Goal: Task Accomplishment & Management: Use online tool/utility

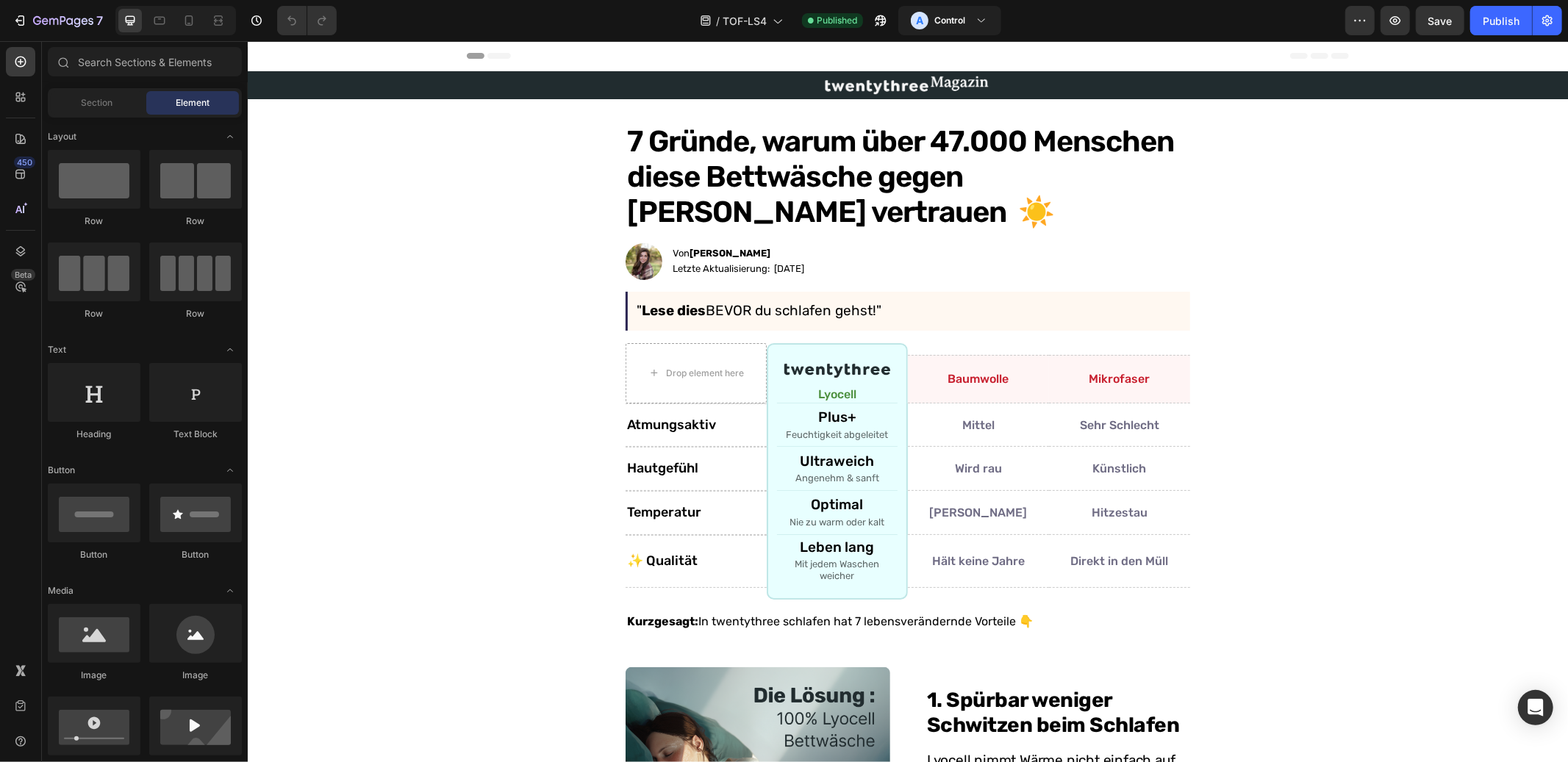
scroll to position [2494, 0]
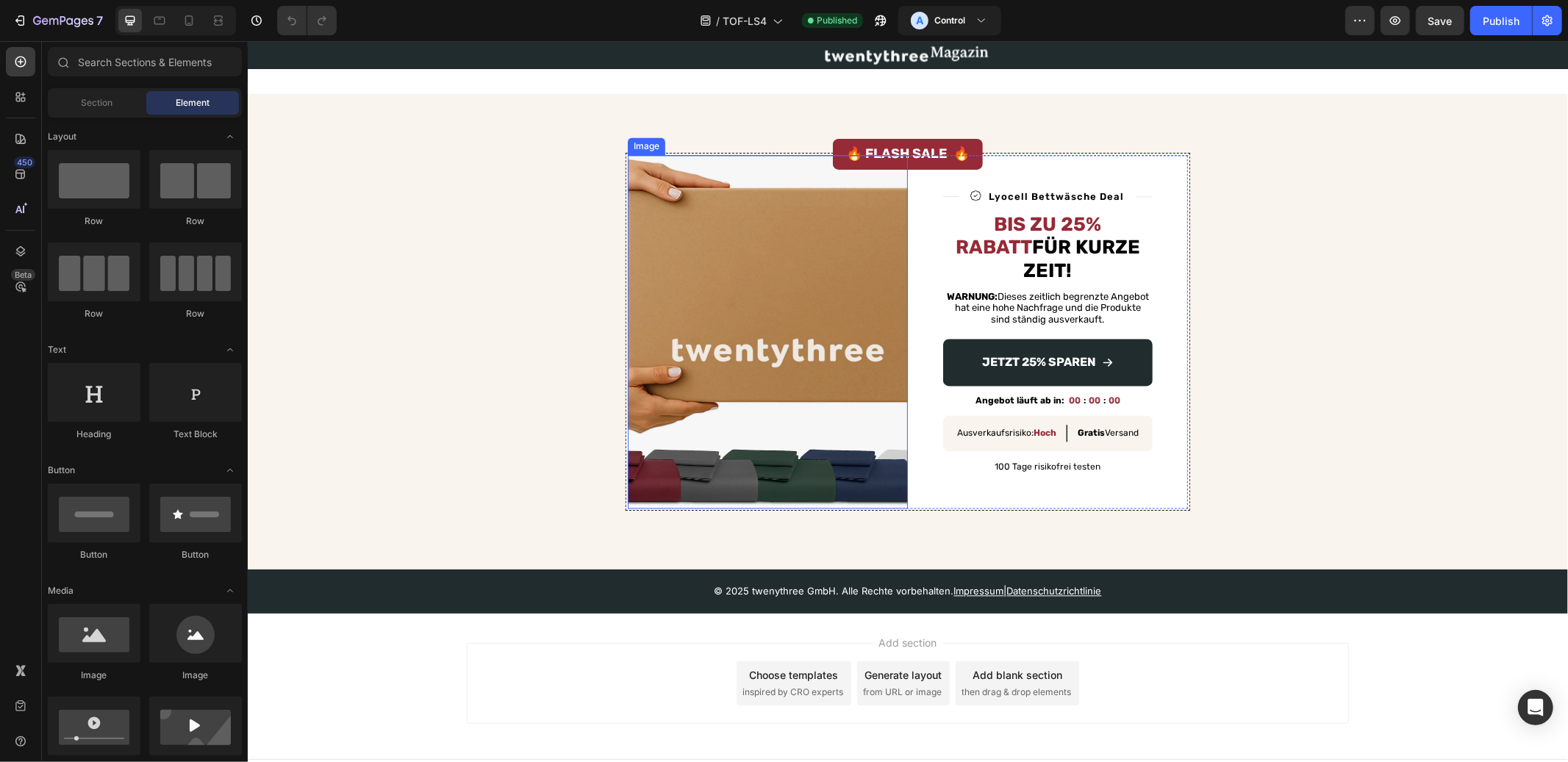
click at [823, 298] on img at bounding box center [767, 331] width 280 height 354
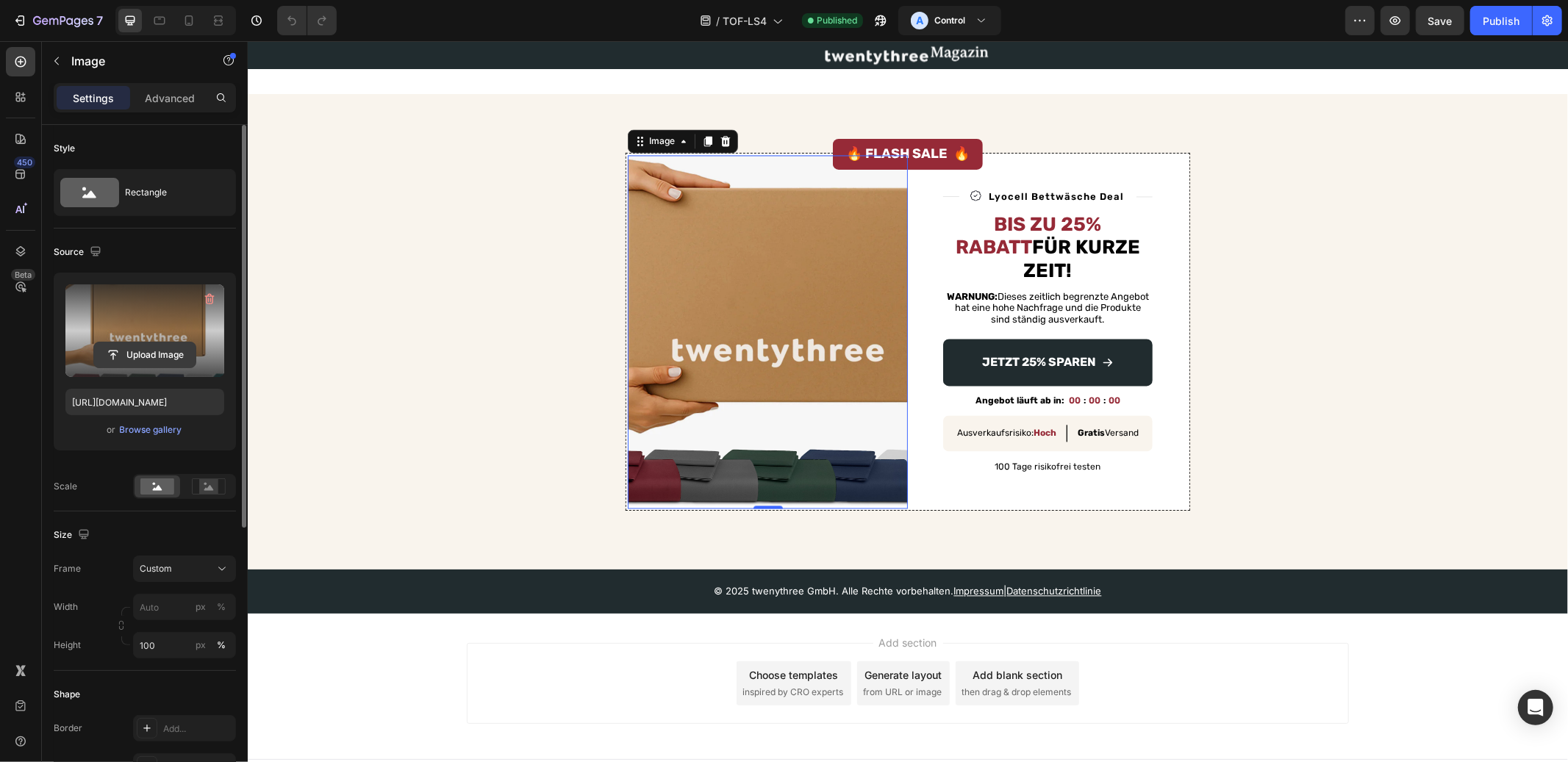
click at [161, 353] on input "file" at bounding box center [145, 355] width 102 height 25
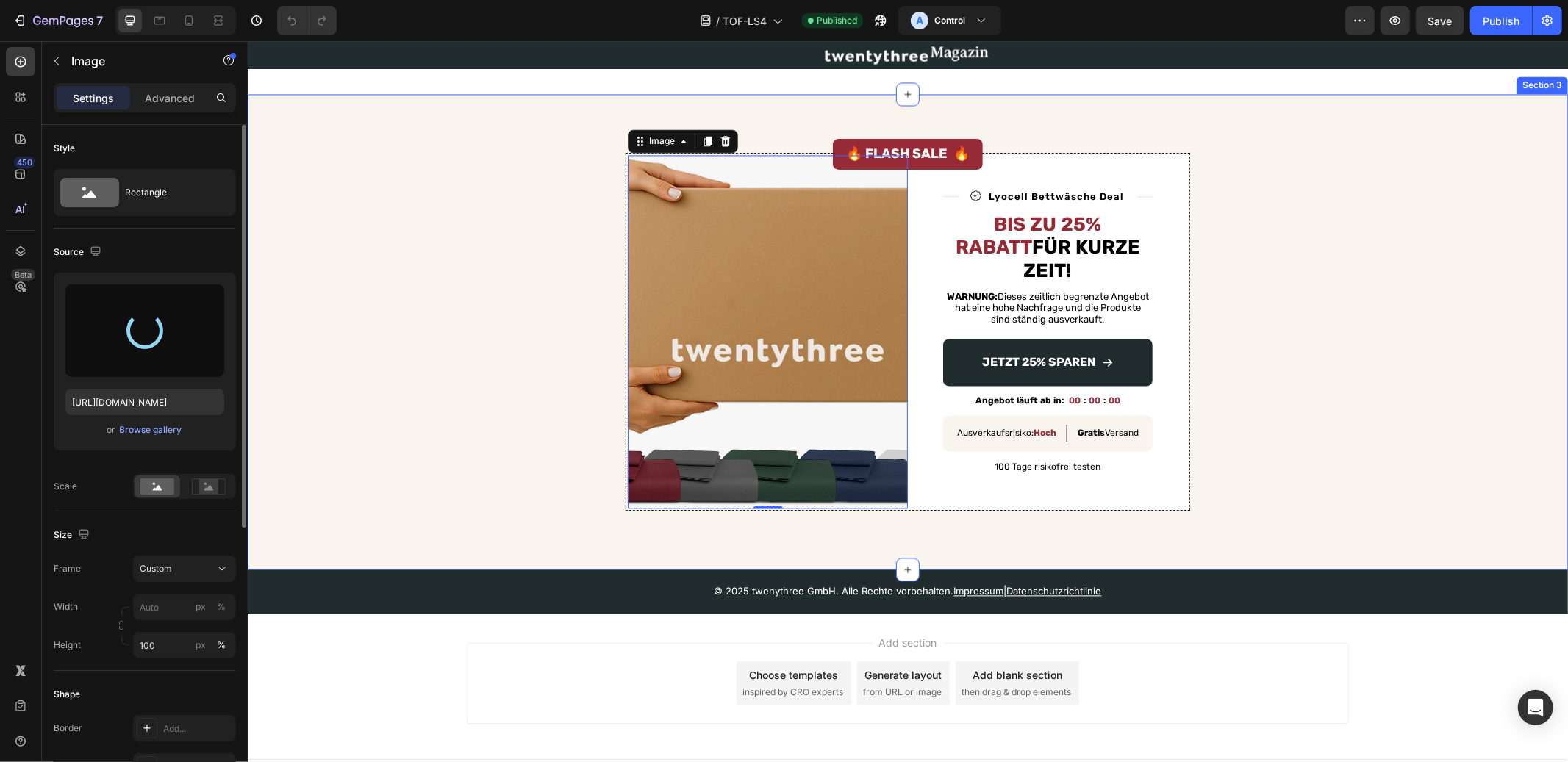
type input "https://cdn.shopify.com/s/files/1/0509/7311/4543/files/gempages_520724409950930…"
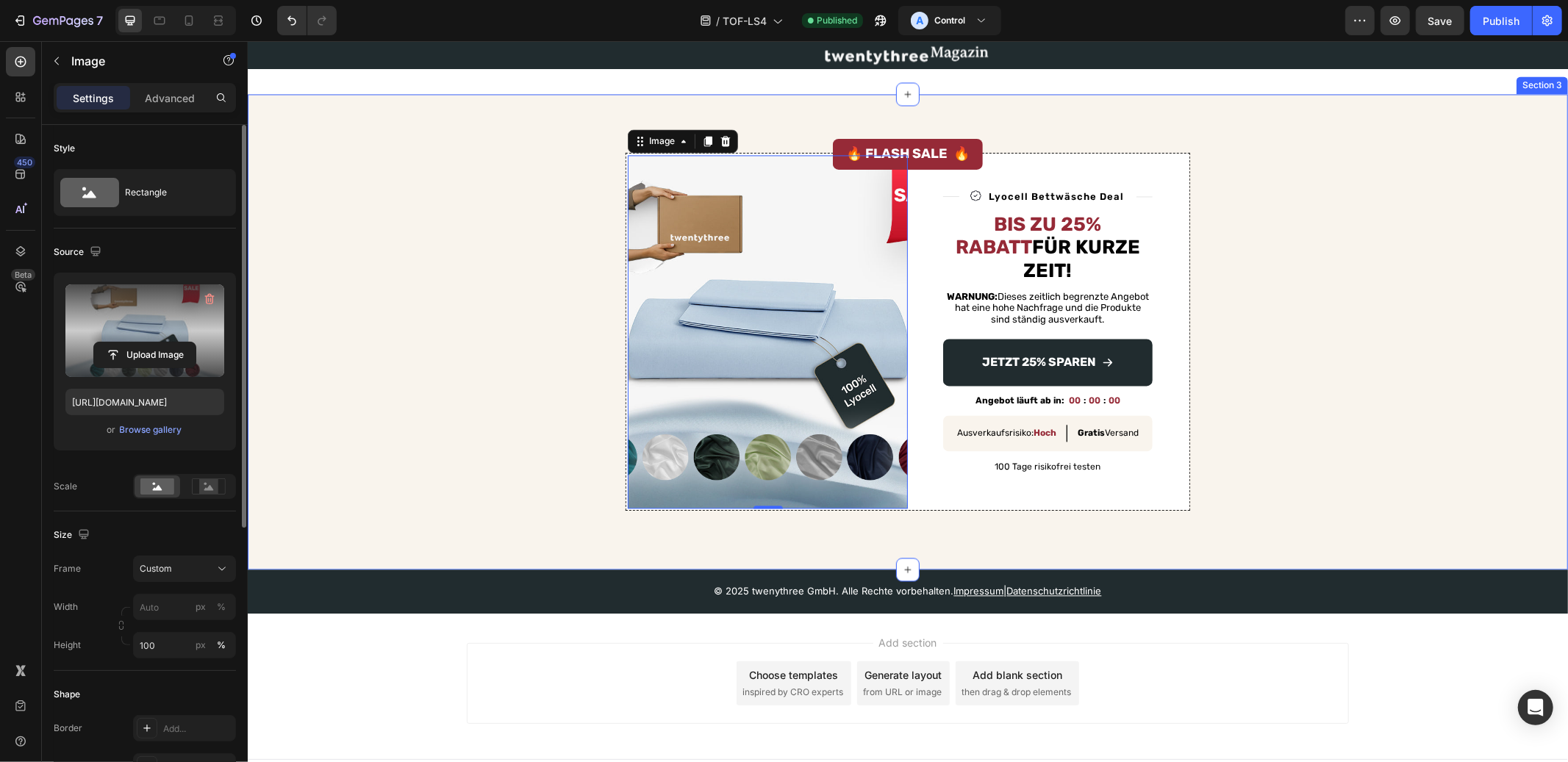
click at [531, 264] on div "Image 0 Title Line Image Lyocell Bettwäsche Deal Text Block Row Title Line Row …" at bounding box center [907, 331] width 1297 height 358
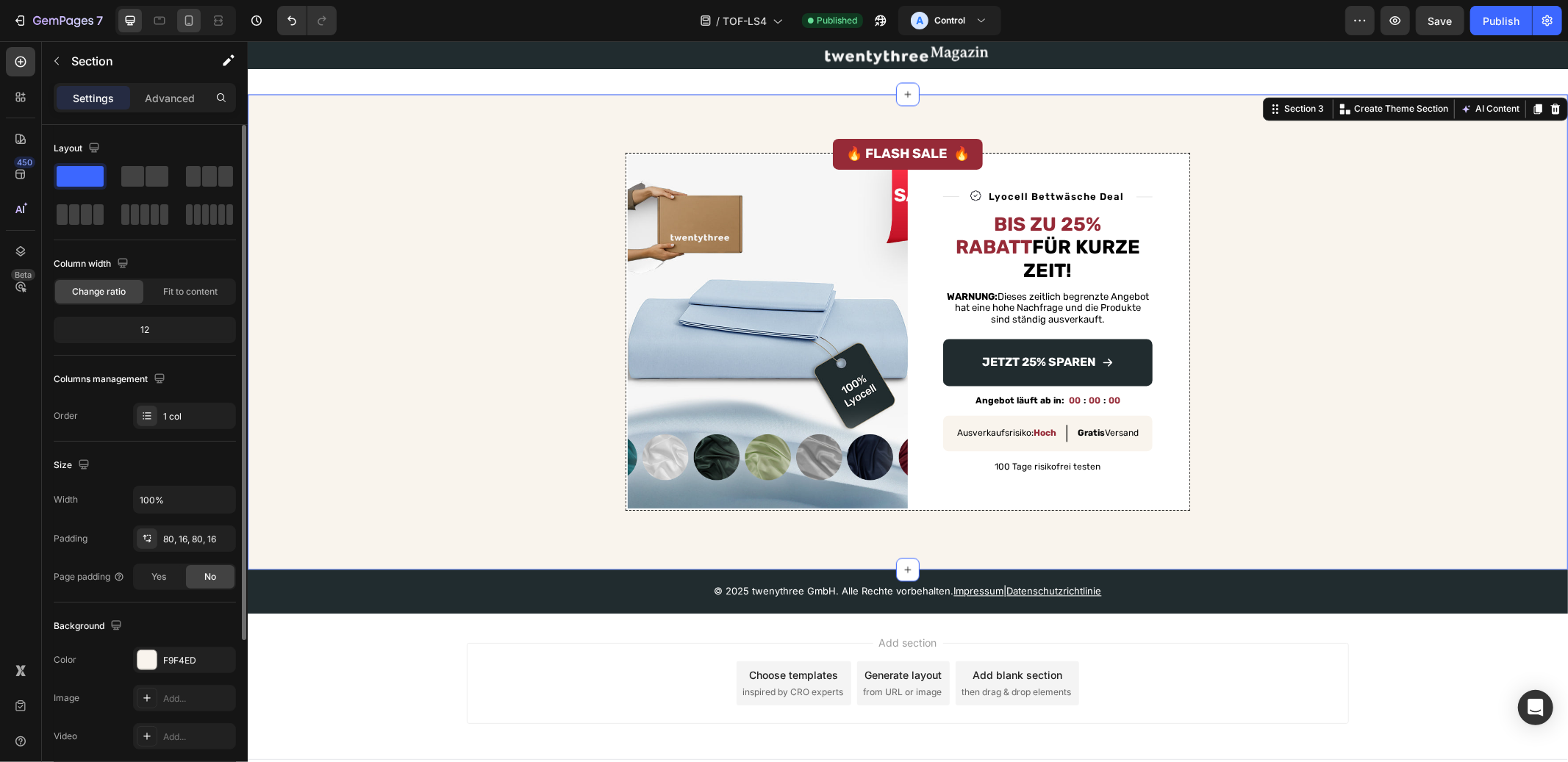
click at [192, 24] on icon at bounding box center [189, 21] width 8 height 10
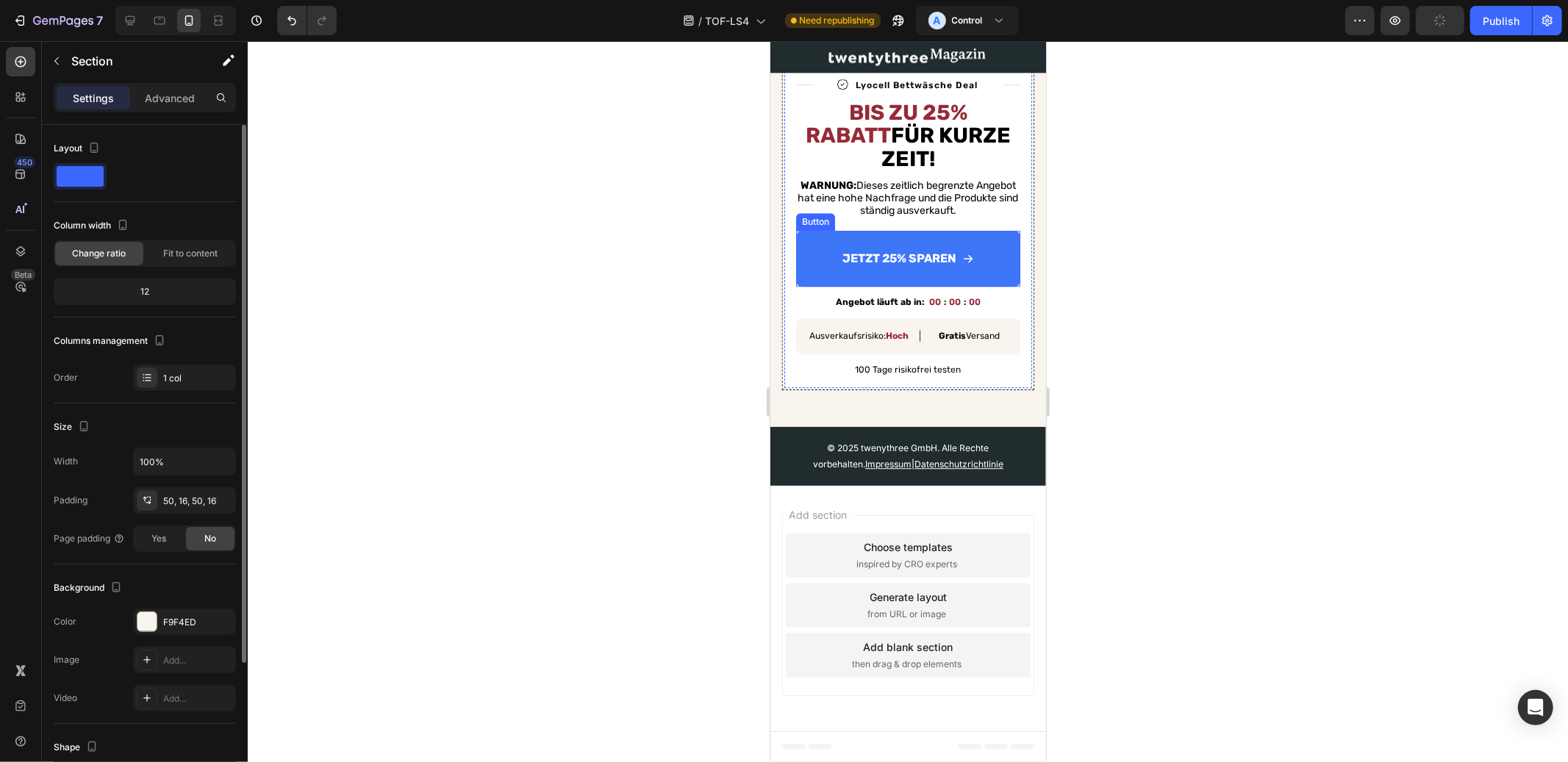
scroll to position [4085, 0]
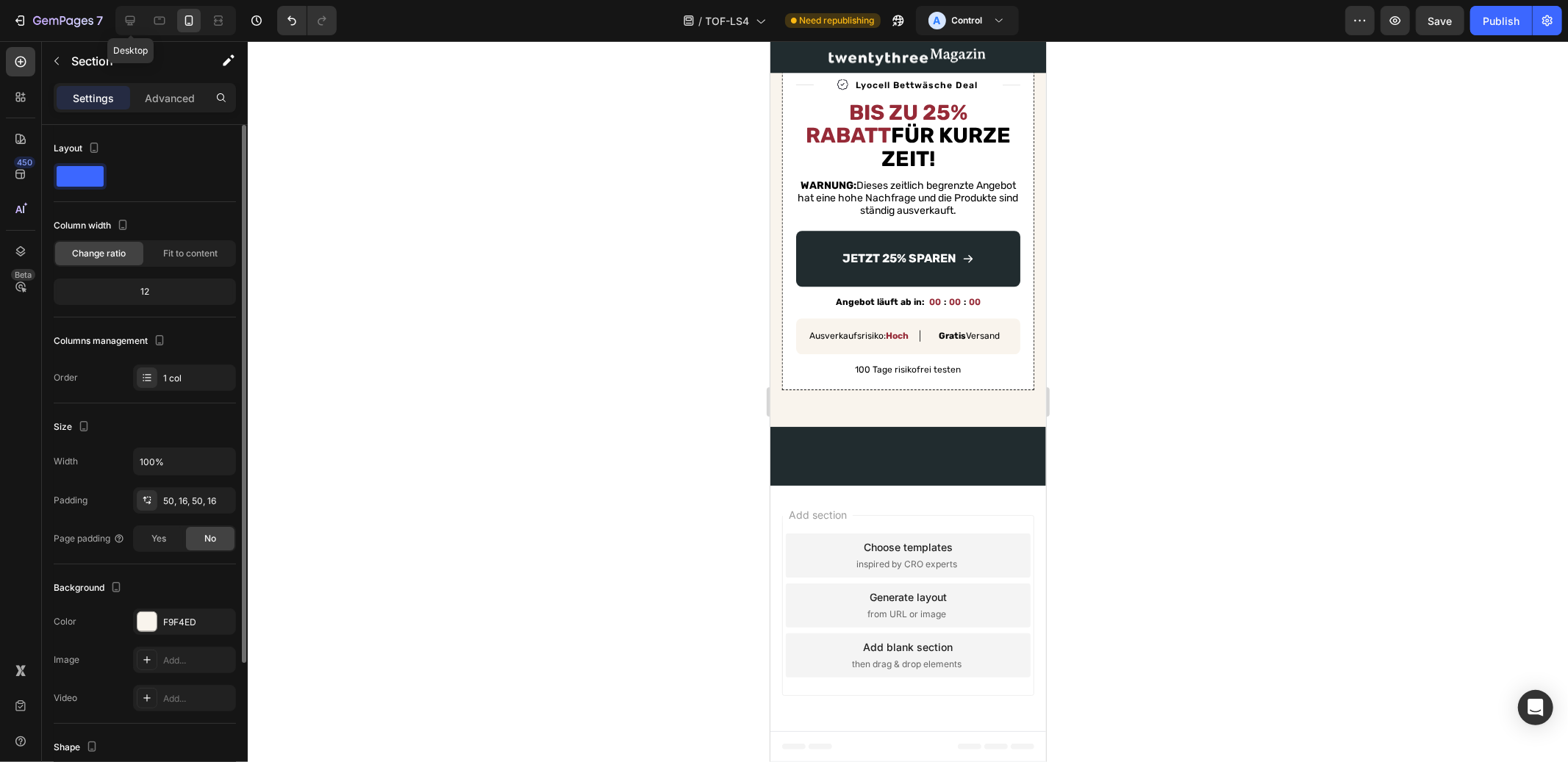
click at [129, 16] on icon at bounding box center [130, 21] width 10 height 10
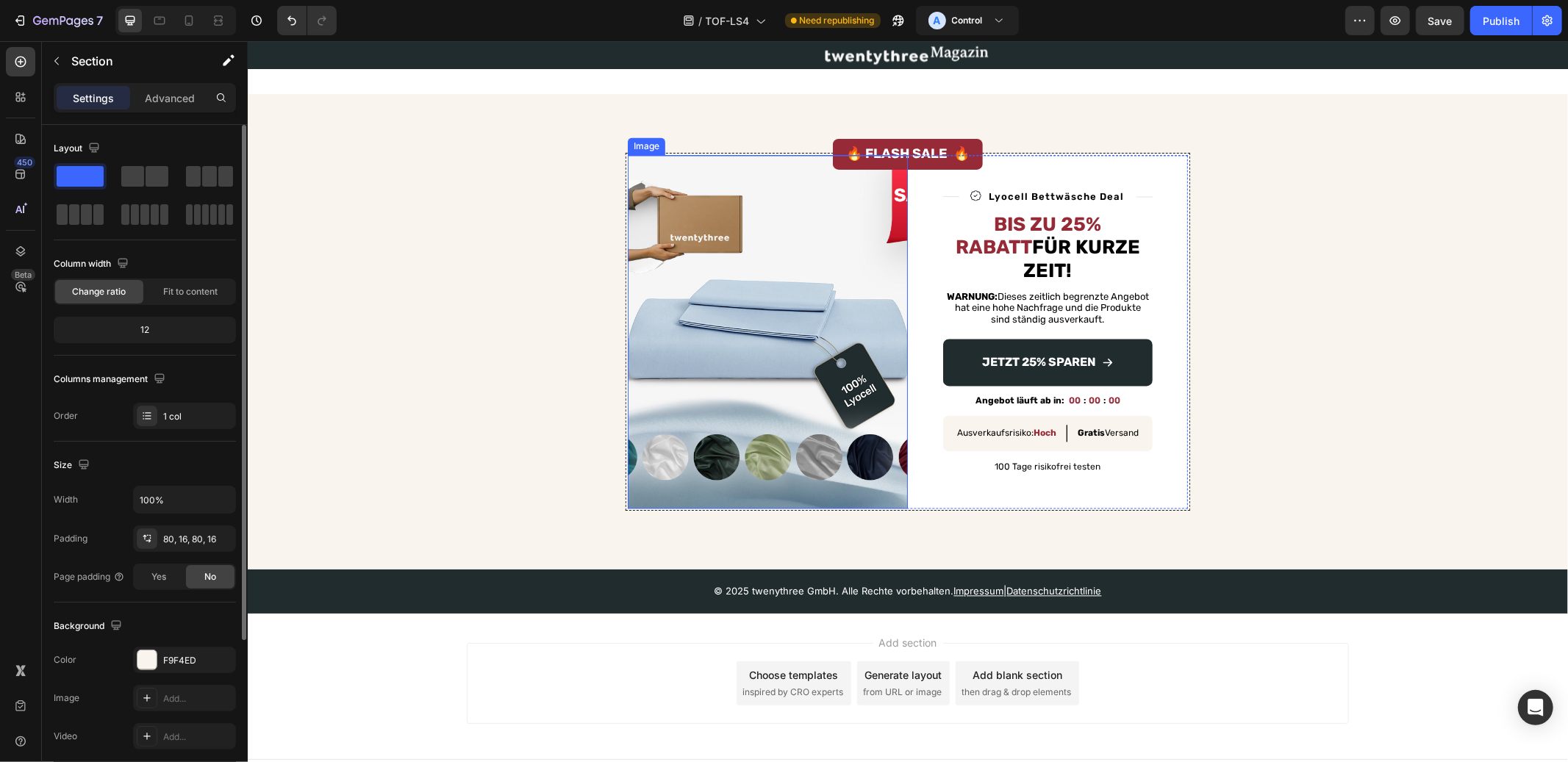
scroll to position [2492, 0]
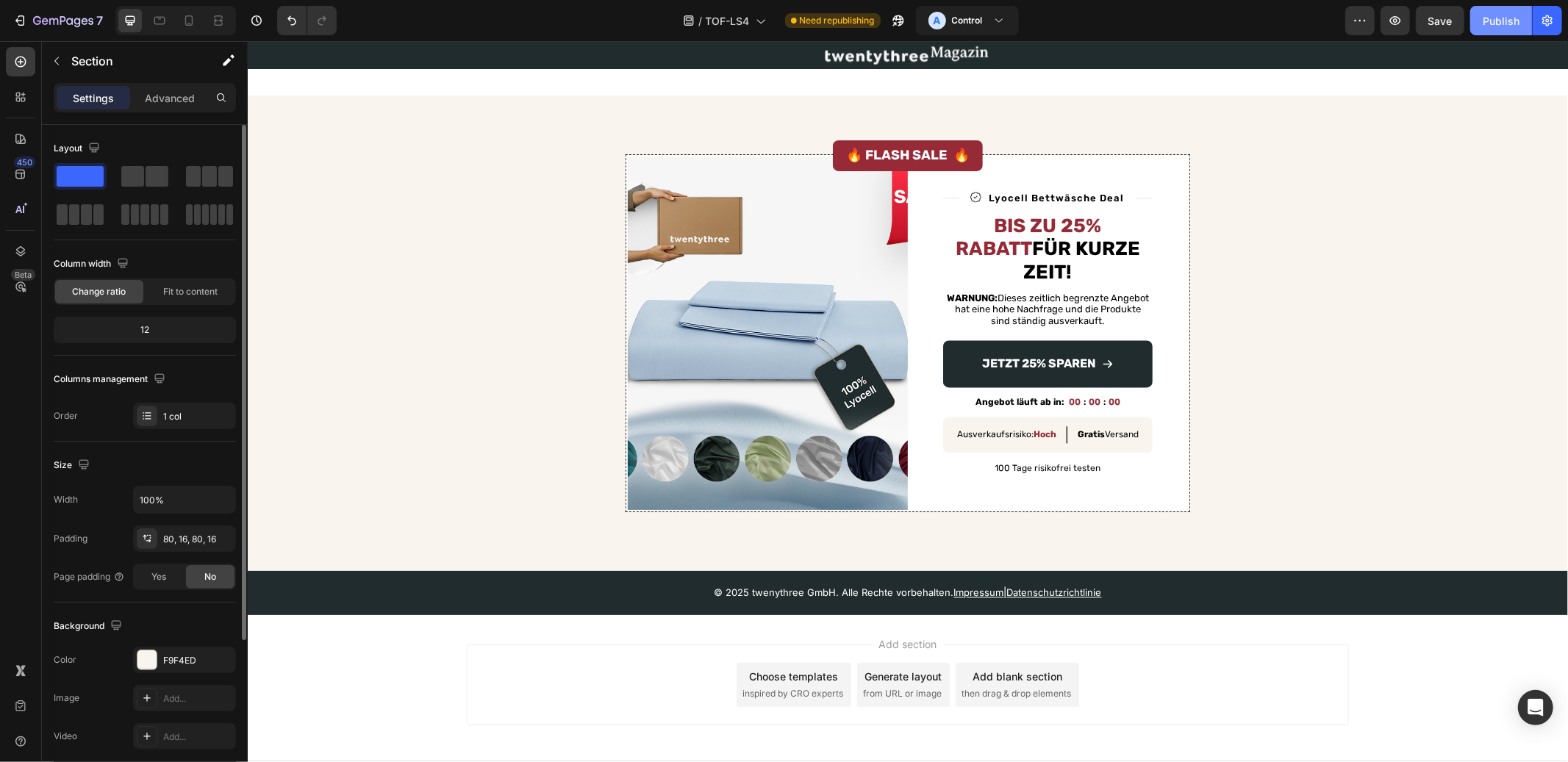
click at [1490, 19] on div "Publish" at bounding box center [1500, 21] width 36 height 16
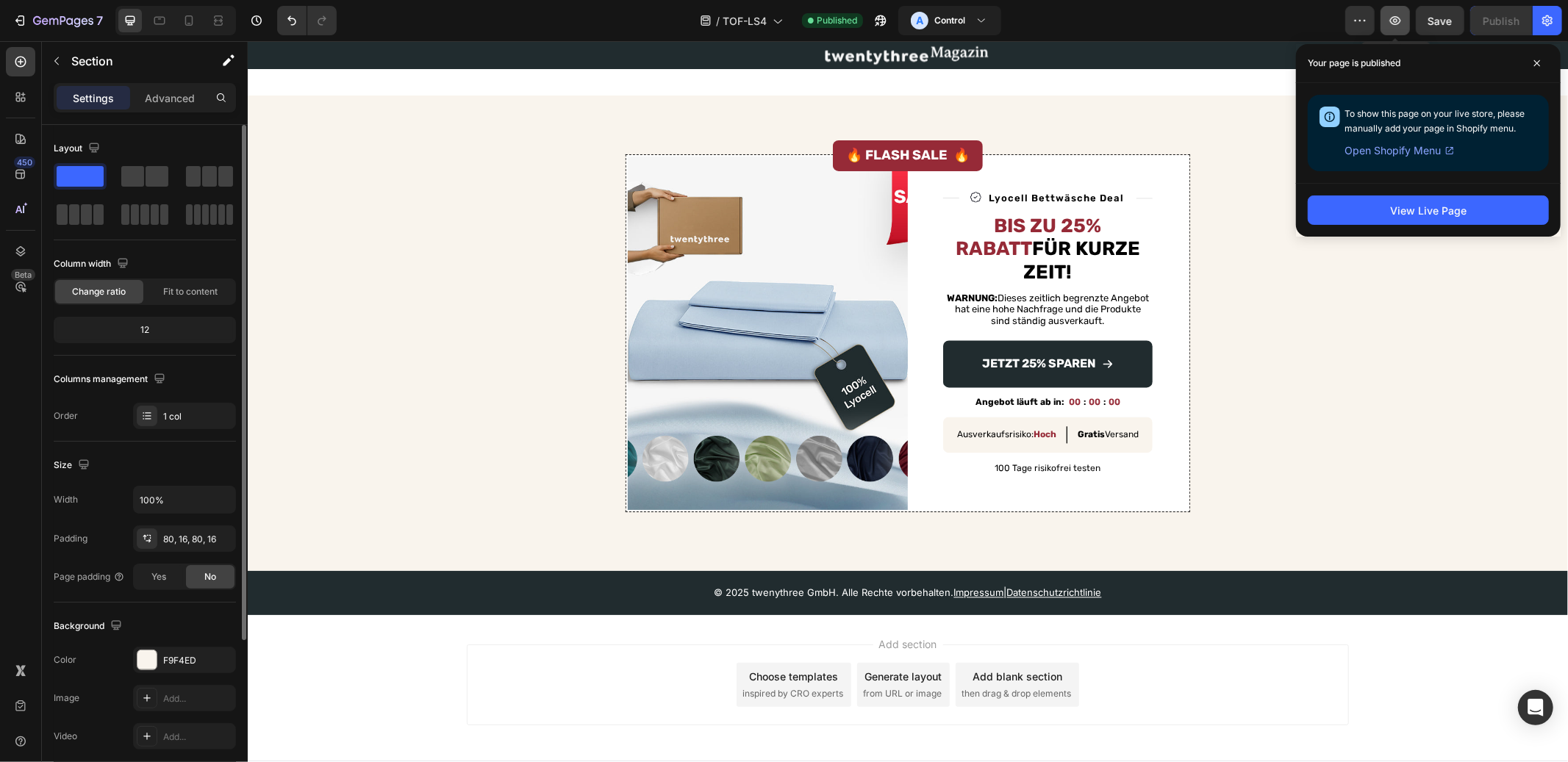
click at [1393, 19] on icon "button" at bounding box center [1396, 21] width 15 height 15
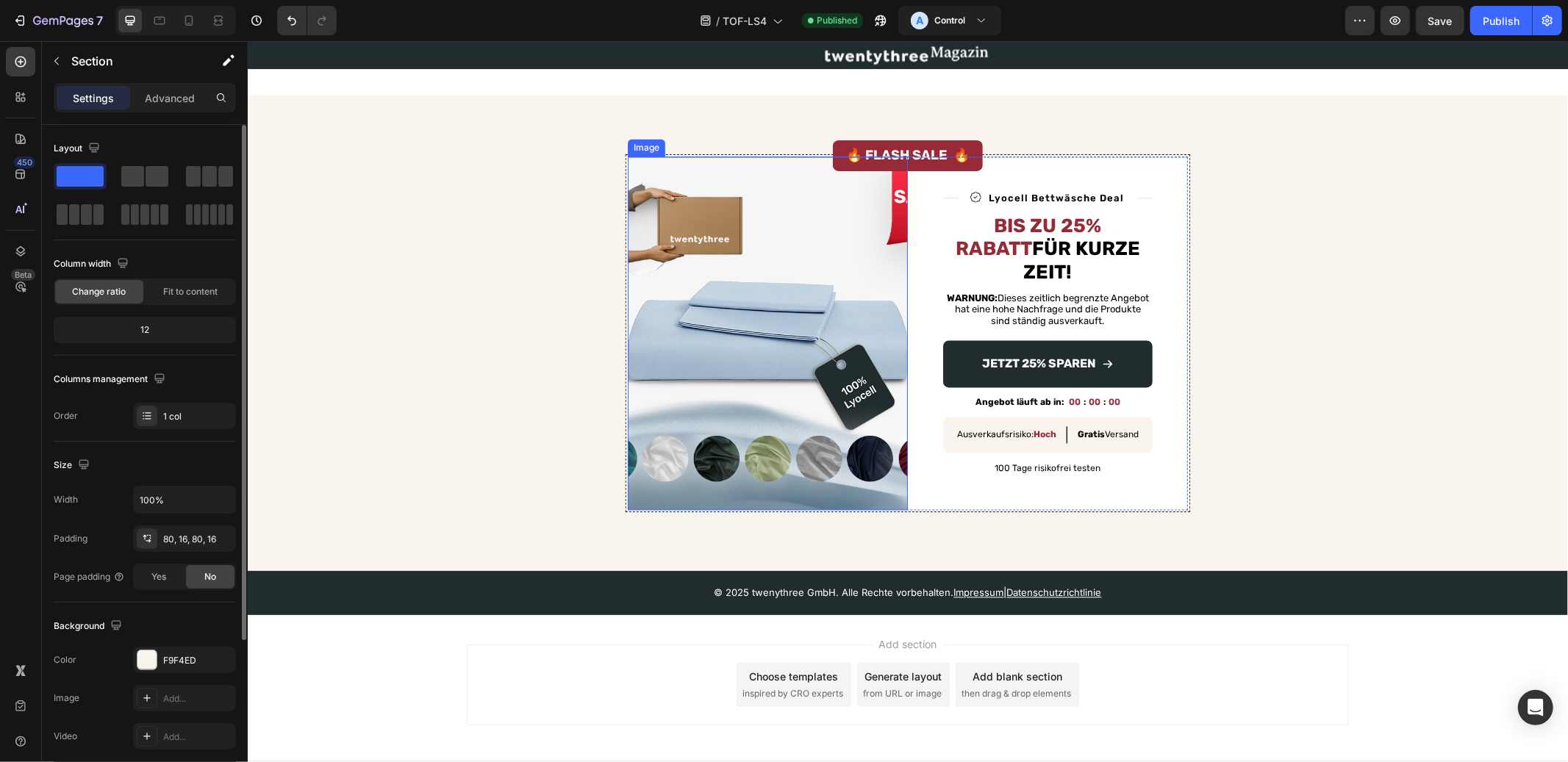
click at [874, 351] on img at bounding box center [767, 333] width 280 height 354
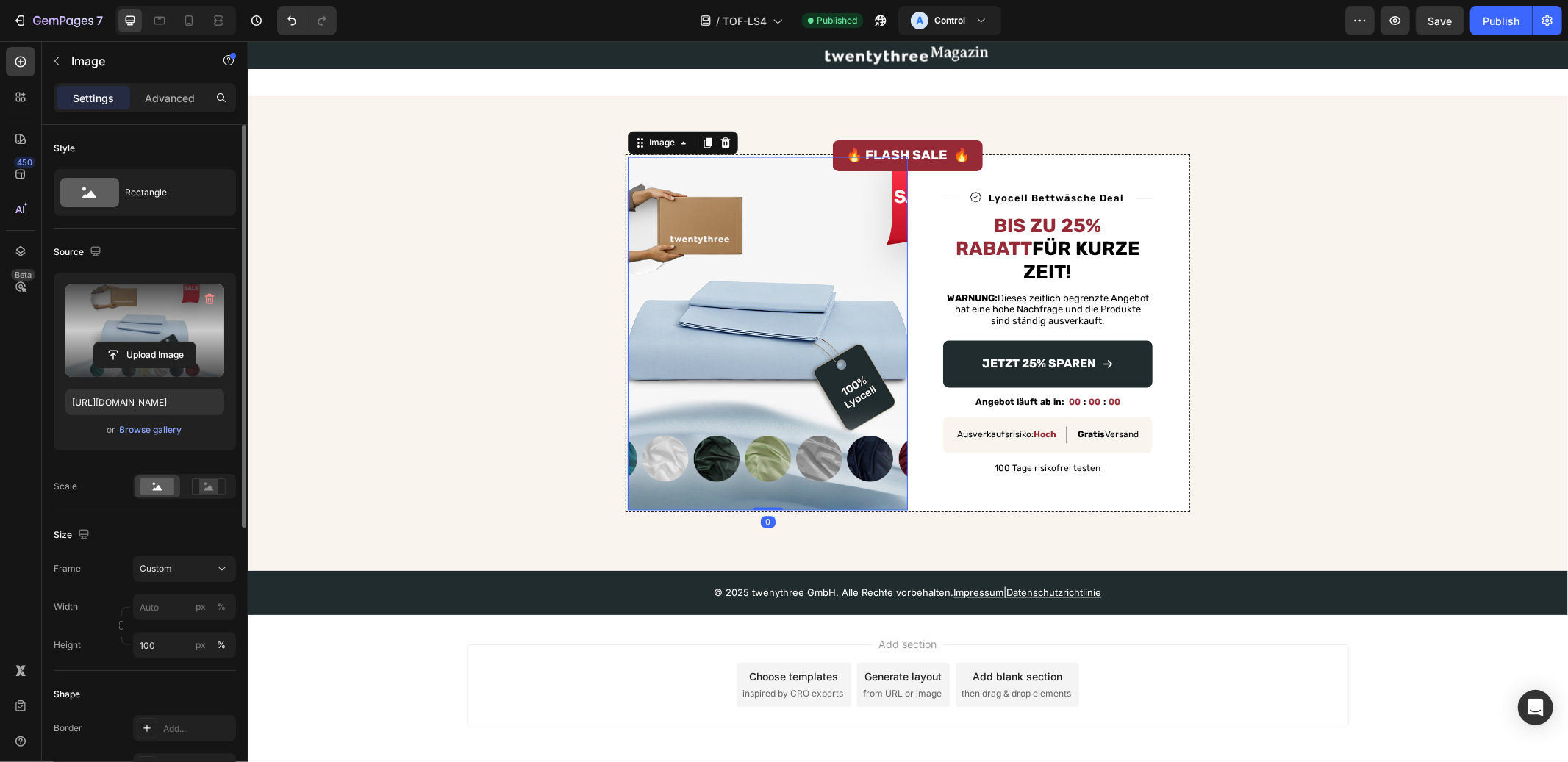
click at [155, 332] on label at bounding box center [145, 330] width 159 height 93
click at [155, 342] on input "file" at bounding box center [145, 355] width 102 height 25
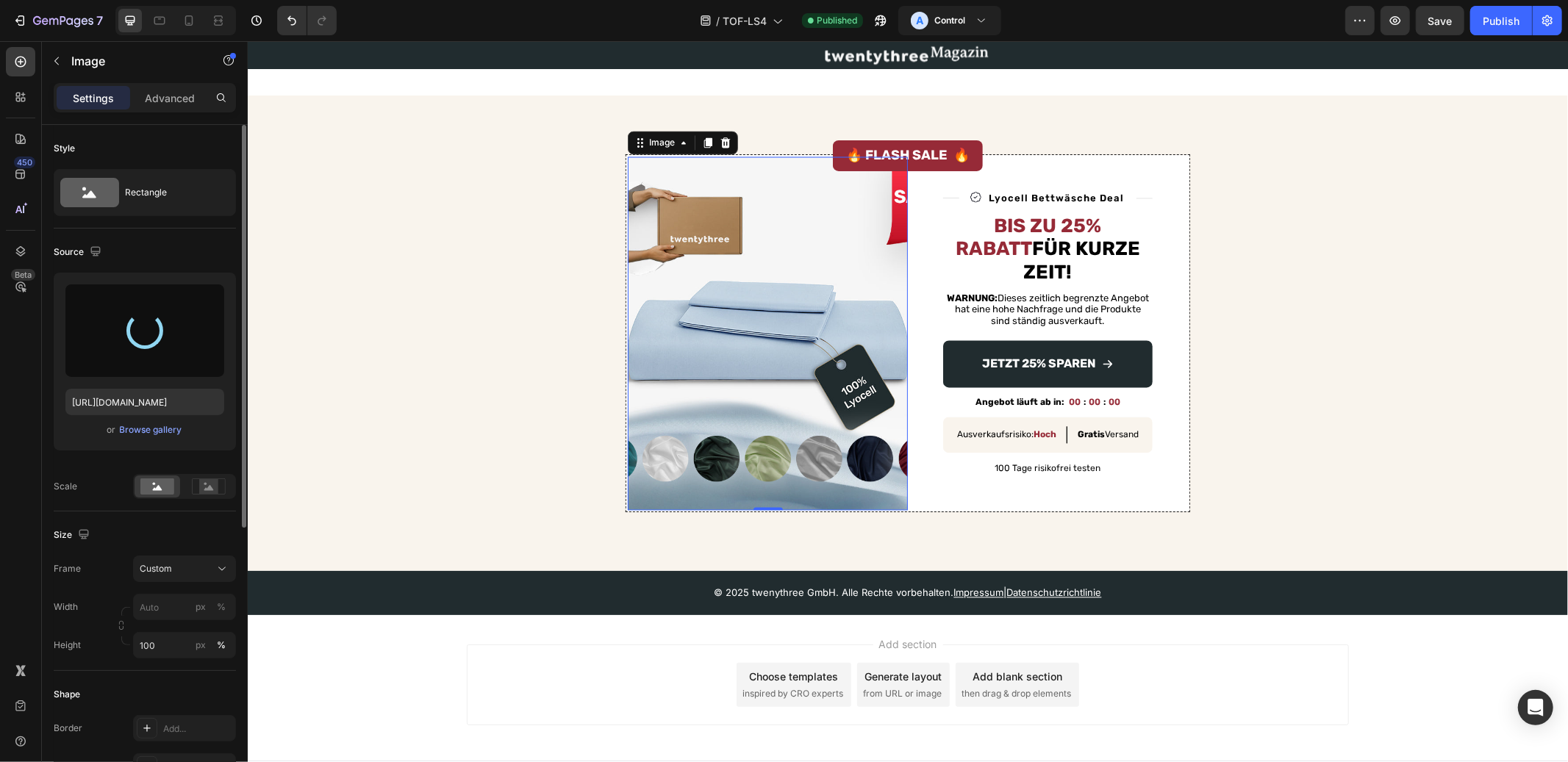
type input "[URL][DOMAIN_NAME]"
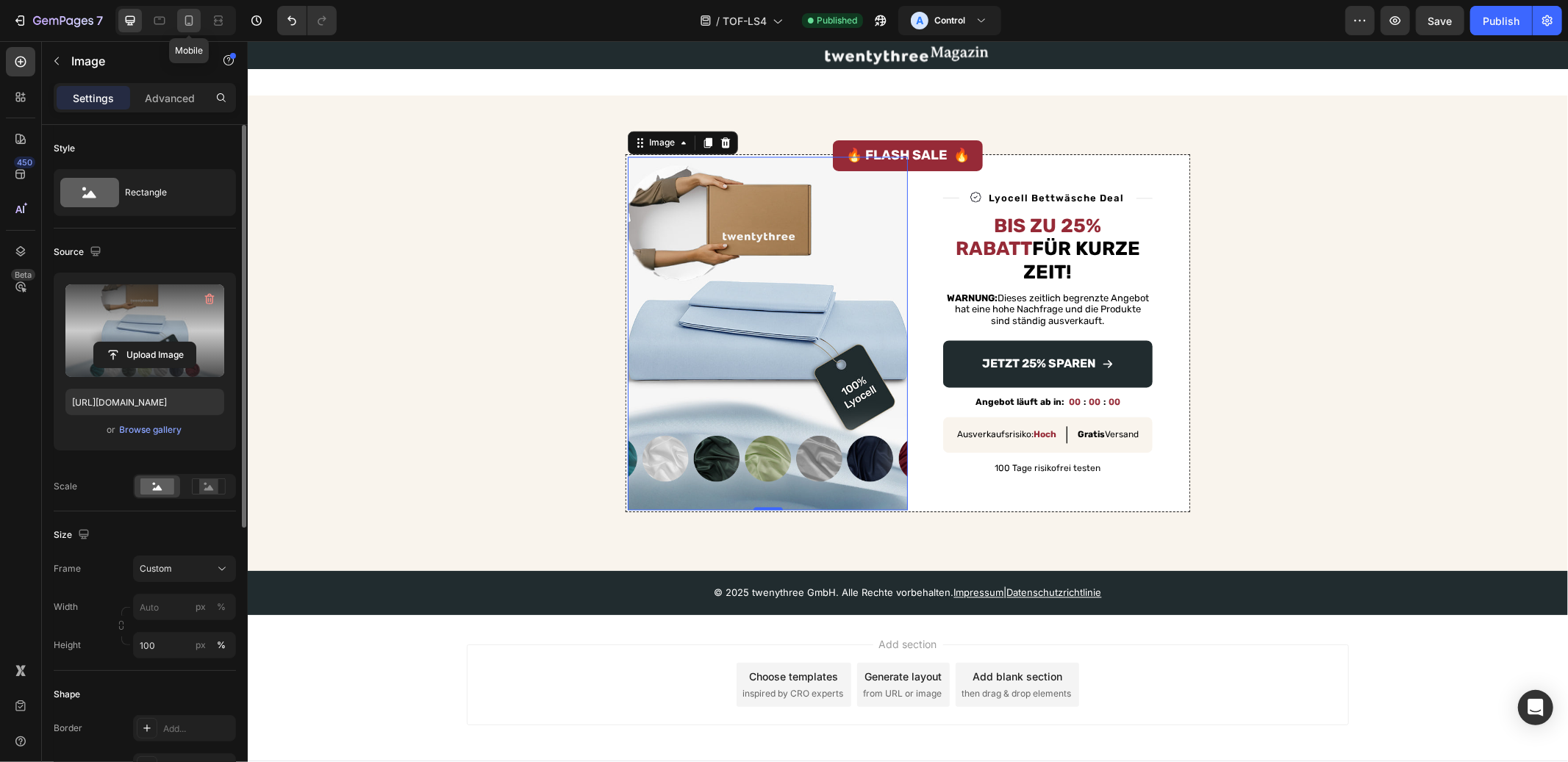
click at [189, 27] on icon at bounding box center [189, 21] width 15 height 15
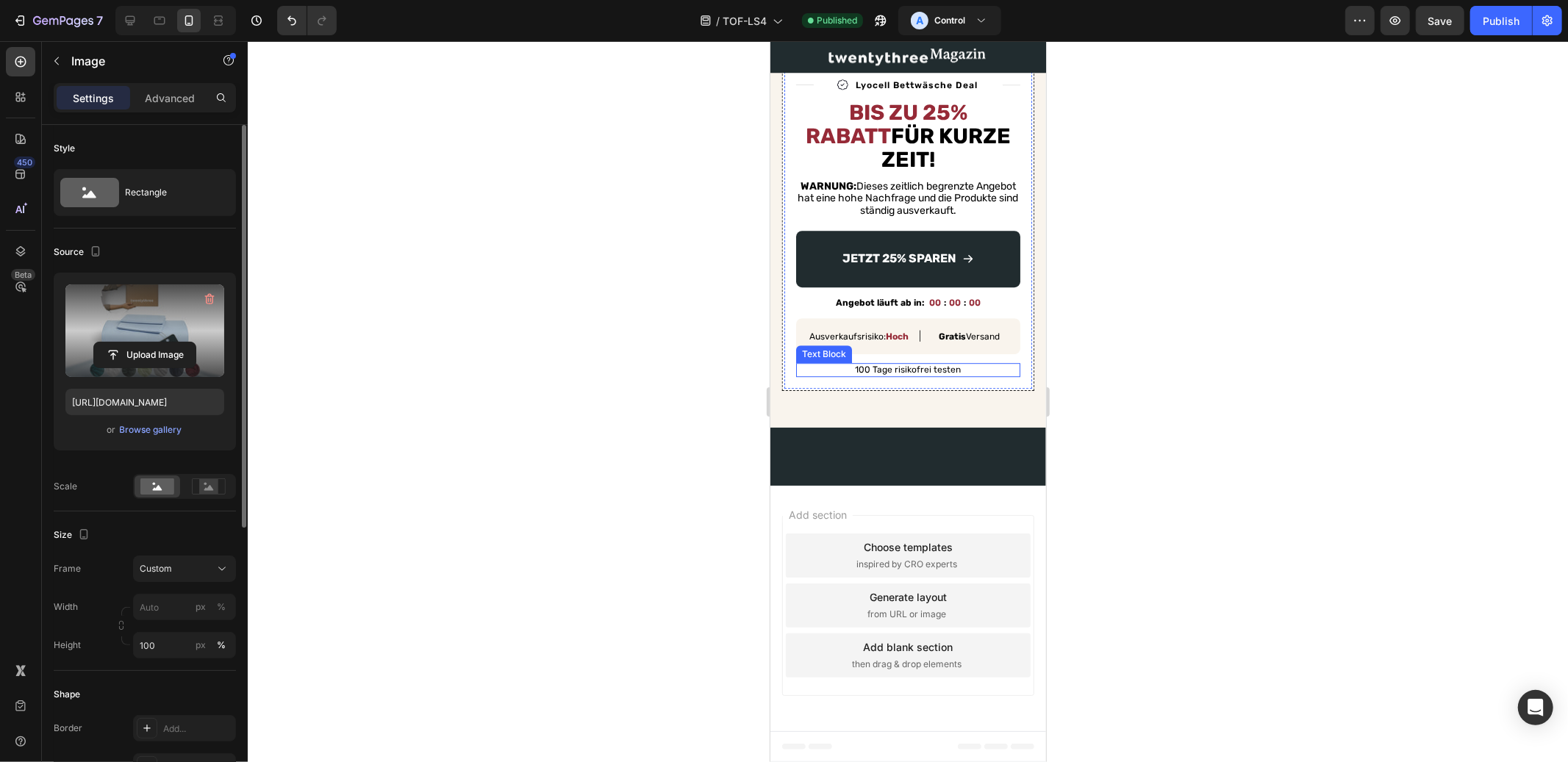
scroll to position [3995, 0]
click at [1504, 16] on div "Publish" at bounding box center [1500, 21] width 36 height 16
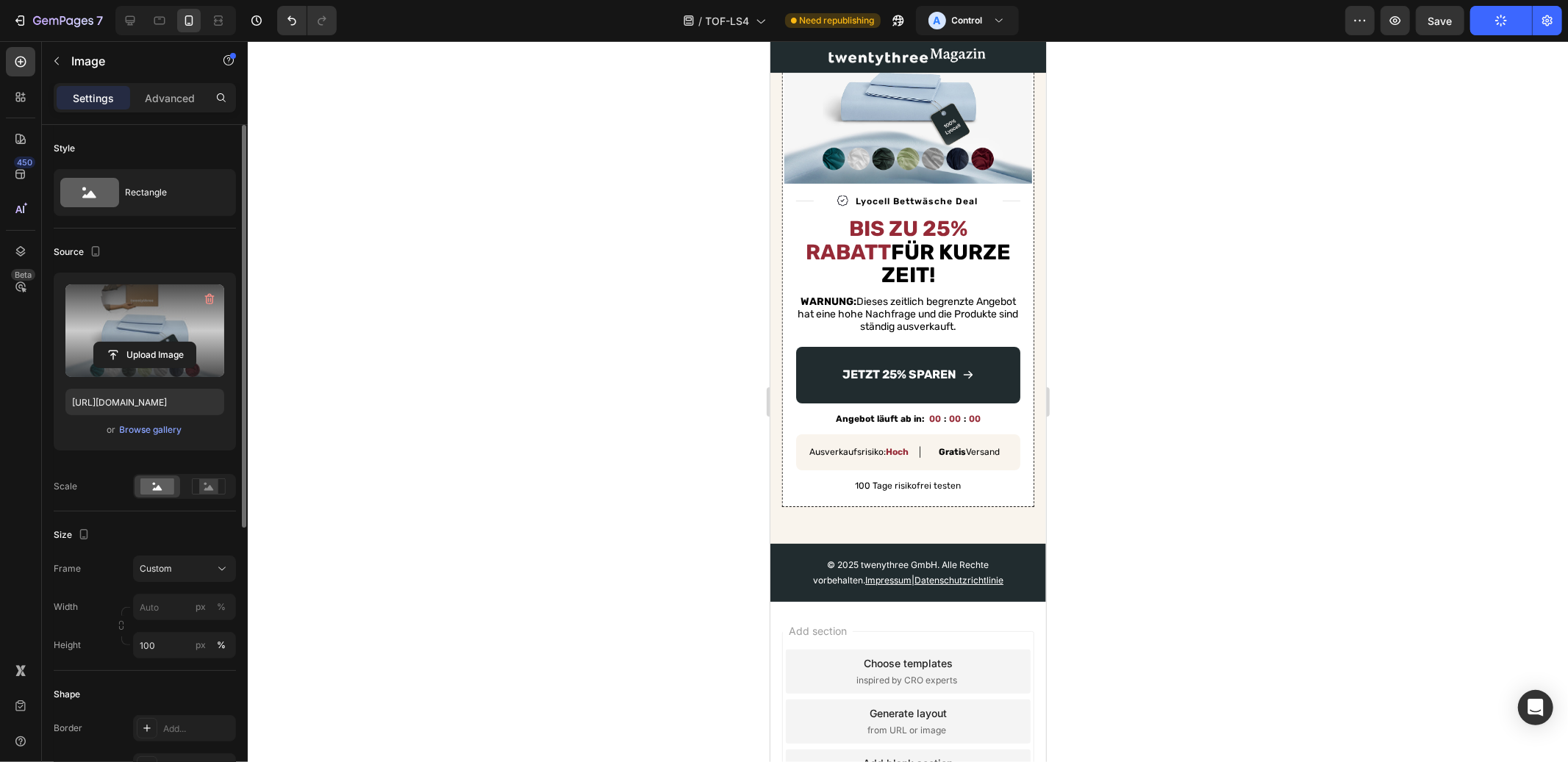
scroll to position [3773, 0]
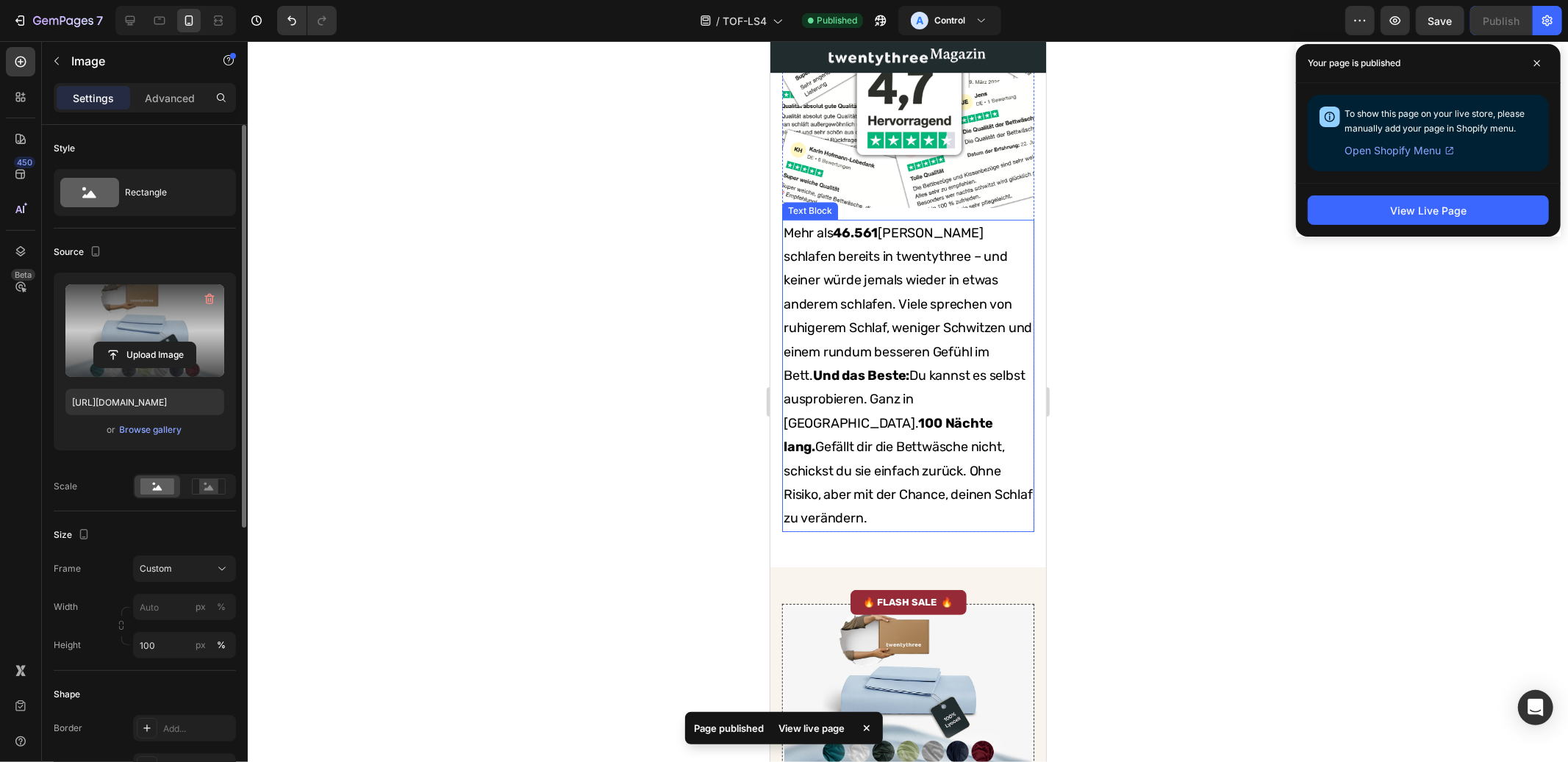
click at [908, 434] on p "Mehr als 46.561 Kunden schlafen bereits in twentythree – und keiner würde jemal…" at bounding box center [907, 375] width 249 height 309
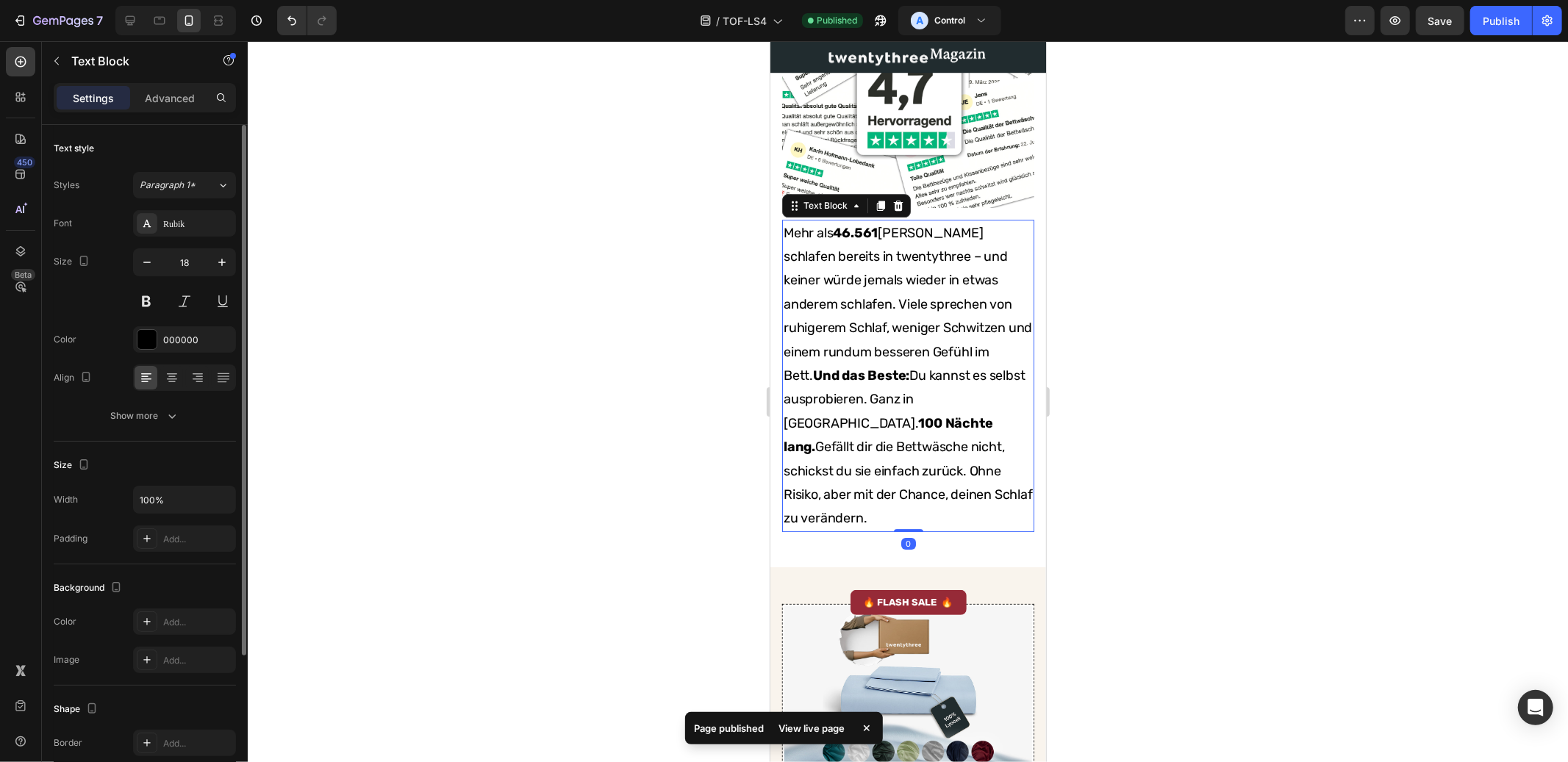
click at [874, 479] on p "Mehr als 46.561 Kunden schlafen bereits in twentythree – und keiner würde jemal…" at bounding box center [907, 375] width 249 height 309
drag, startPoint x: 869, startPoint y: 457, endPoint x: 892, endPoint y: 550, distance: 95.8
click at [892, 530] on p "Mehr als 46.561 Kunden schlafen bereits in twentythree – und keiner würde jemal…" at bounding box center [907, 375] width 249 height 309
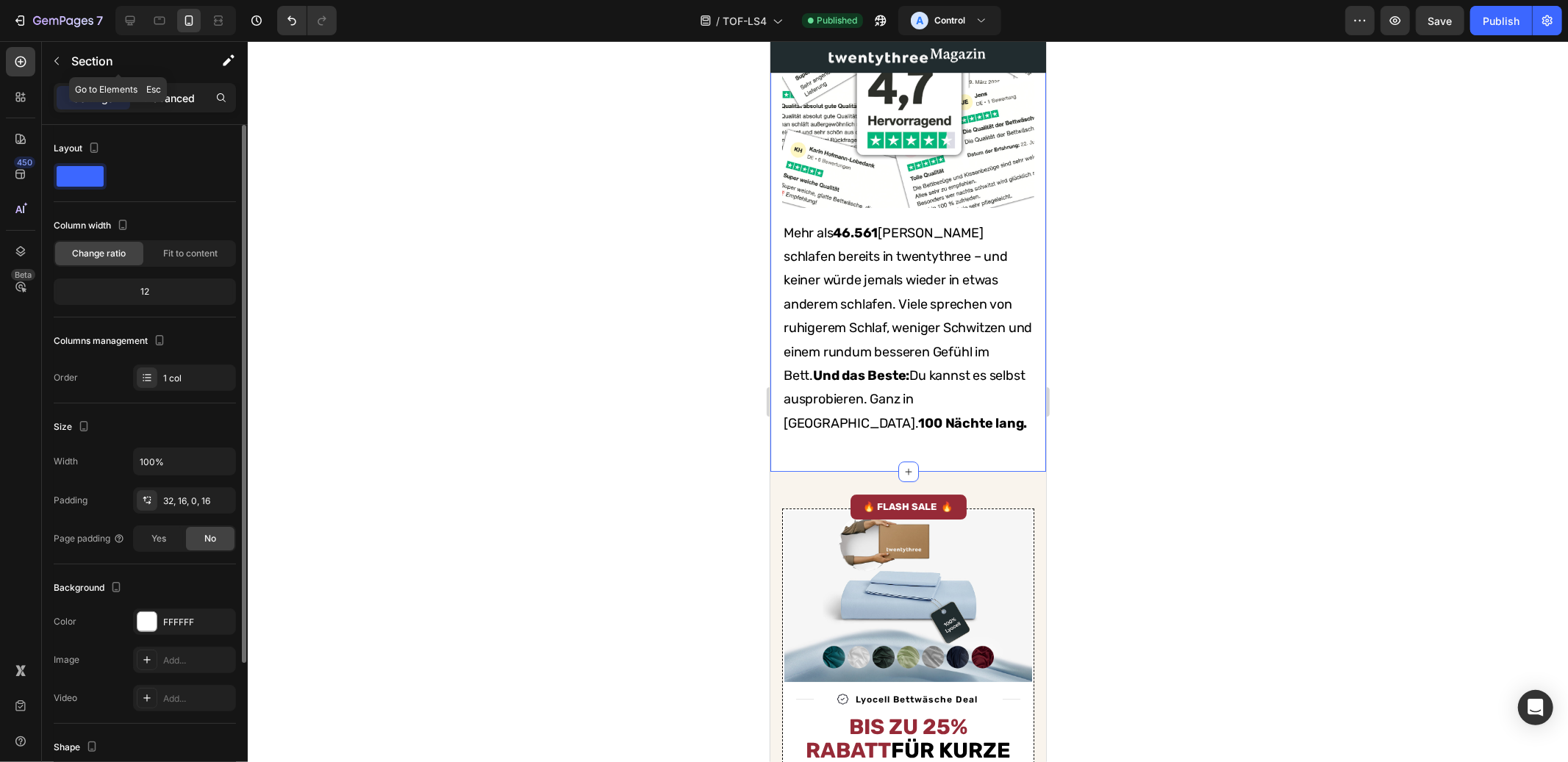
click at [155, 103] on p "Advanced" at bounding box center [169, 98] width 50 height 16
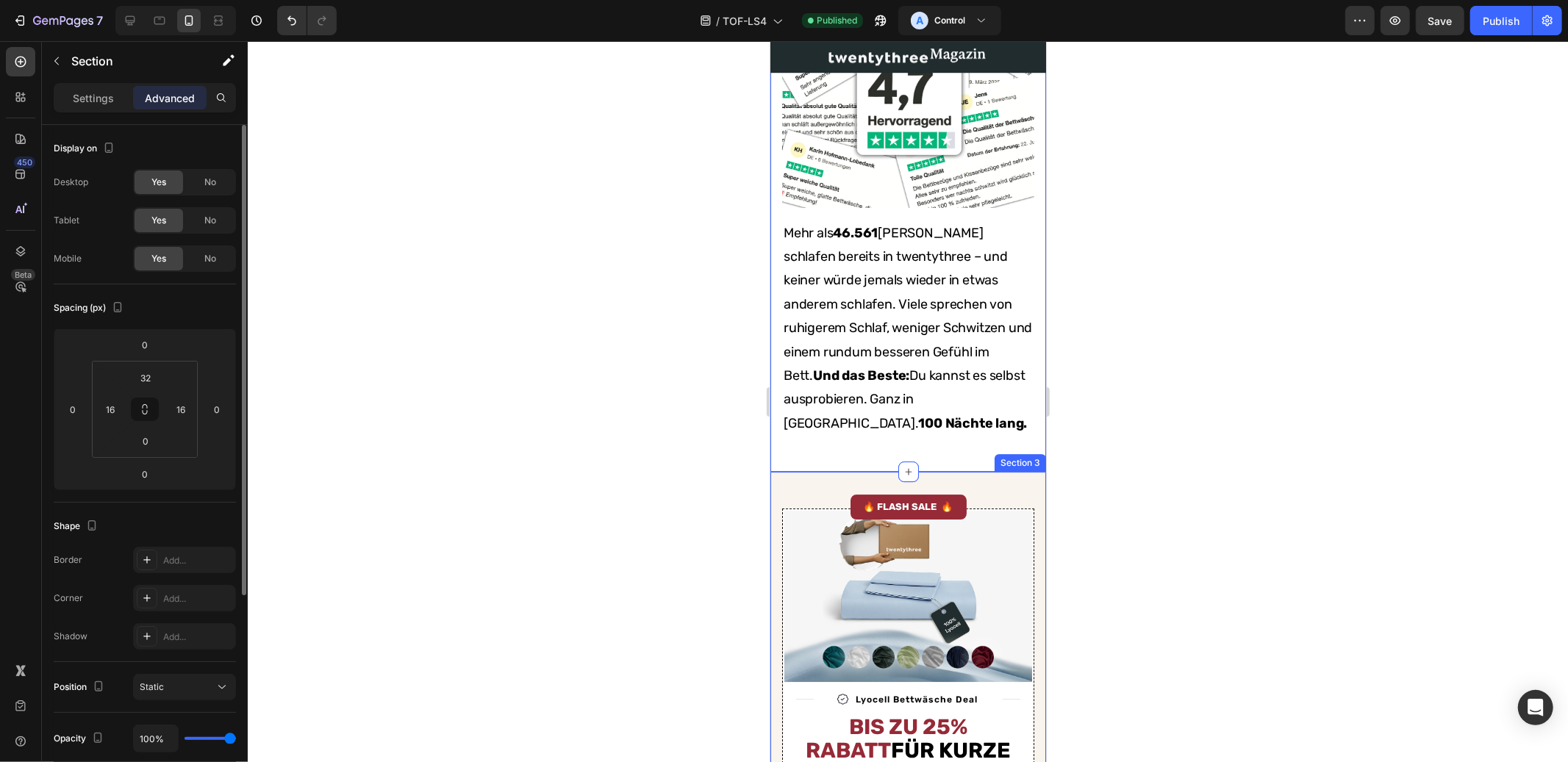
click at [976, 516] on div "Image Title Line Image Lyocell Bettwäsche Deal Text Block Row Title Line Row Bi…" at bounding box center [907, 756] width 276 height 570
click at [144, 378] on input "50" at bounding box center [146, 378] width 30 height 22
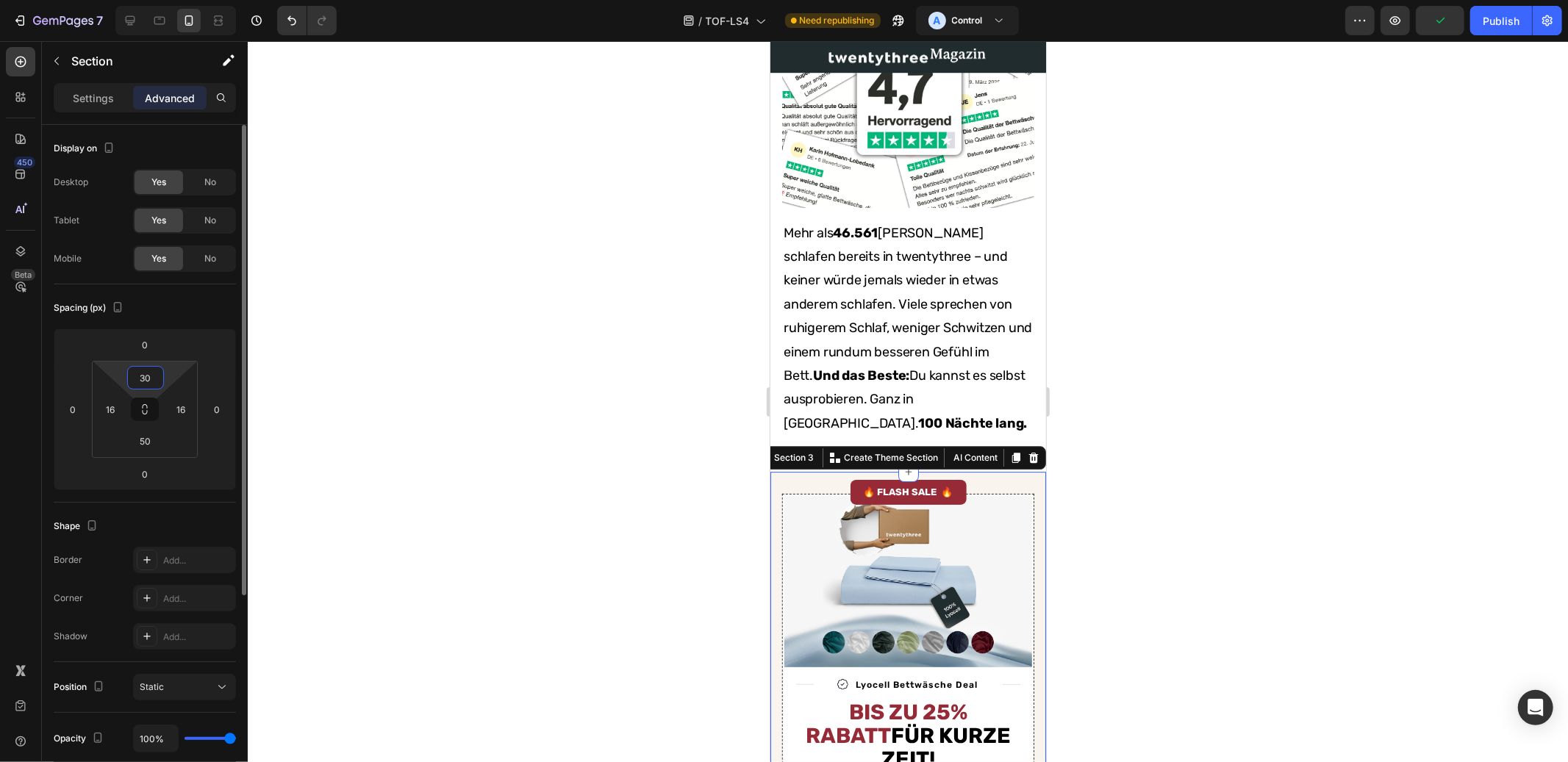
type input "3"
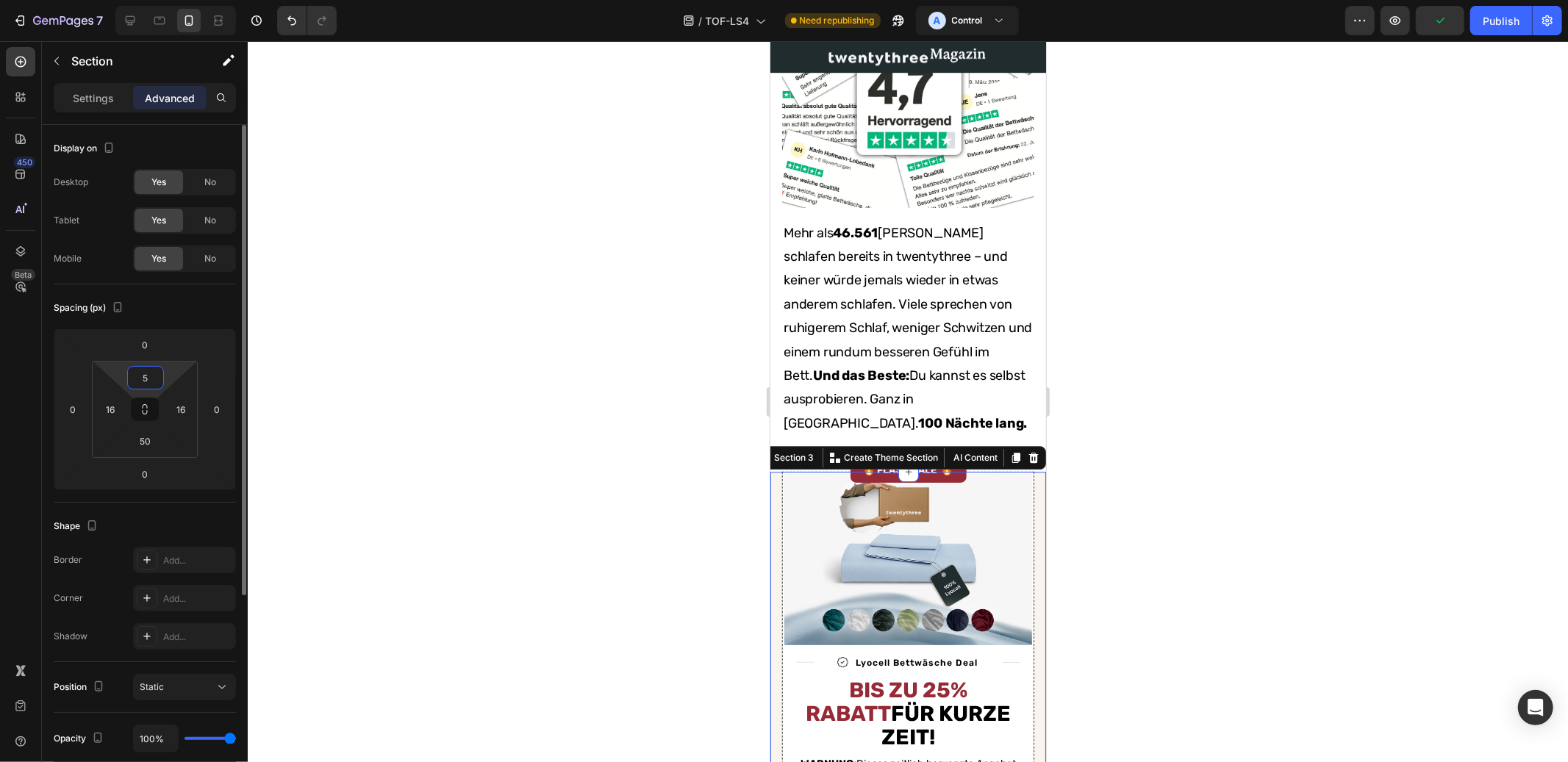
type input "50"
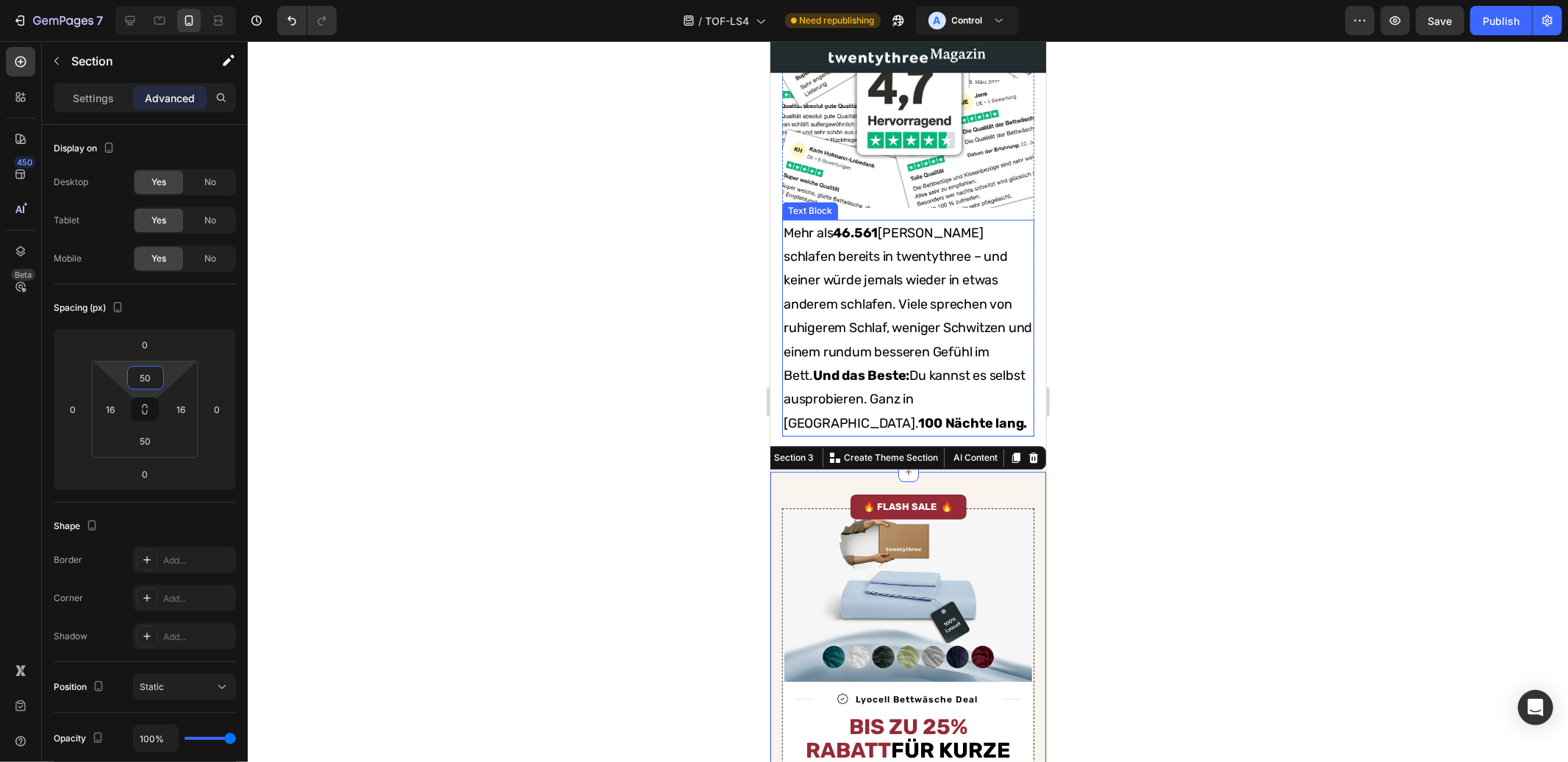
click at [942, 416] on p "Mehr als 46.561 Kunden schlafen bereits in twentythree – und keiner würde jemal…" at bounding box center [907, 328] width 249 height 215
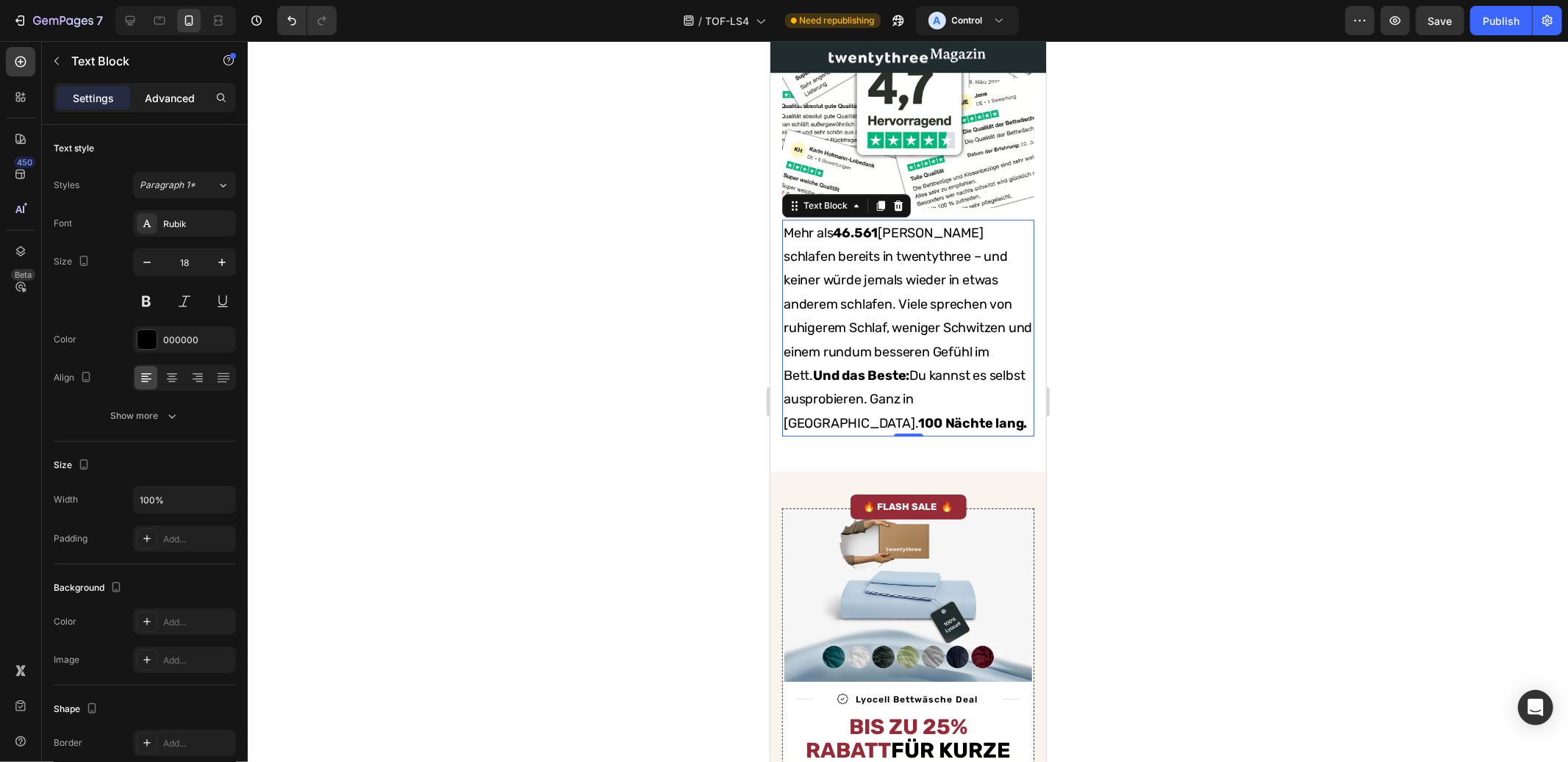
click at [170, 99] on p "Advanced" at bounding box center [169, 98] width 50 height 16
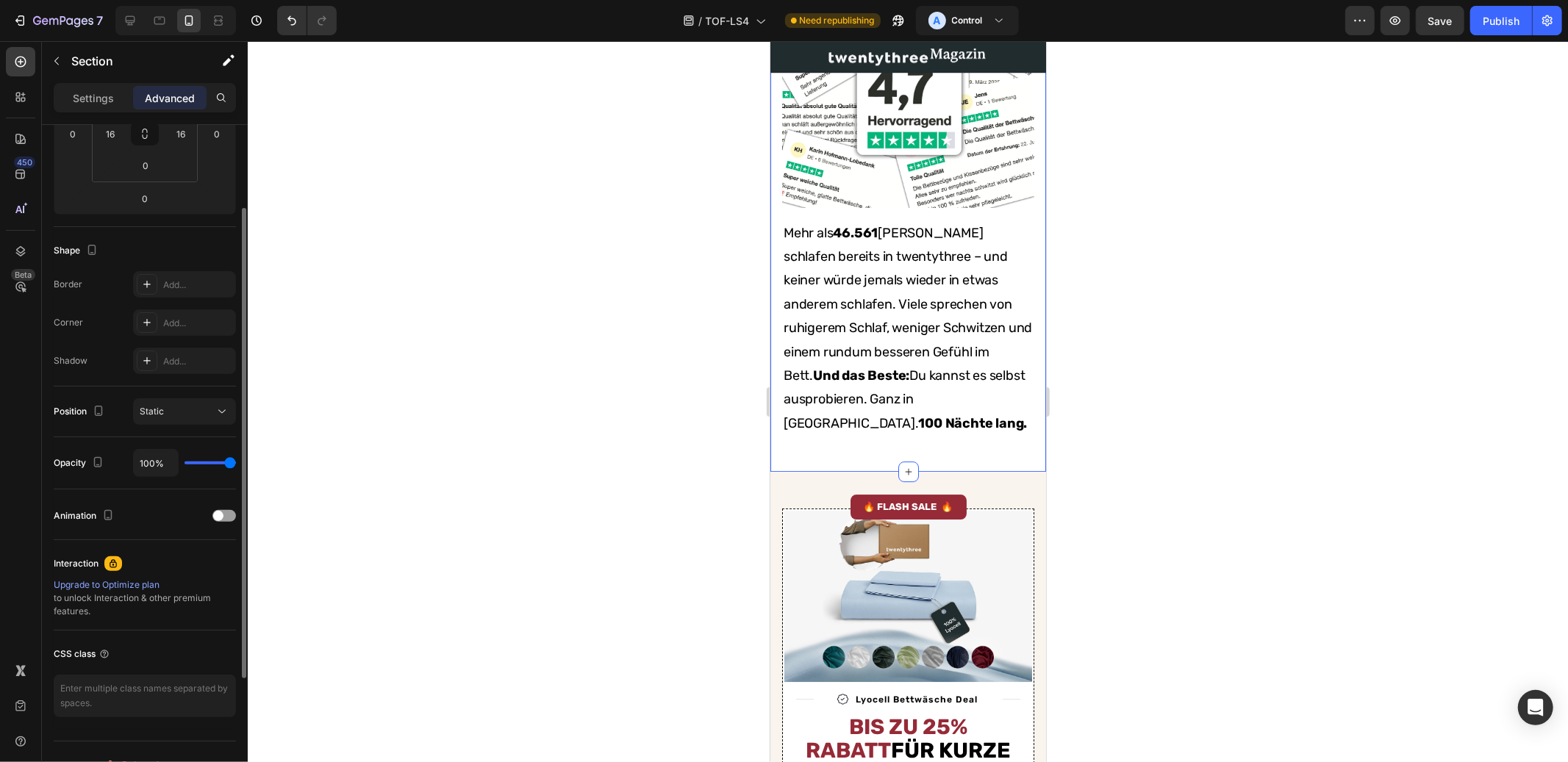
scroll to position [0, 0]
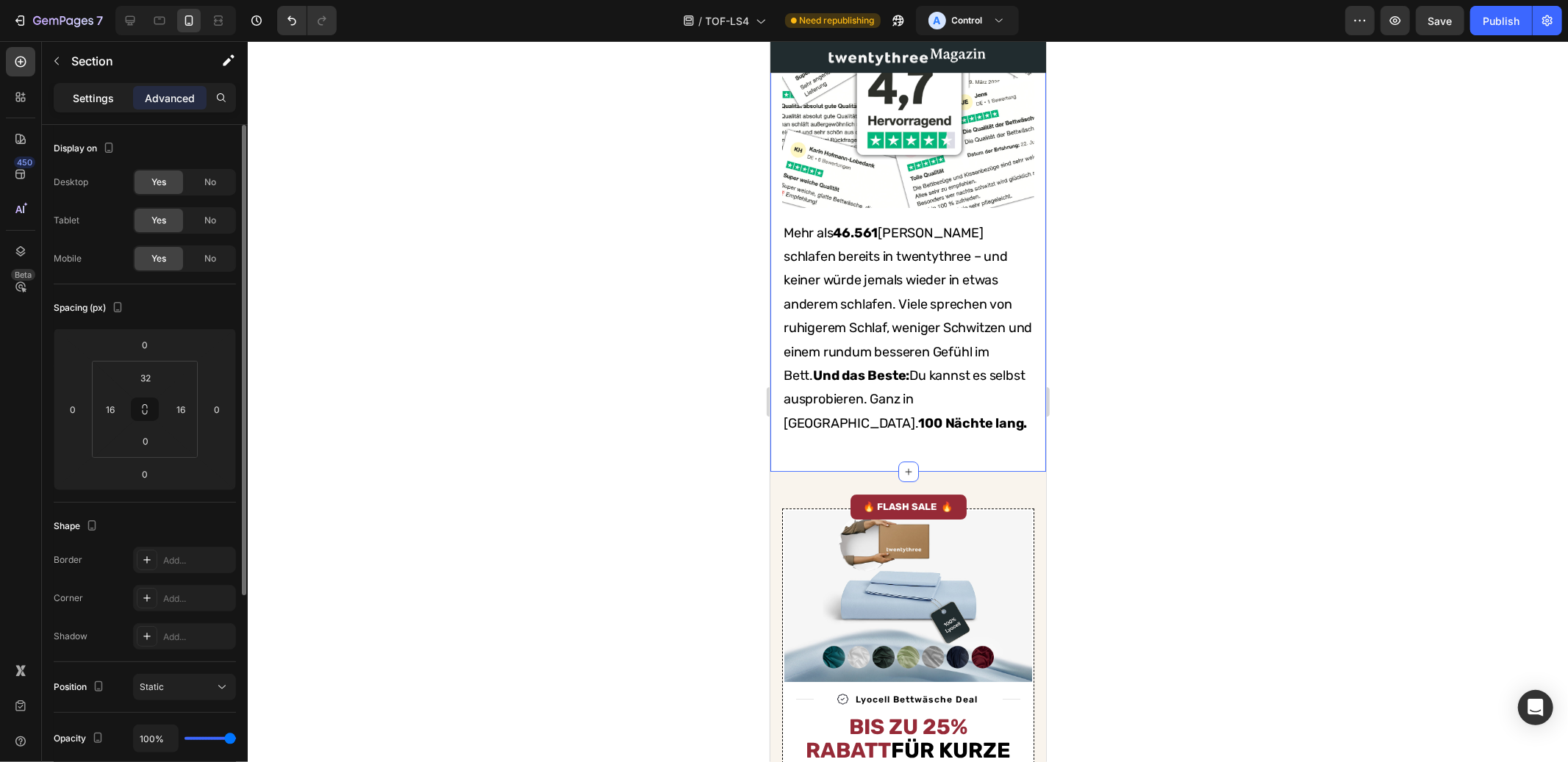
click at [89, 99] on p "Settings" at bounding box center [93, 98] width 41 height 16
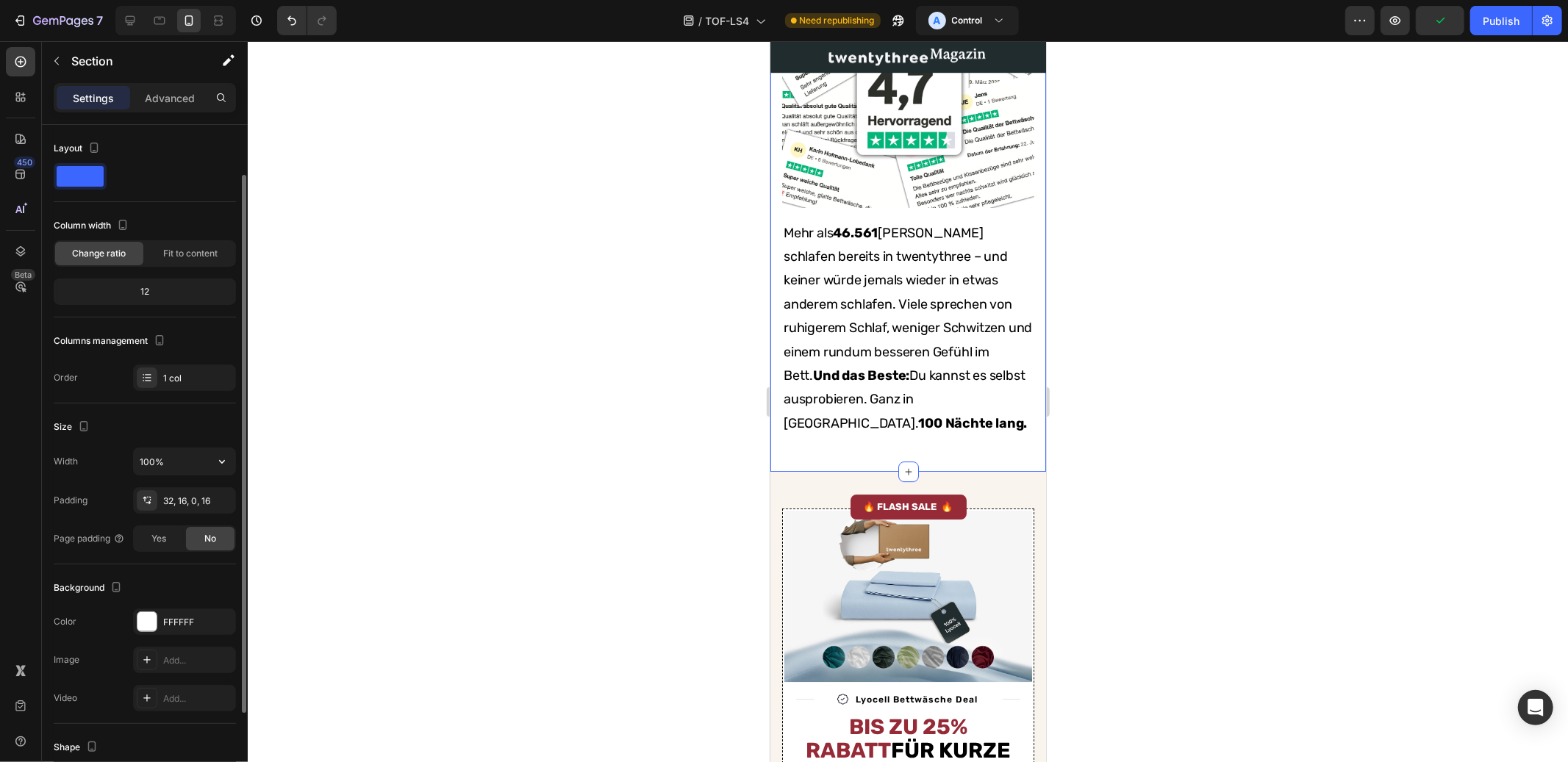
scroll to position [179, 0]
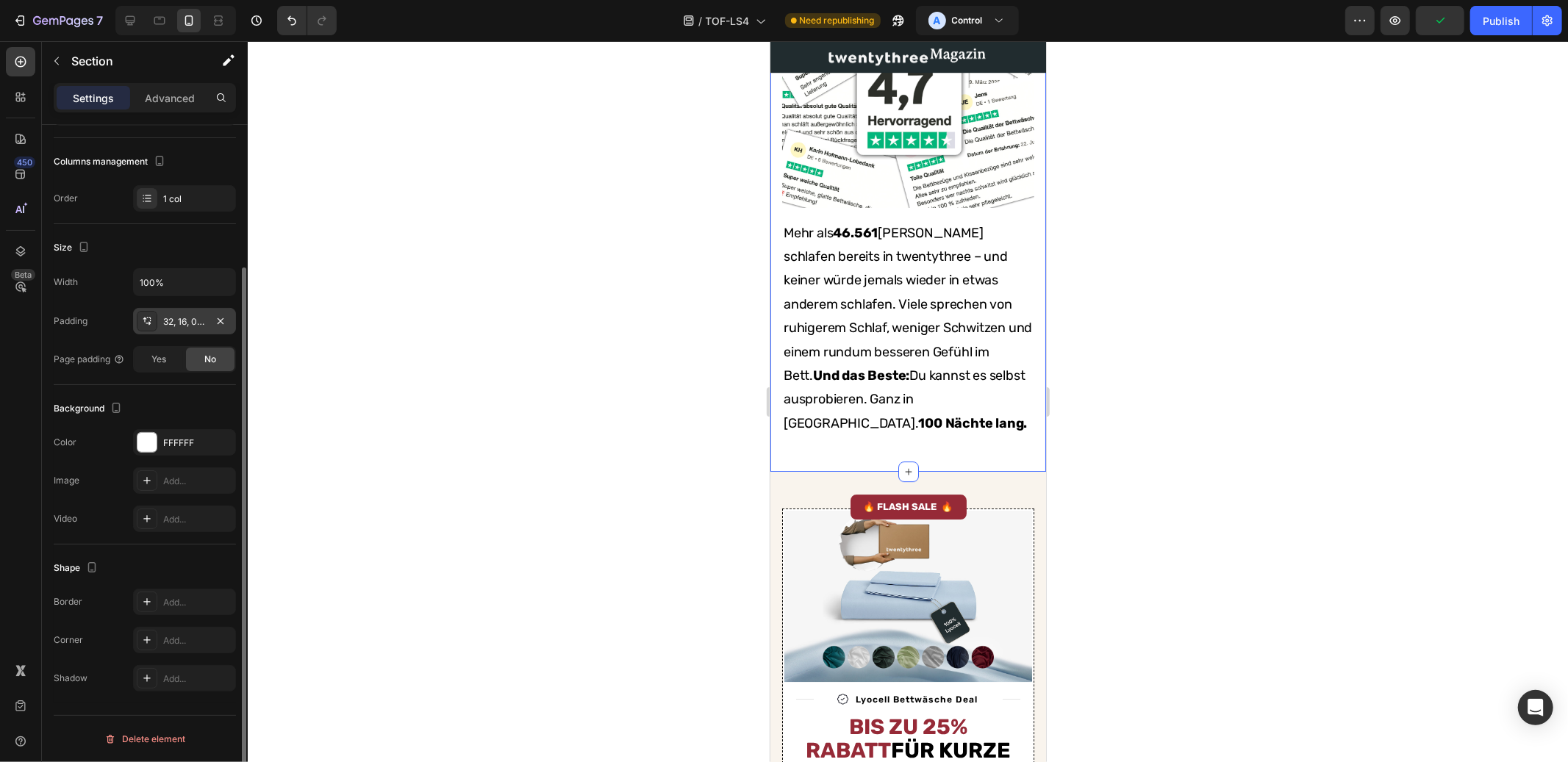
click at [189, 322] on div "32, 16, 0, 16" at bounding box center [184, 322] width 42 height 13
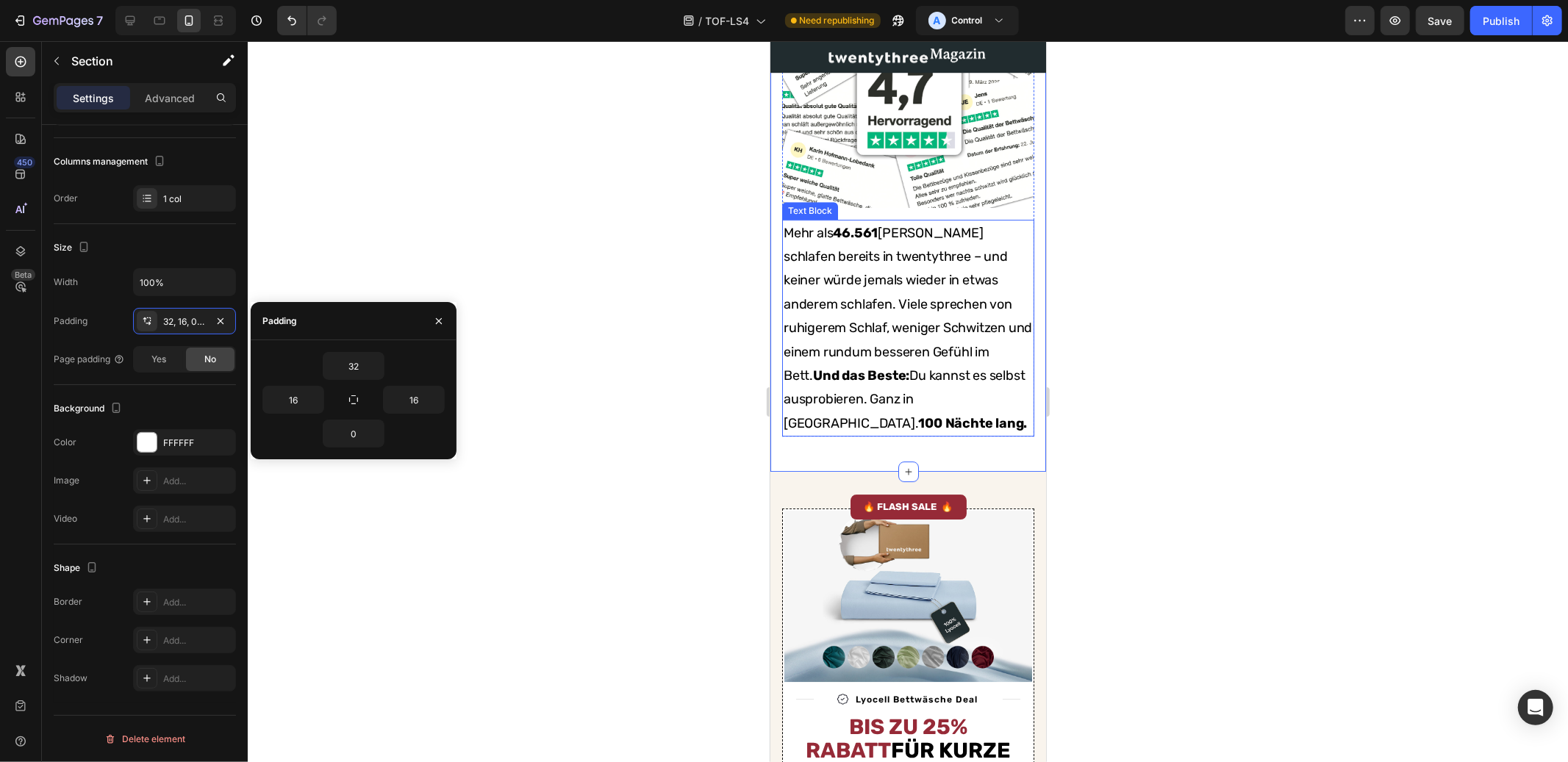
click at [924, 435] on p "Mehr als 46.561 Kunden schlafen bereits in twentythree – und keiner würde jemal…" at bounding box center [907, 328] width 249 height 215
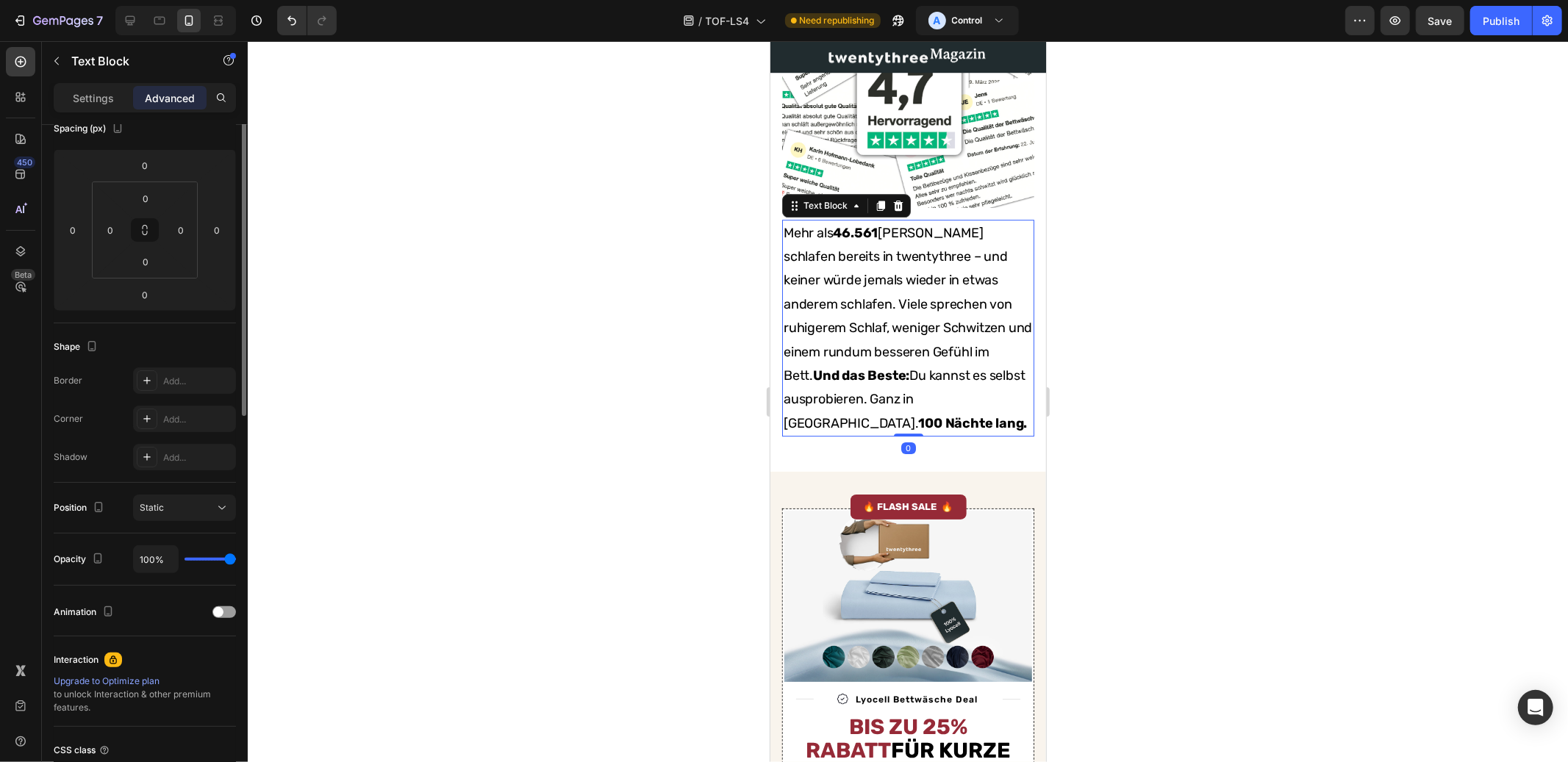
scroll to position [0, 0]
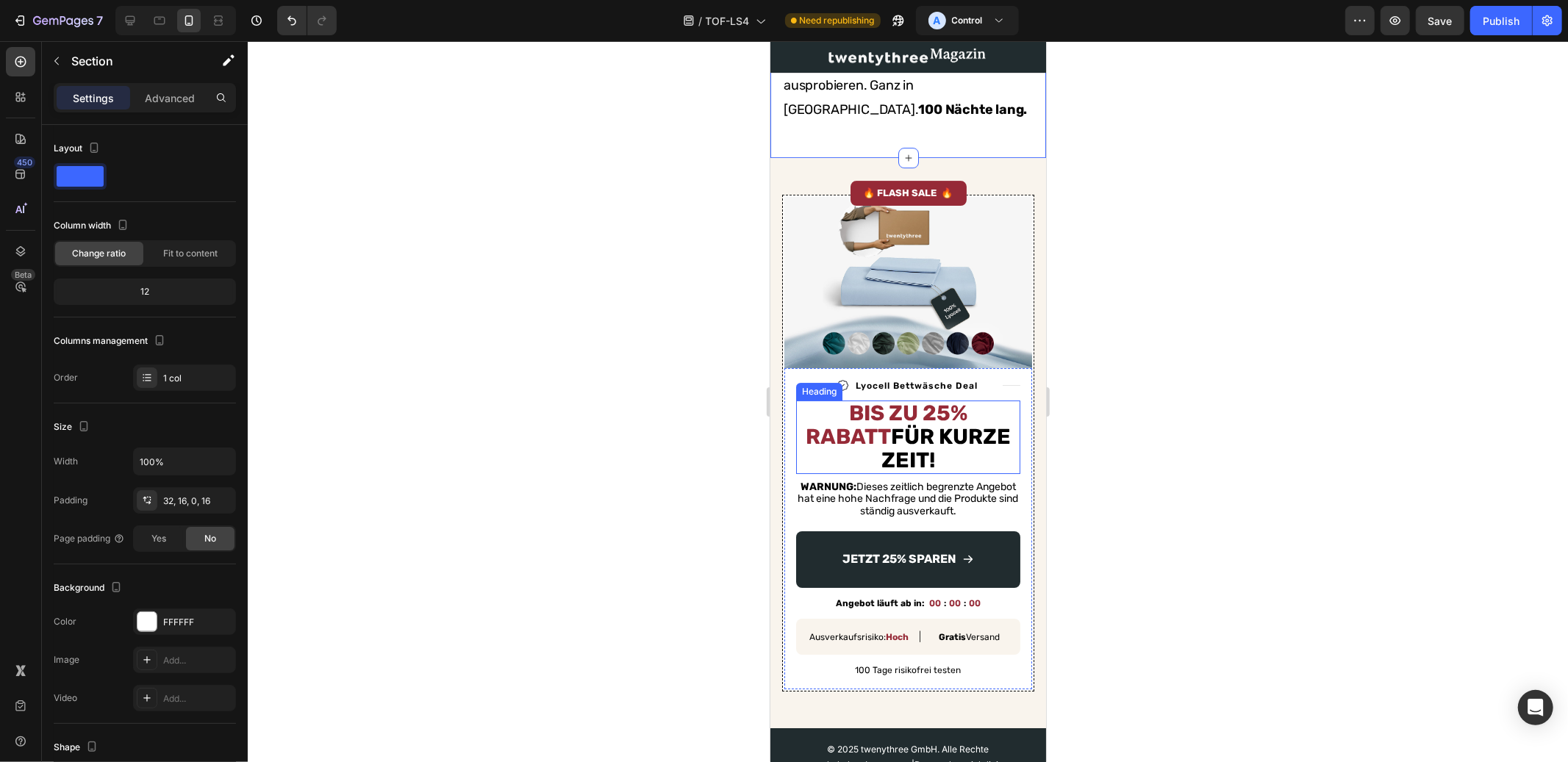
scroll to position [3886, 0]
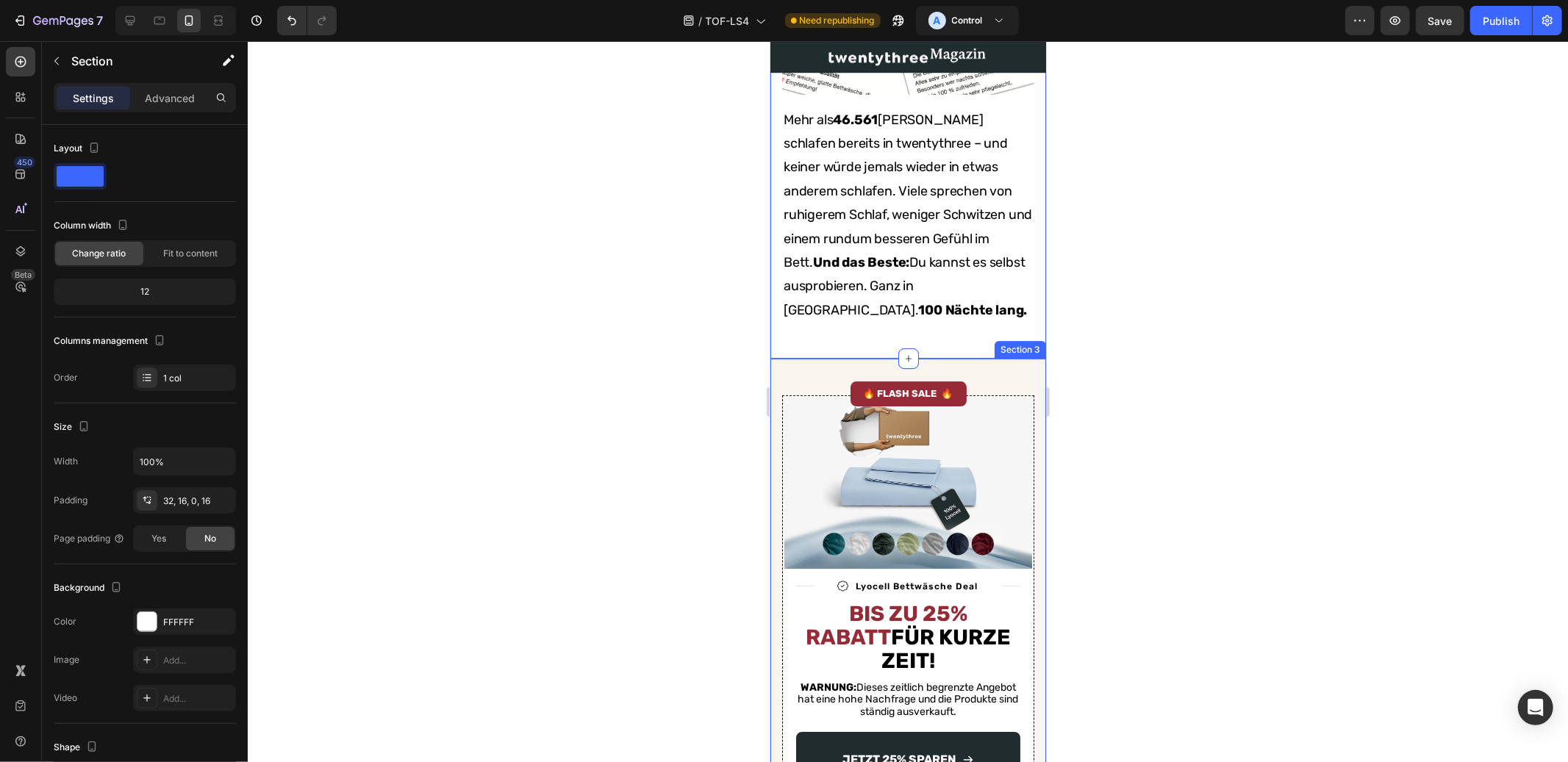
click at [976, 408] on div "Image Title Line Image Lyocell Bettwäsche Deal Text Block Row Title Line Row Bi…" at bounding box center [907, 643] width 276 height 570
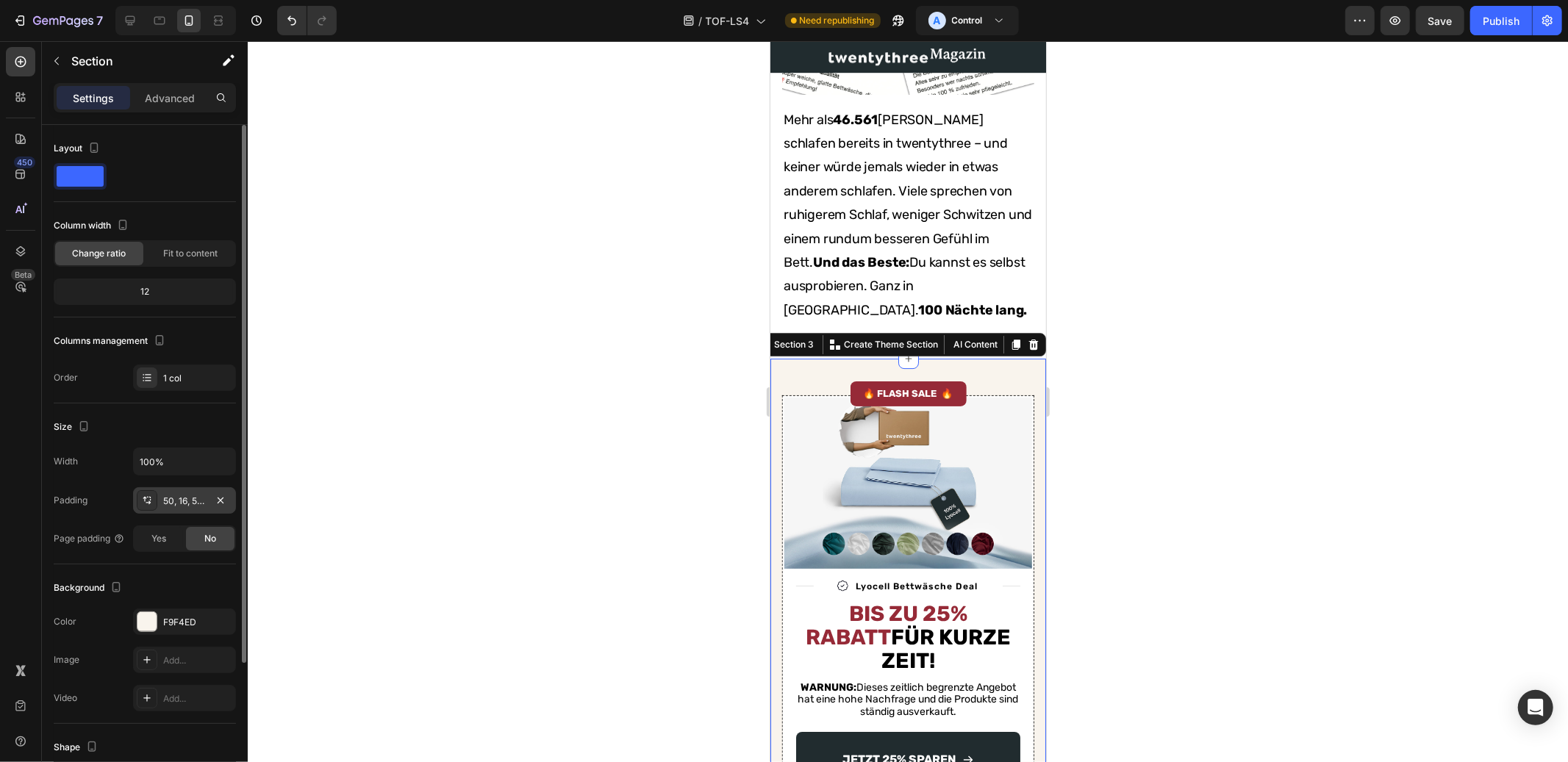
click at [181, 499] on div "50, 16, 50, 16" at bounding box center [184, 501] width 42 height 13
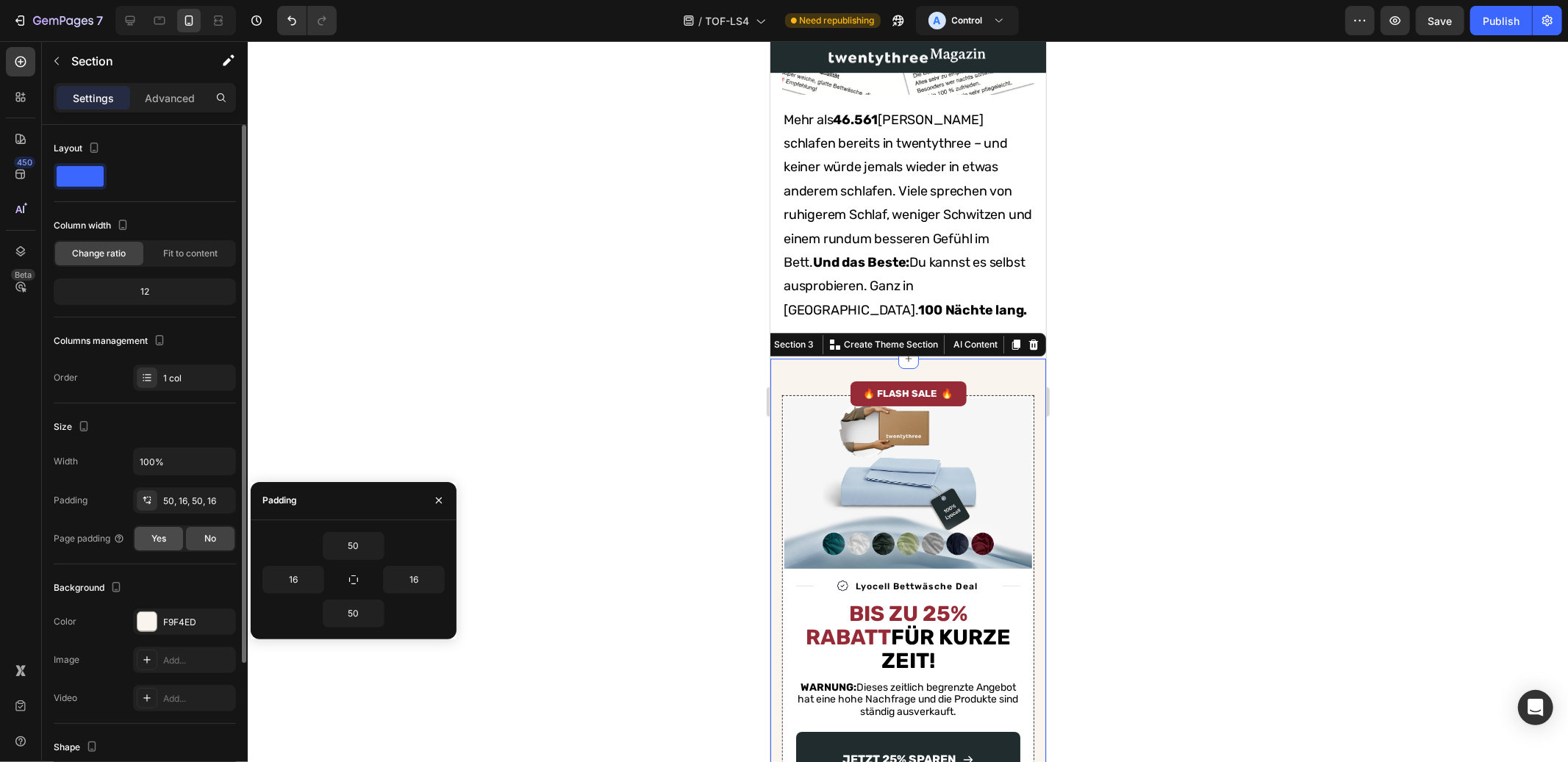
click at [165, 535] on span "Yes" at bounding box center [159, 538] width 15 height 13
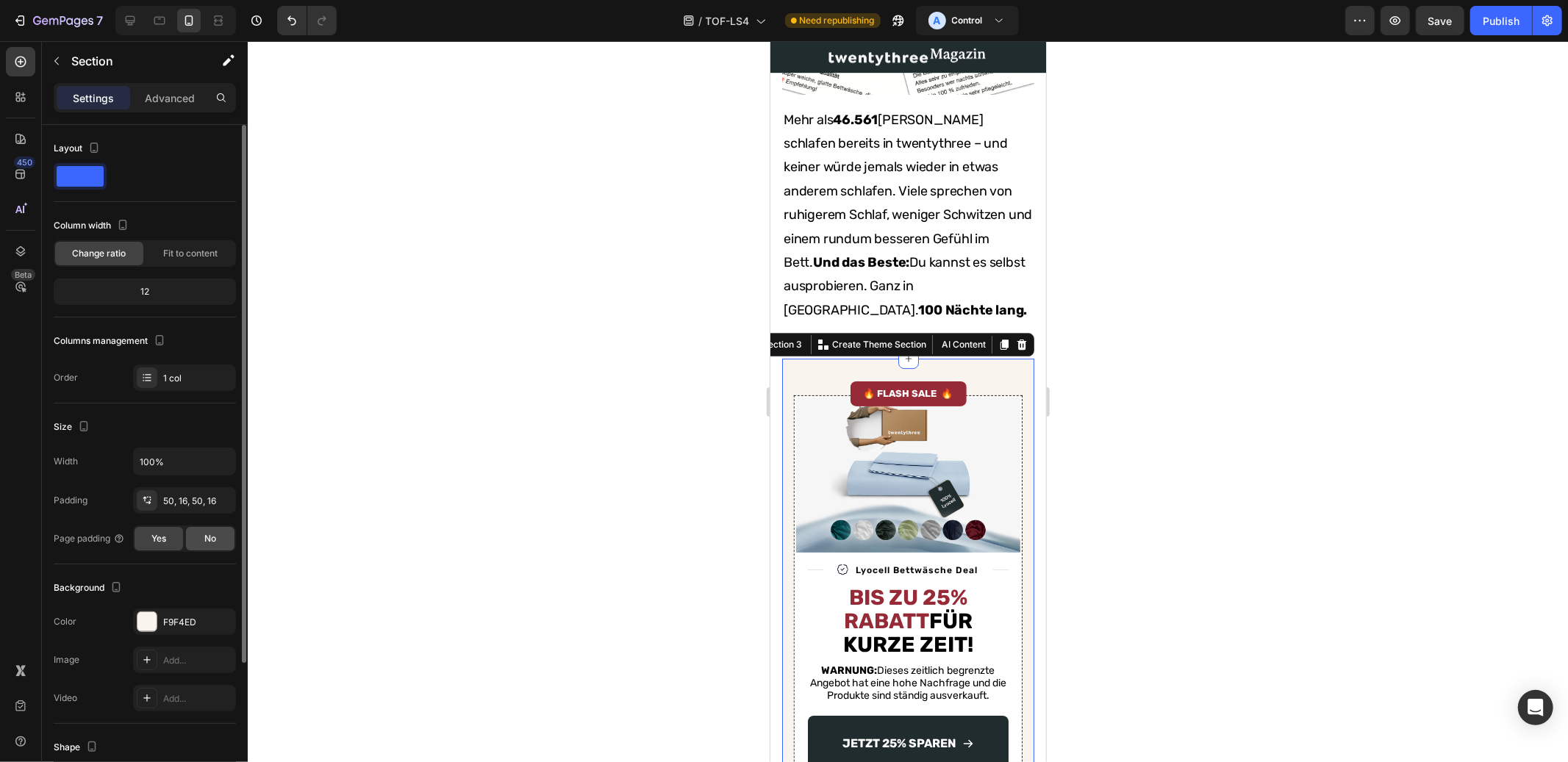
click at [218, 540] on div "No" at bounding box center [210, 538] width 48 height 24
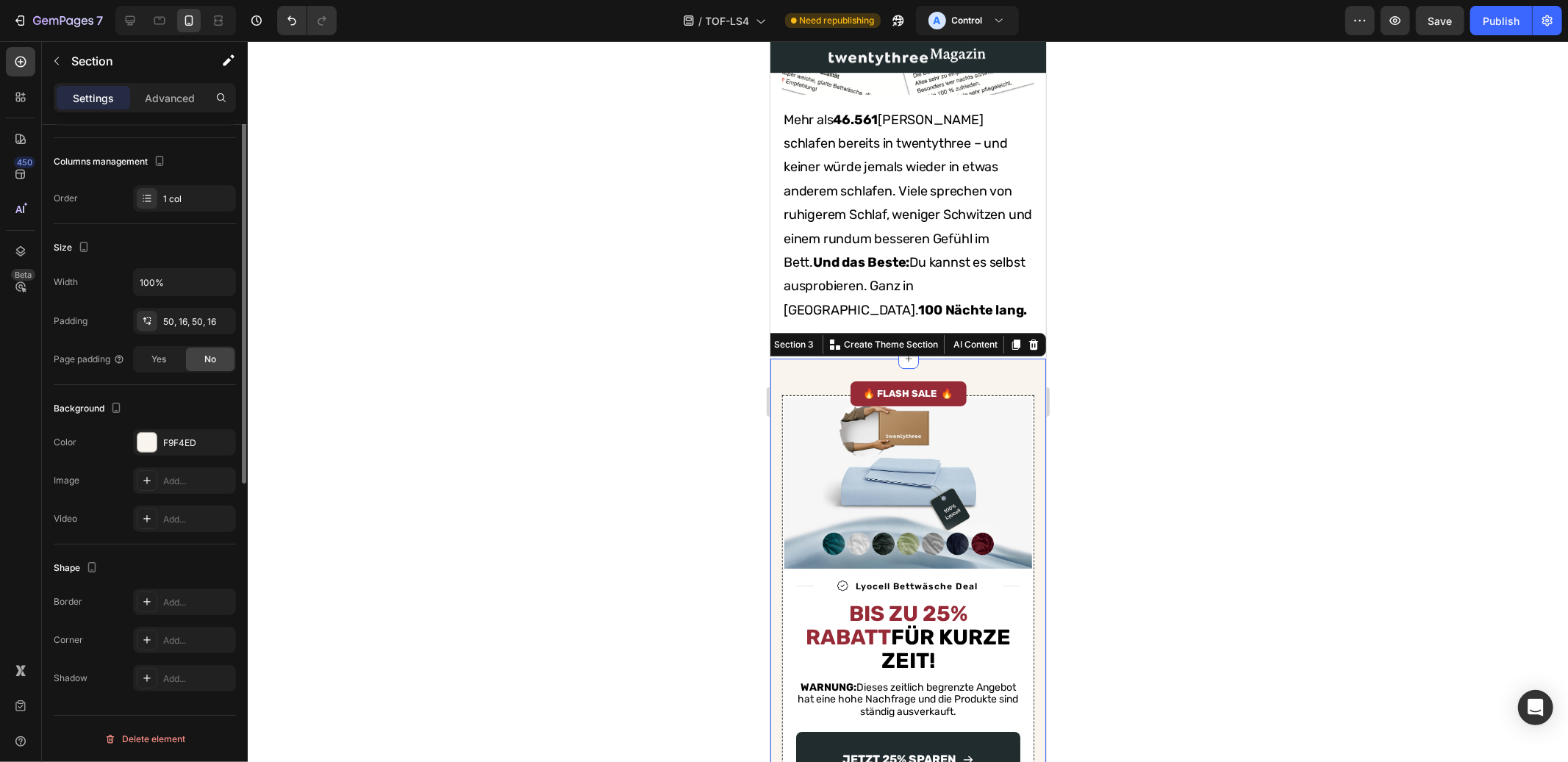
scroll to position [0, 0]
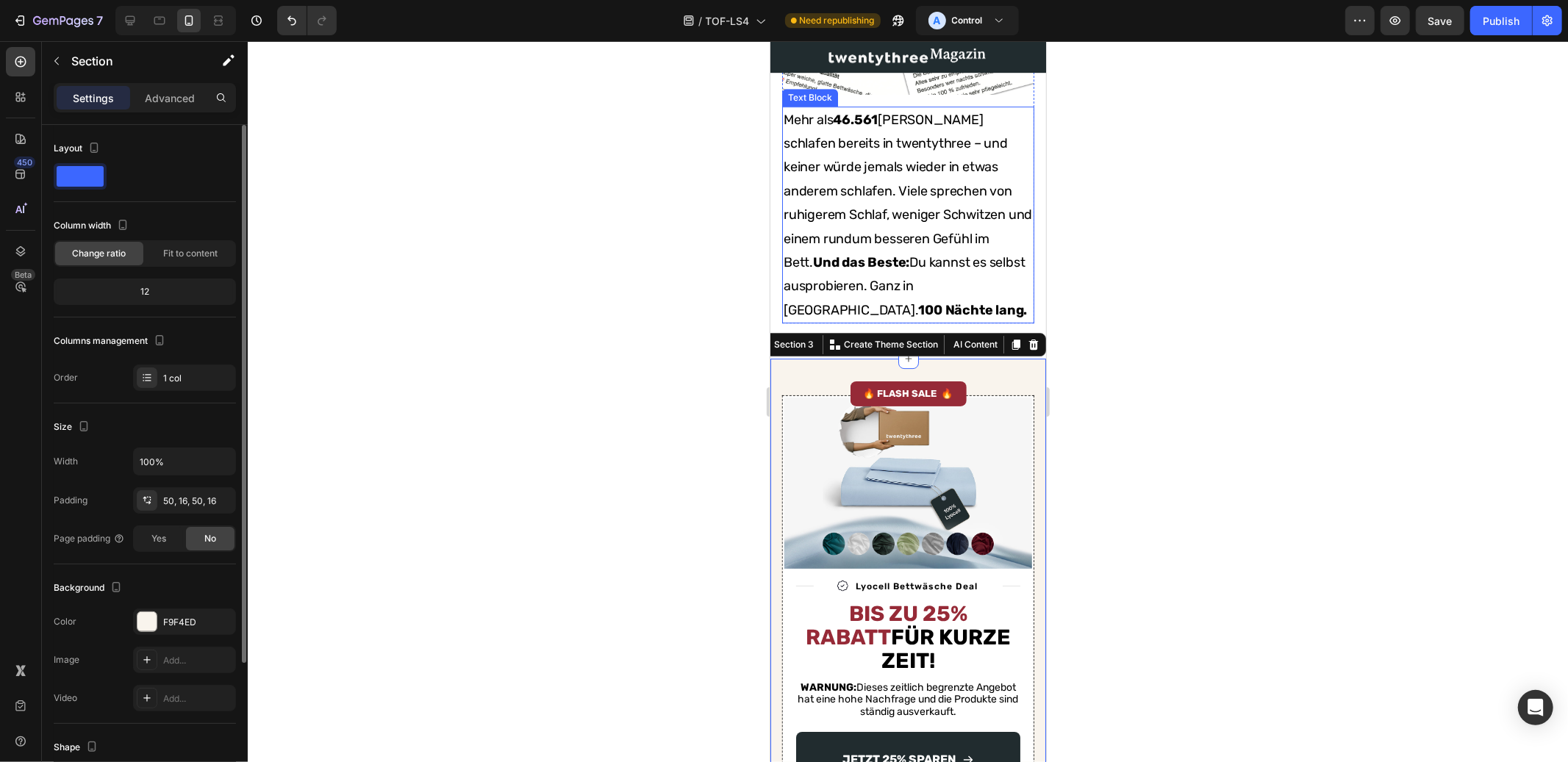
click at [887, 309] on p "Mehr als 46.561 Kunden schlafen bereits in twentythree – und keiner würde jemal…" at bounding box center [907, 214] width 249 height 215
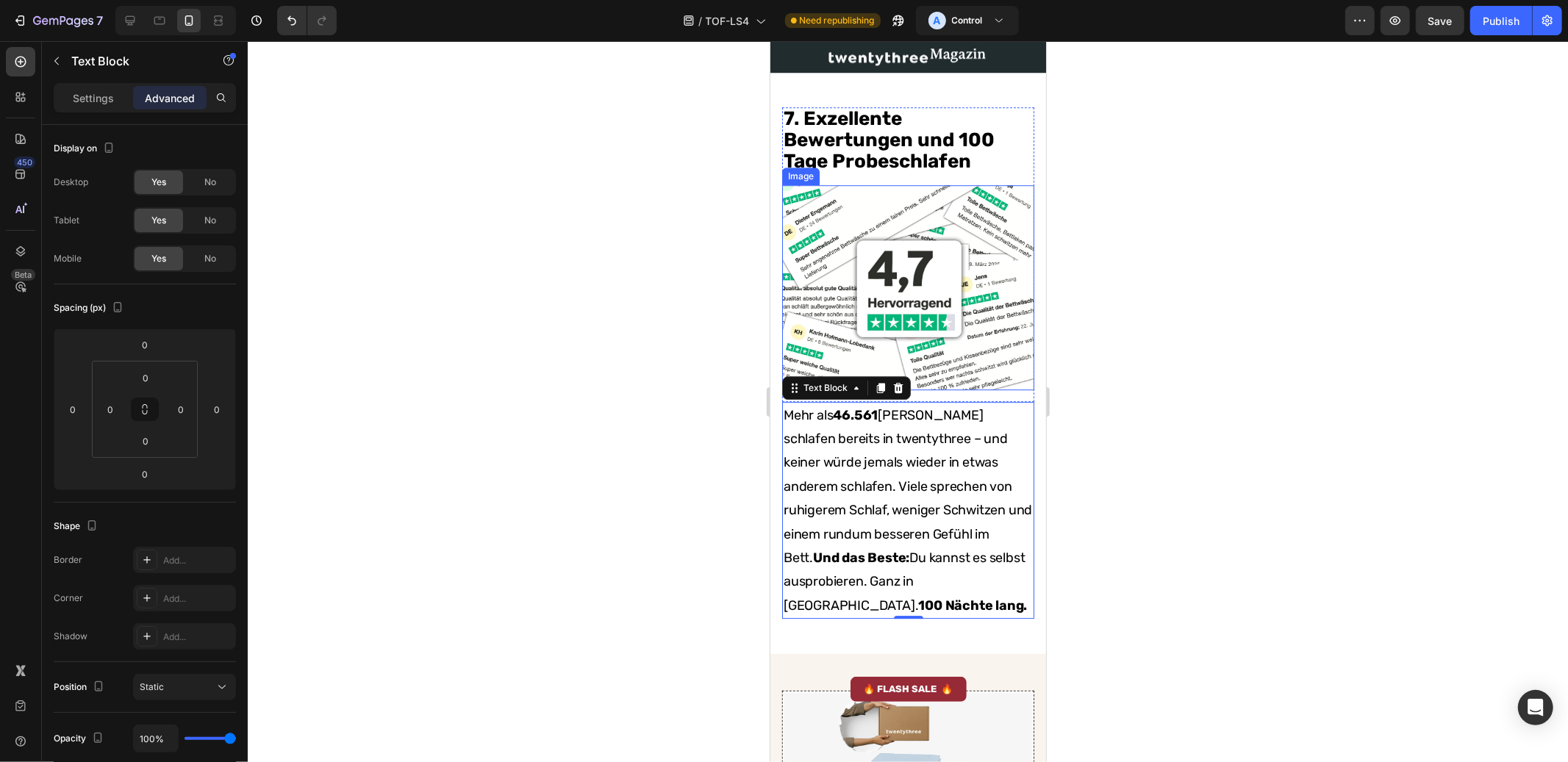
scroll to position [3803, 0]
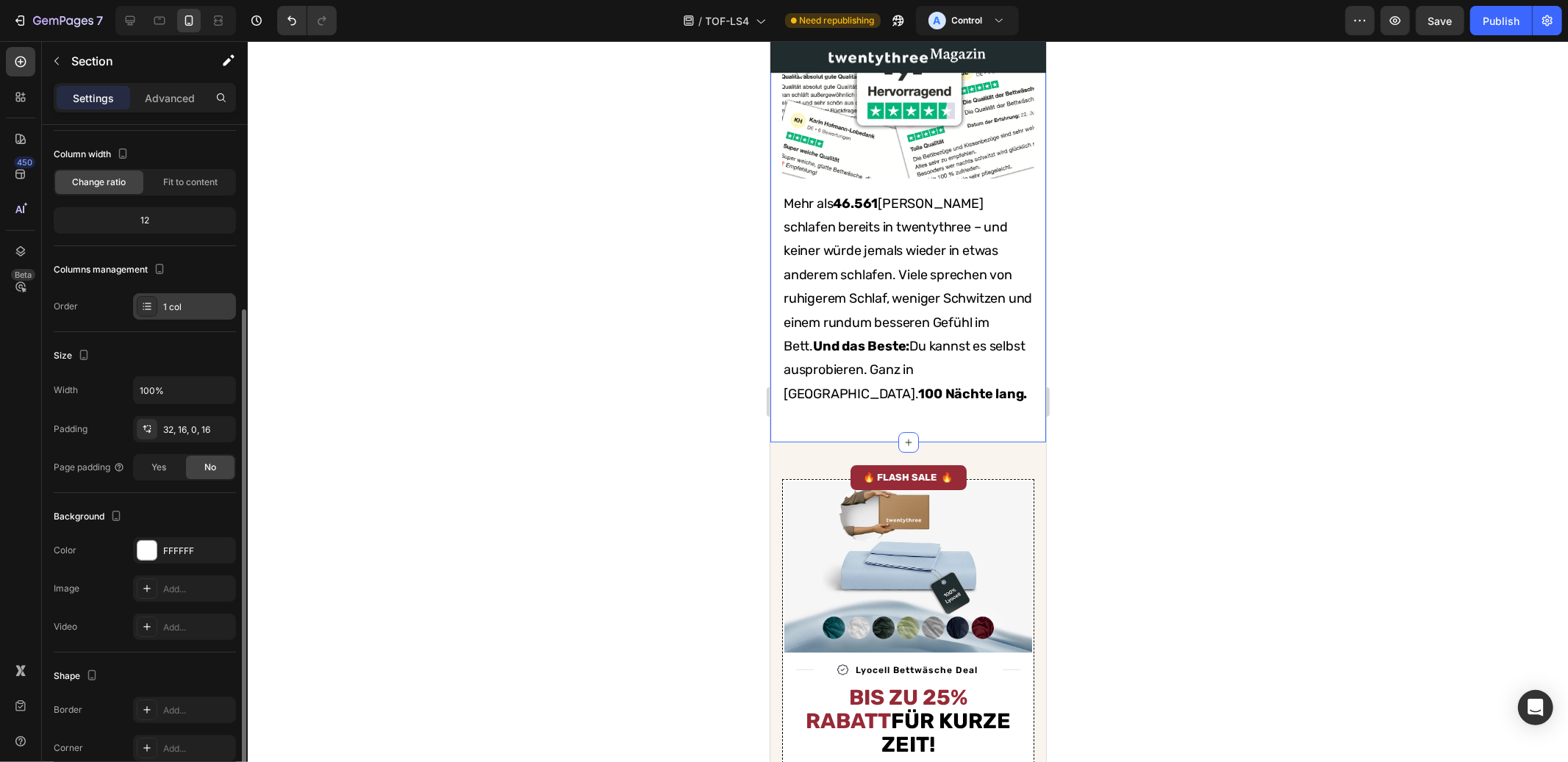
scroll to position [143, 0]
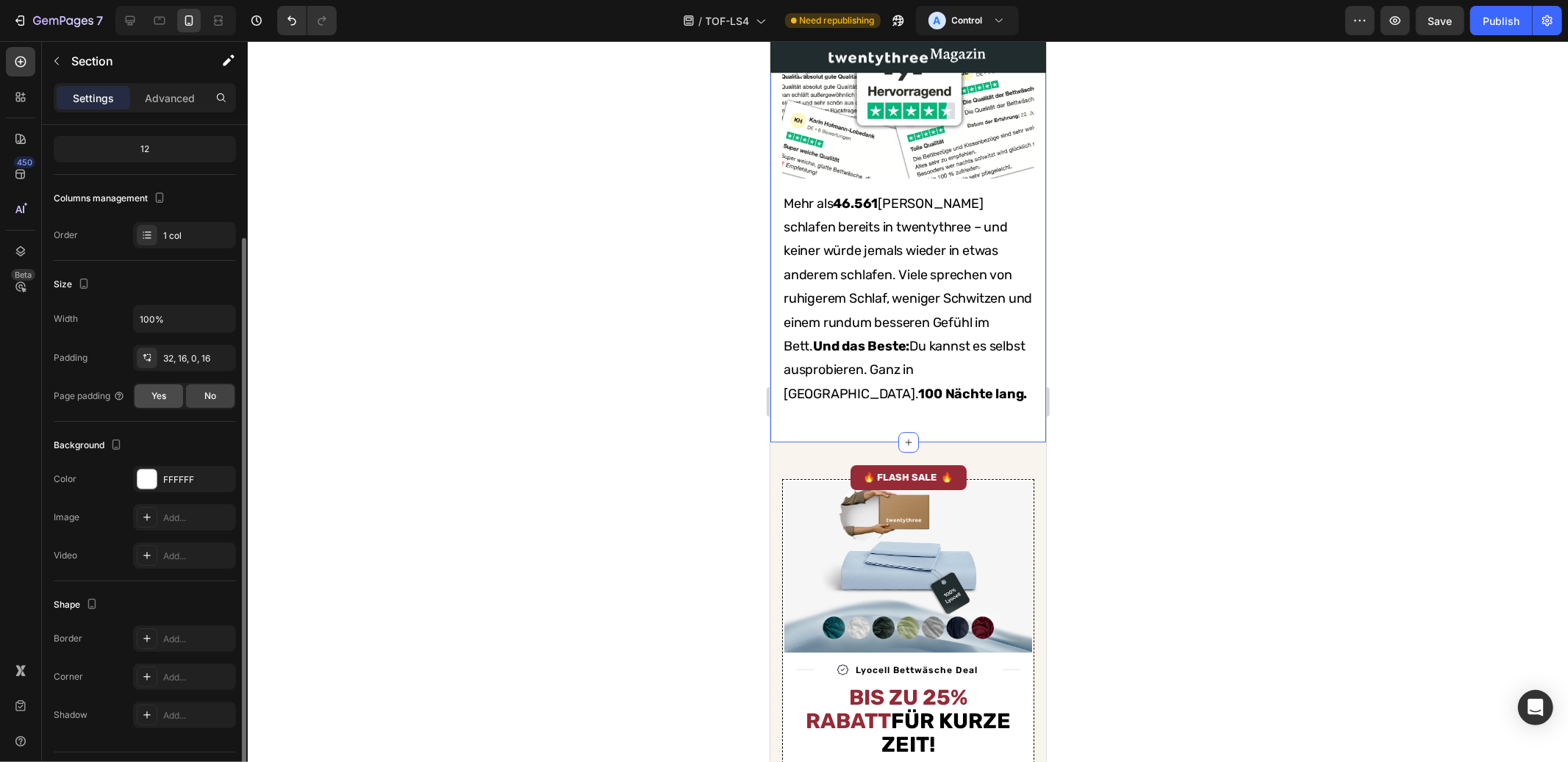
click at [172, 388] on div "Yes" at bounding box center [158, 396] width 48 height 24
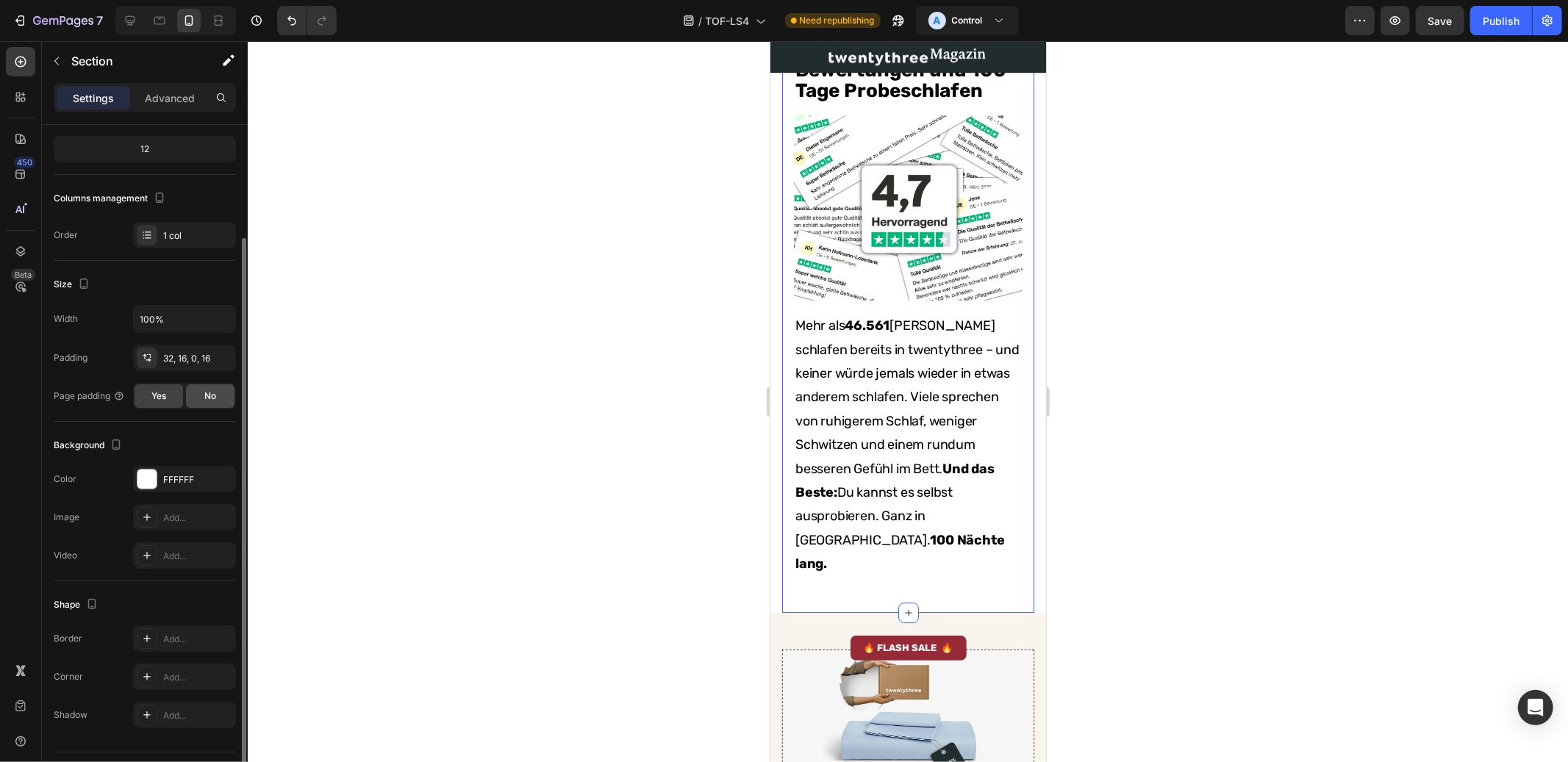
click at [203, 397] on div "No" at bounding box center [210, 396] width 48 height 24
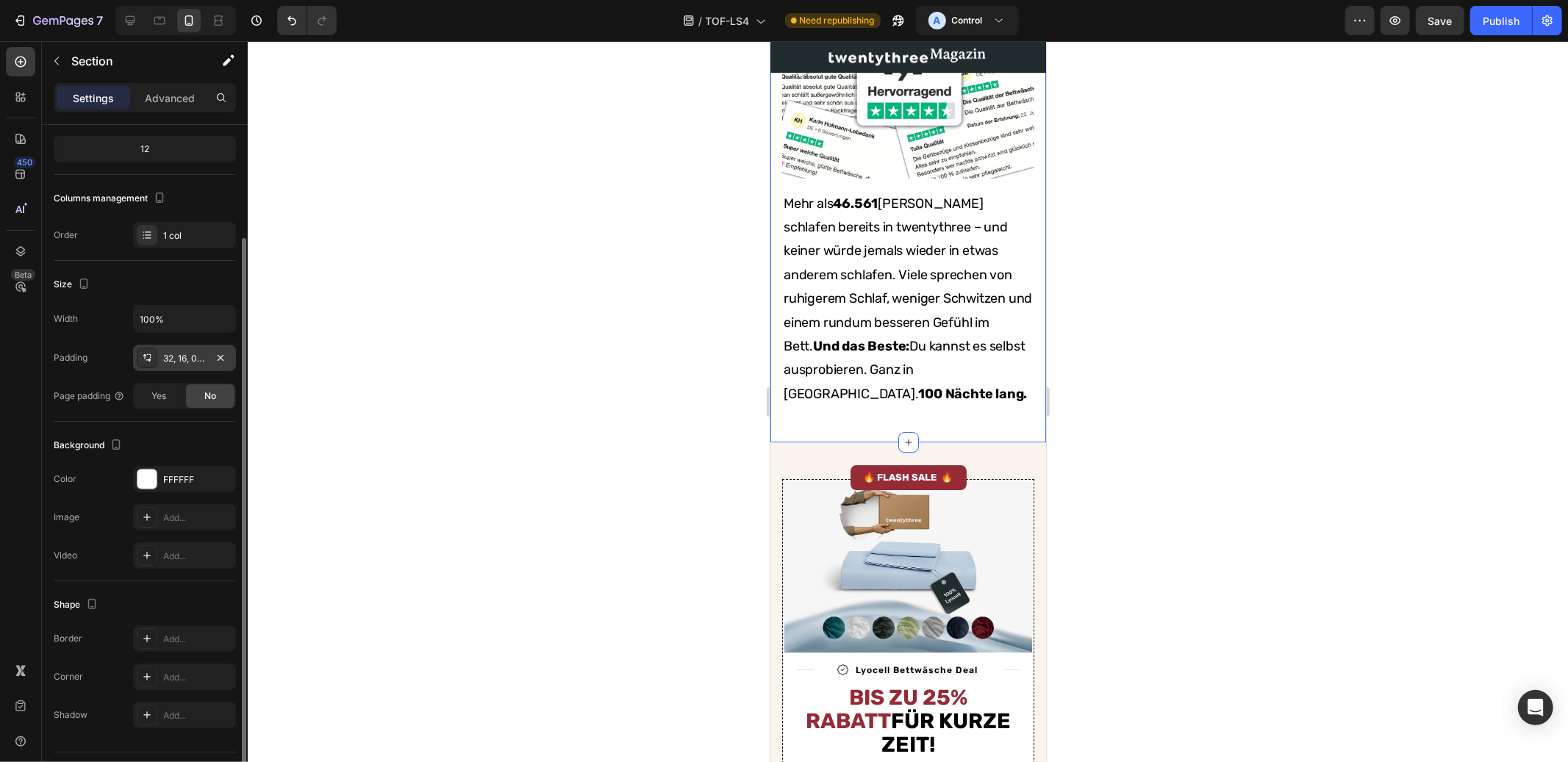
click at [190, 362] on div "32, 16, 0, 16" at bounding box center [184, 359] width 42 height 13
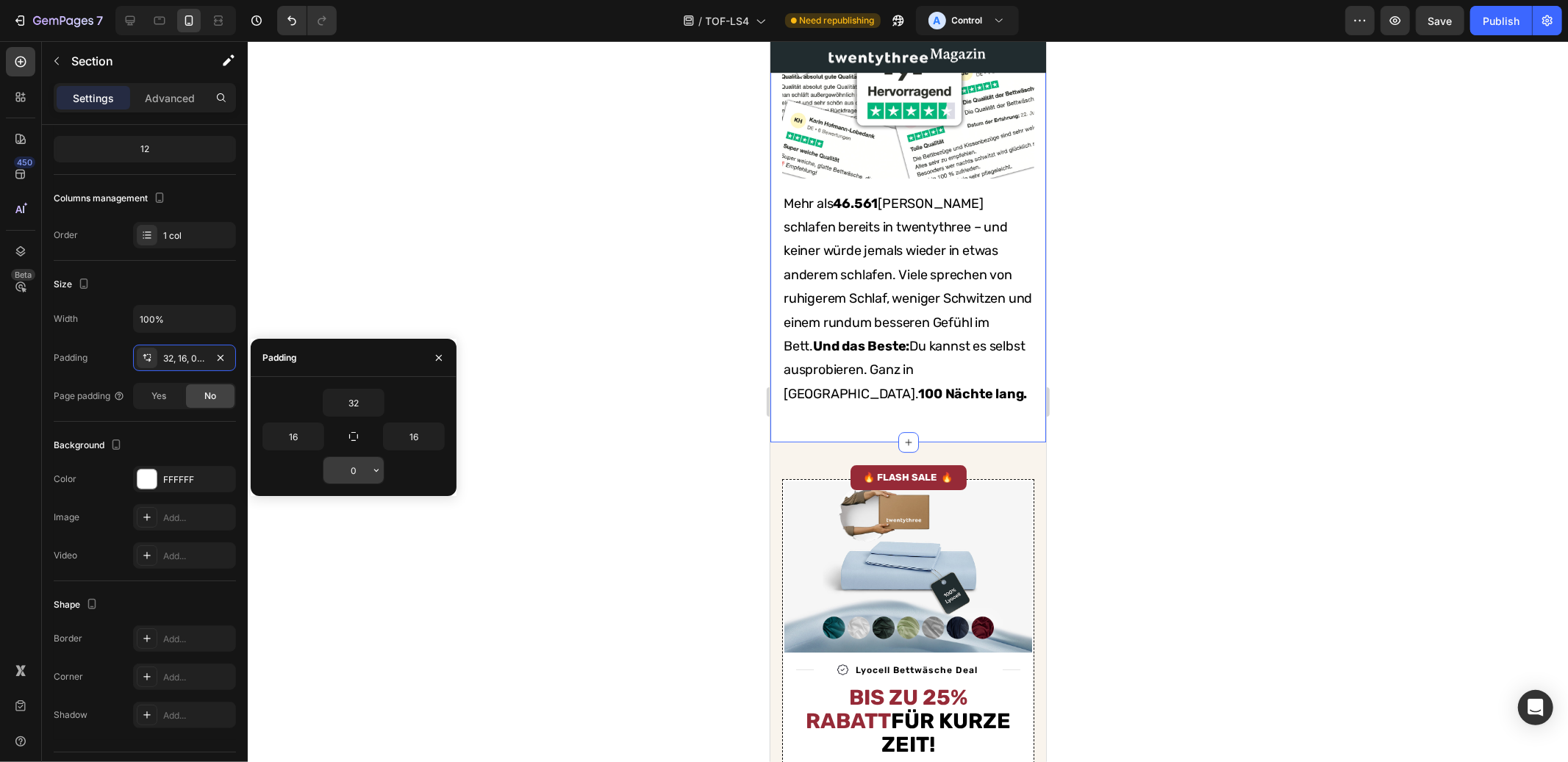
click at [340, 466] on input "0" at bounding box center [353, 470] width 60 height 27
type input "-"
type input "0"
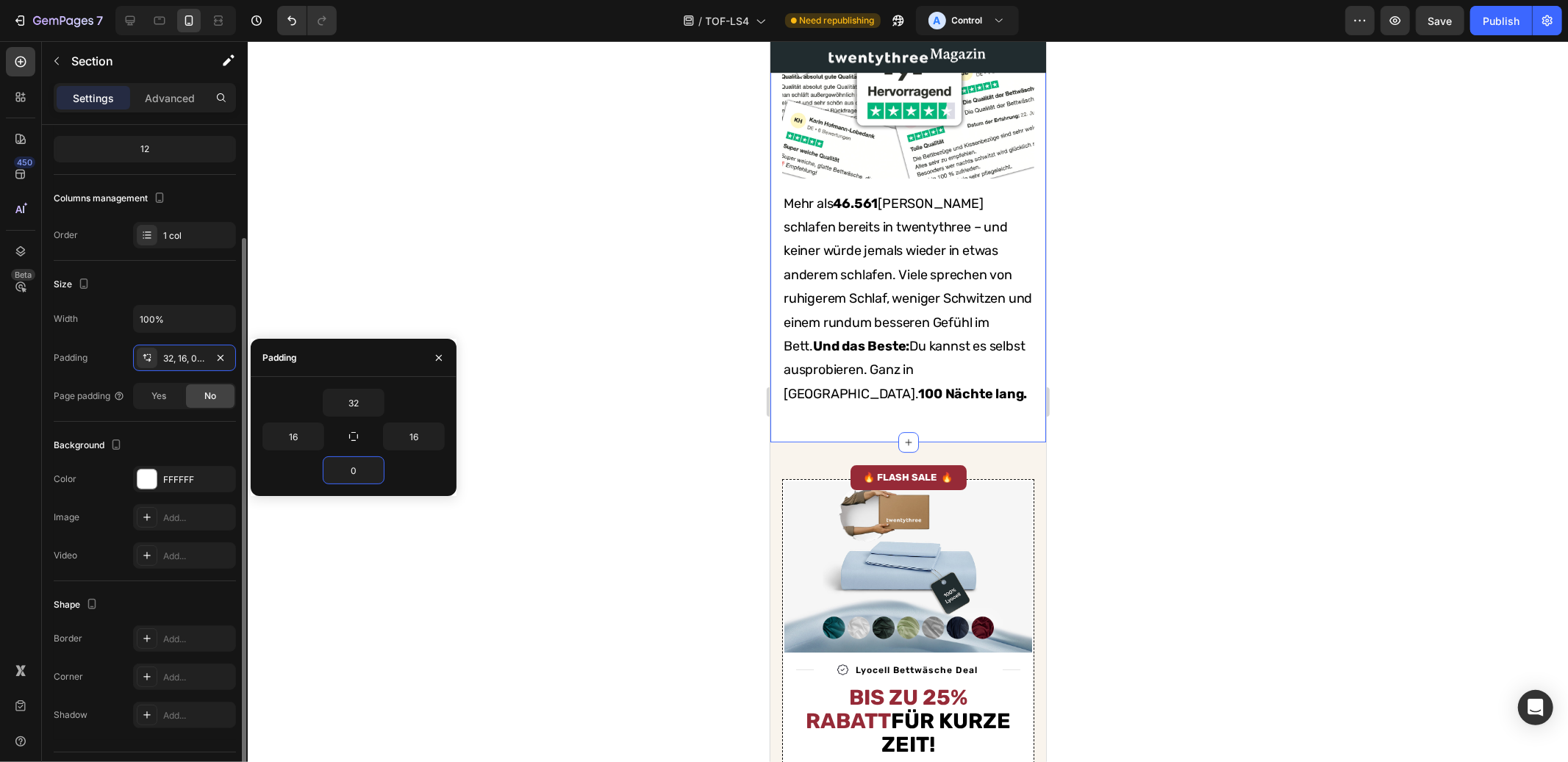
click at [215, 434] on div "Background" at bounding box center [144, 446] width 182 height 24
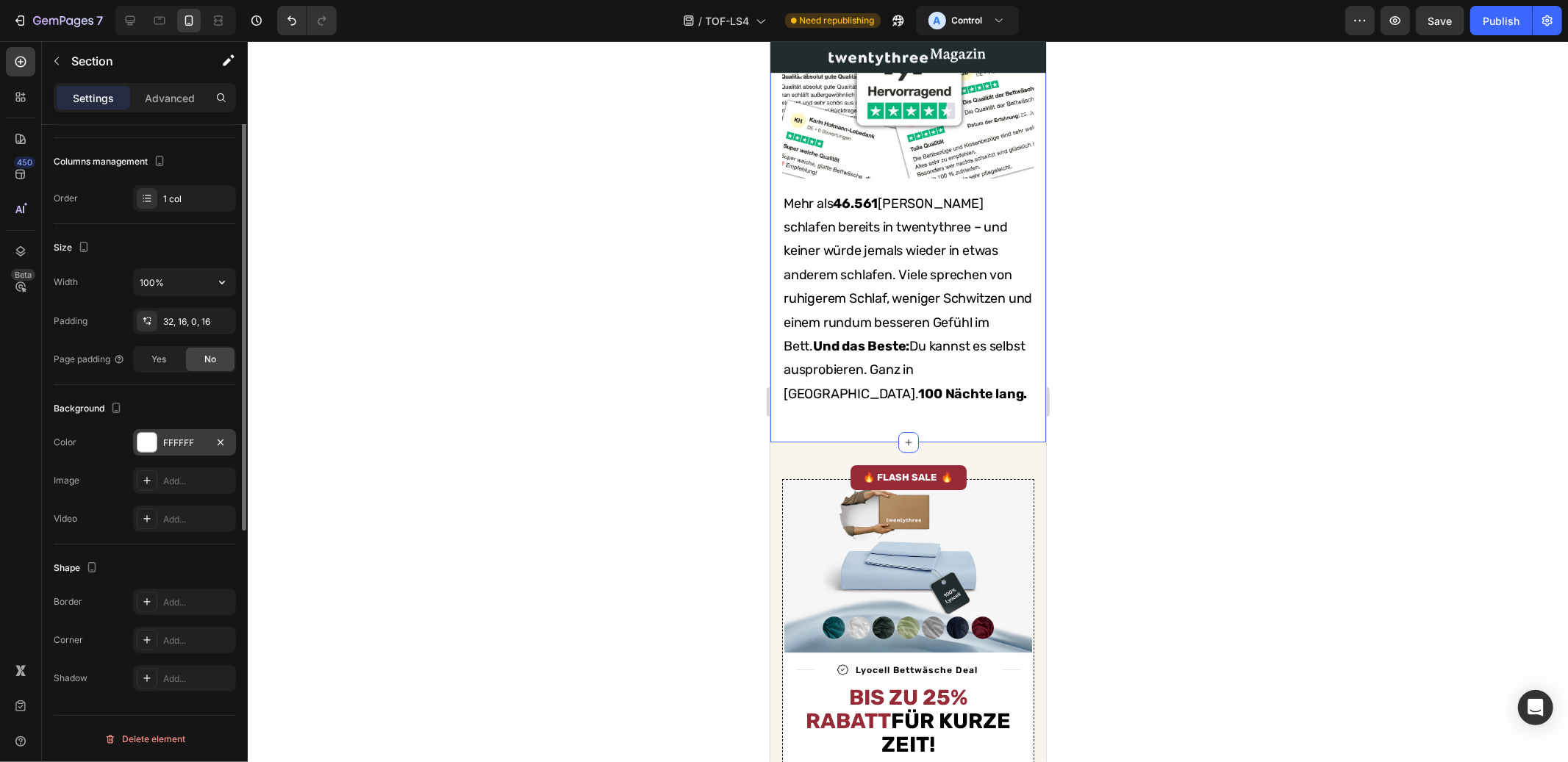
scroll to position [0, 0]
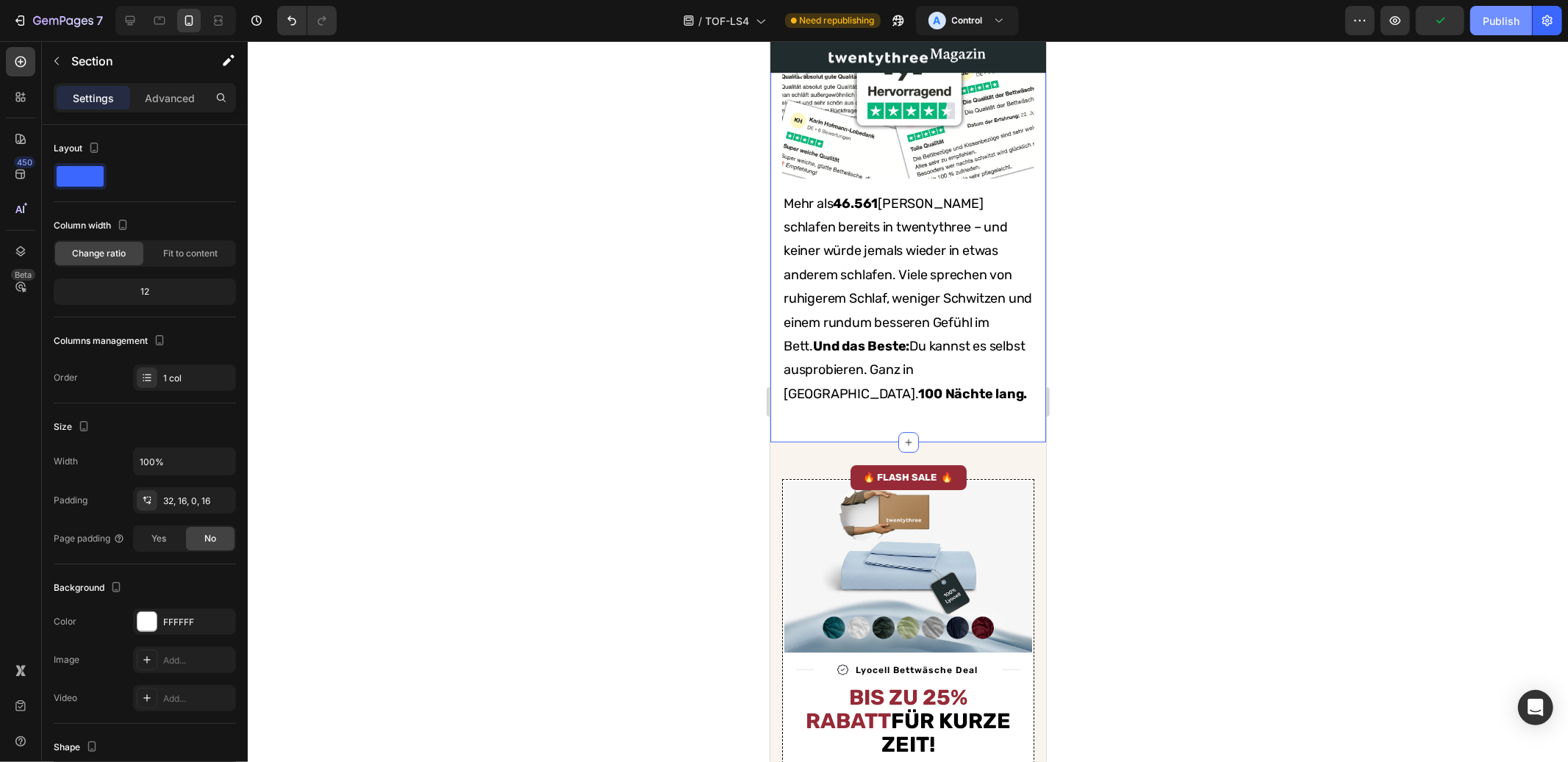
click at [1512, 22] on div "Publish" at bounding box center [1500, 21] width 36 height 16
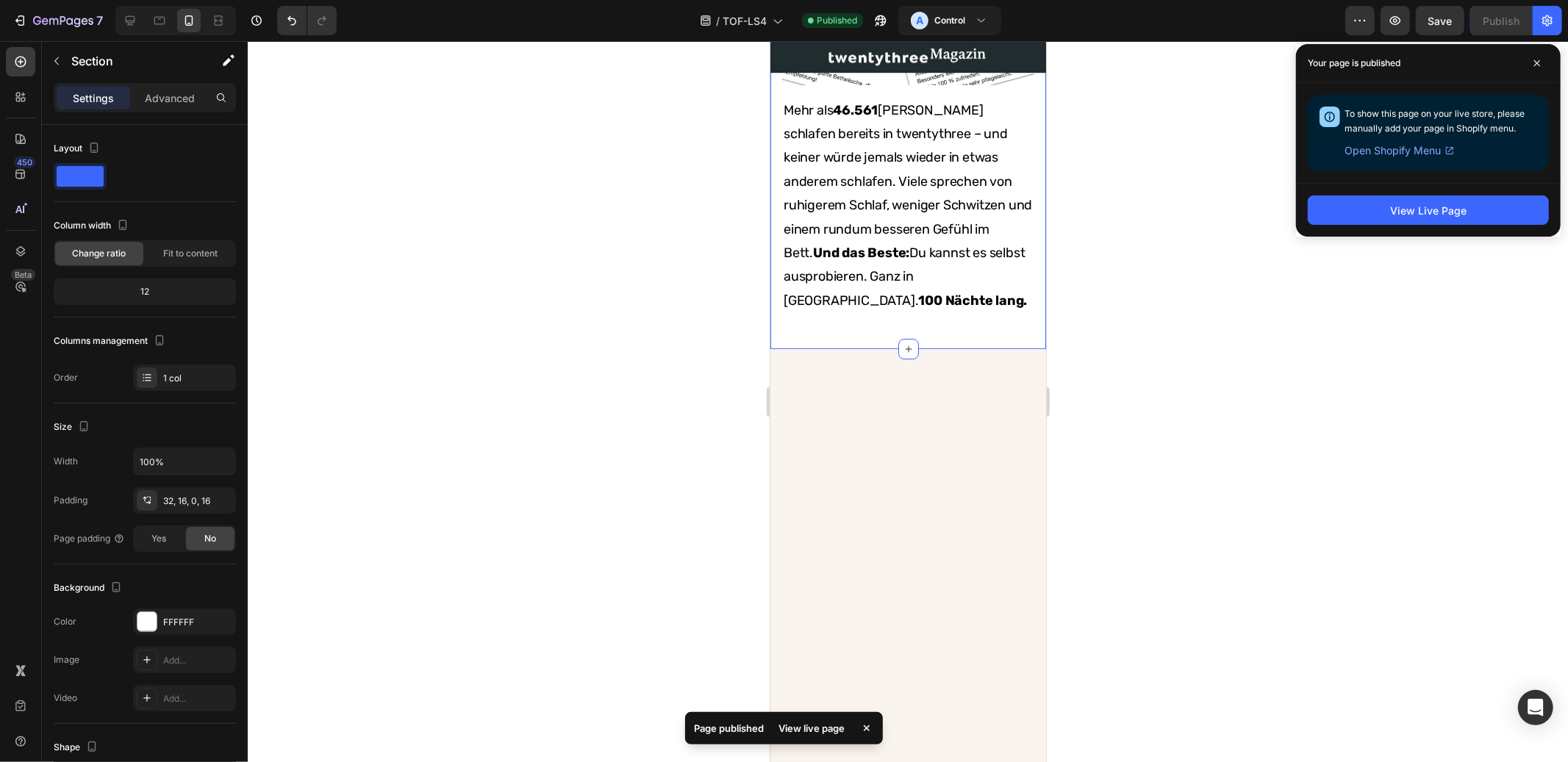
scroll to position [4317, 0]
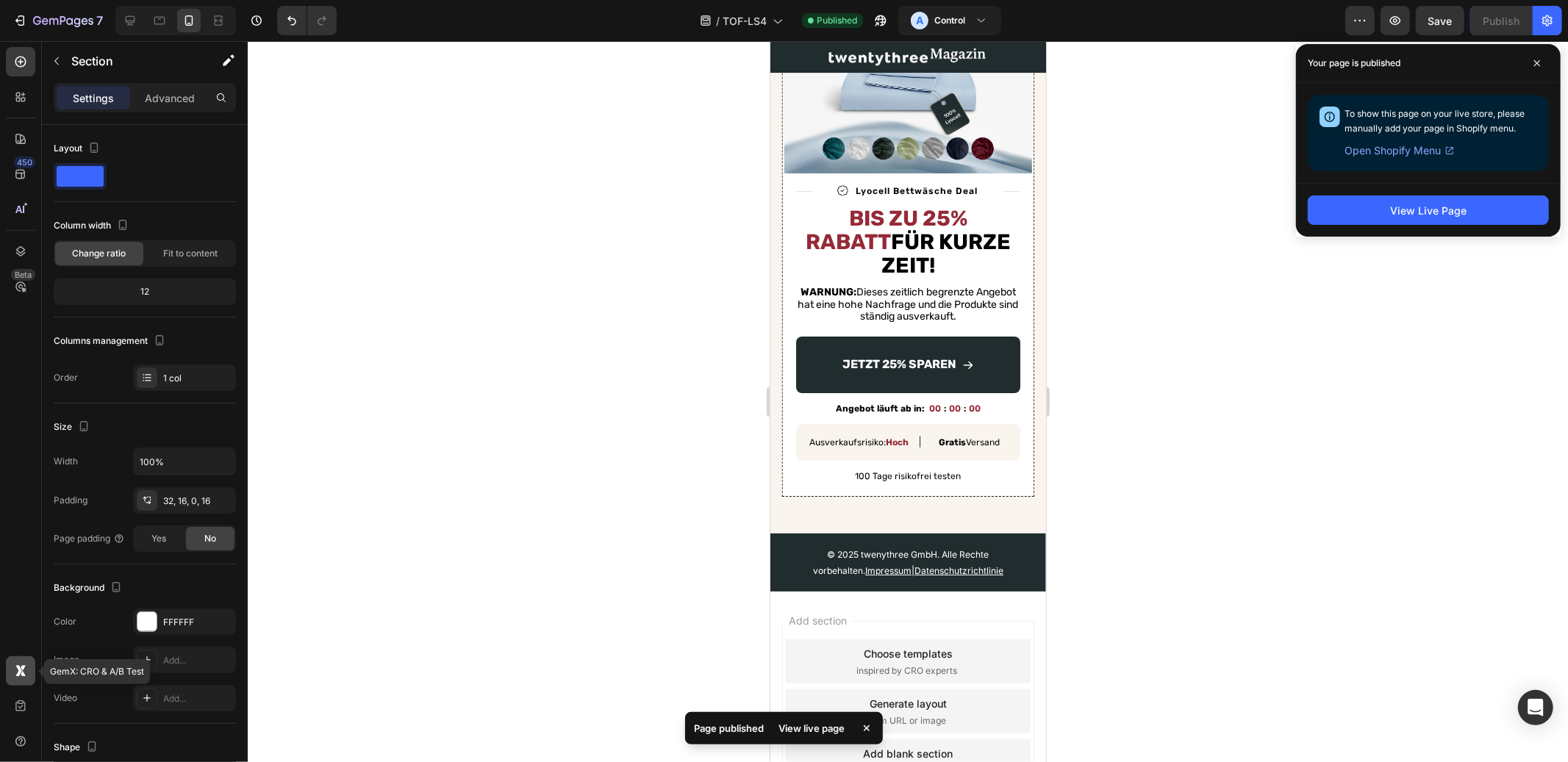
click at [29, 676] on div at bounding box center [21, 671] width 30 height 30
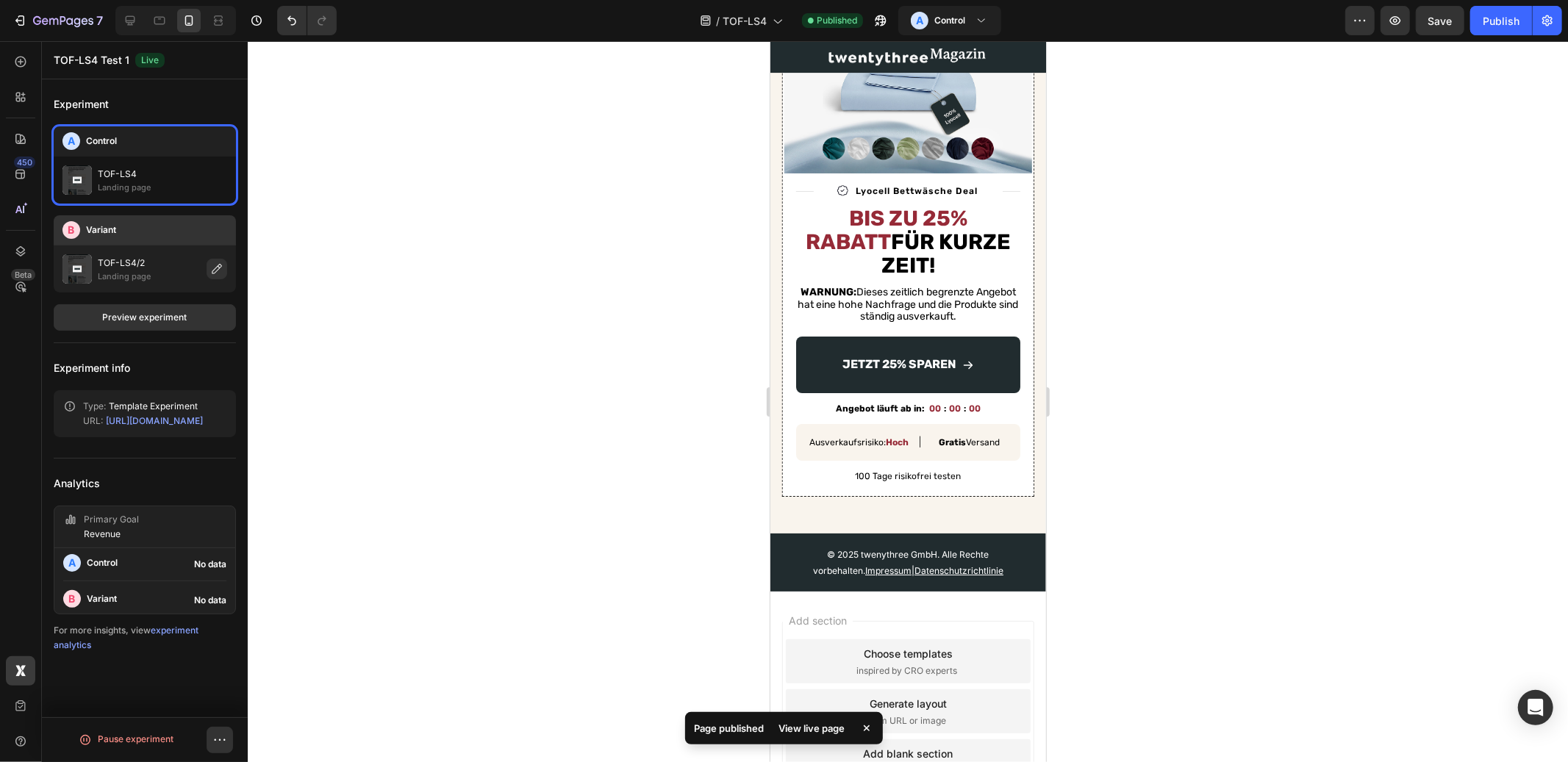
click at [145, 250] on div "TOF-LS4/2 Landing page" at bounding box center [144, 268] width 182 height 47
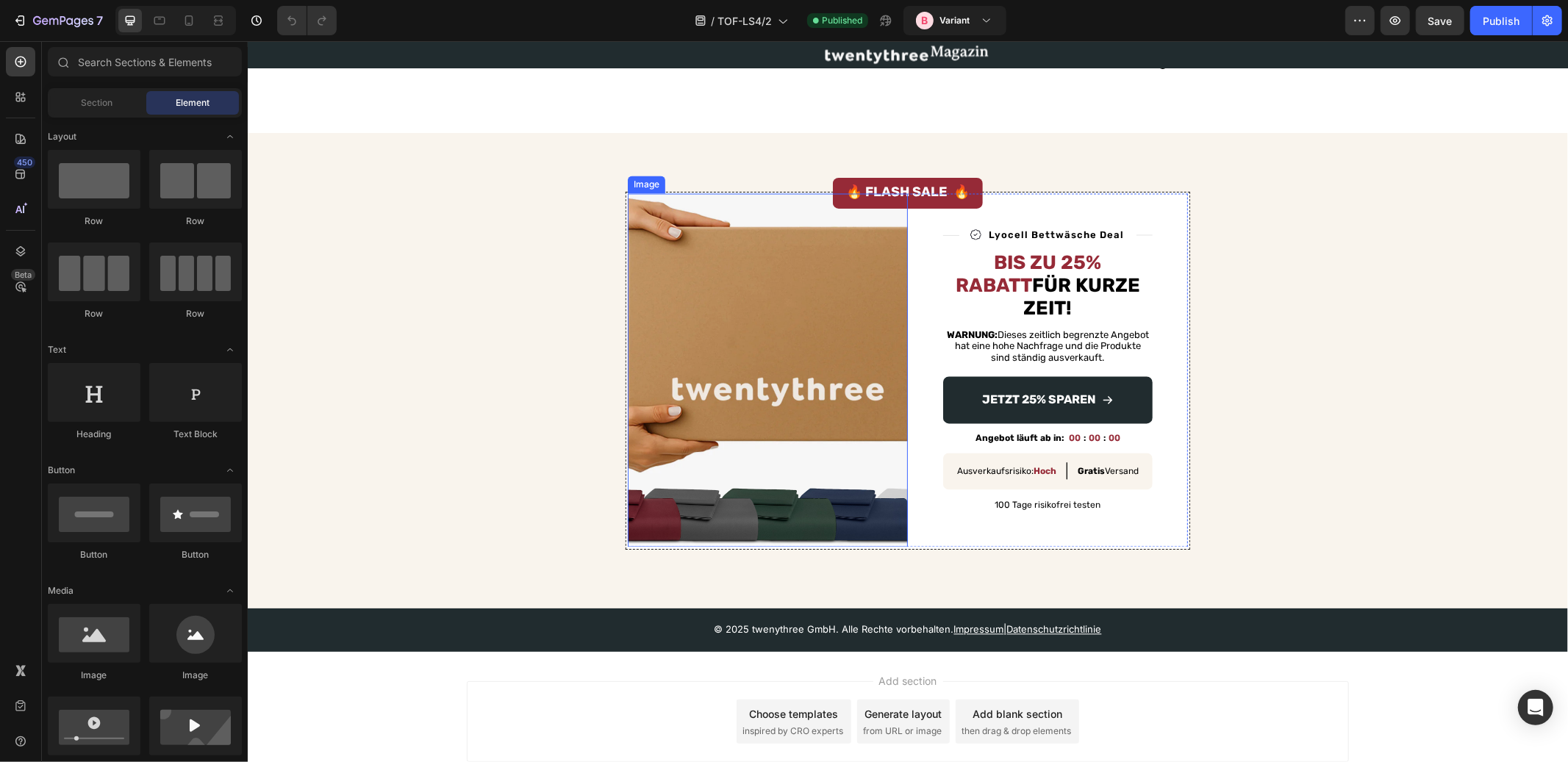
click at [791, 293] on img at bounding box center [767, 370] width 280 height 354
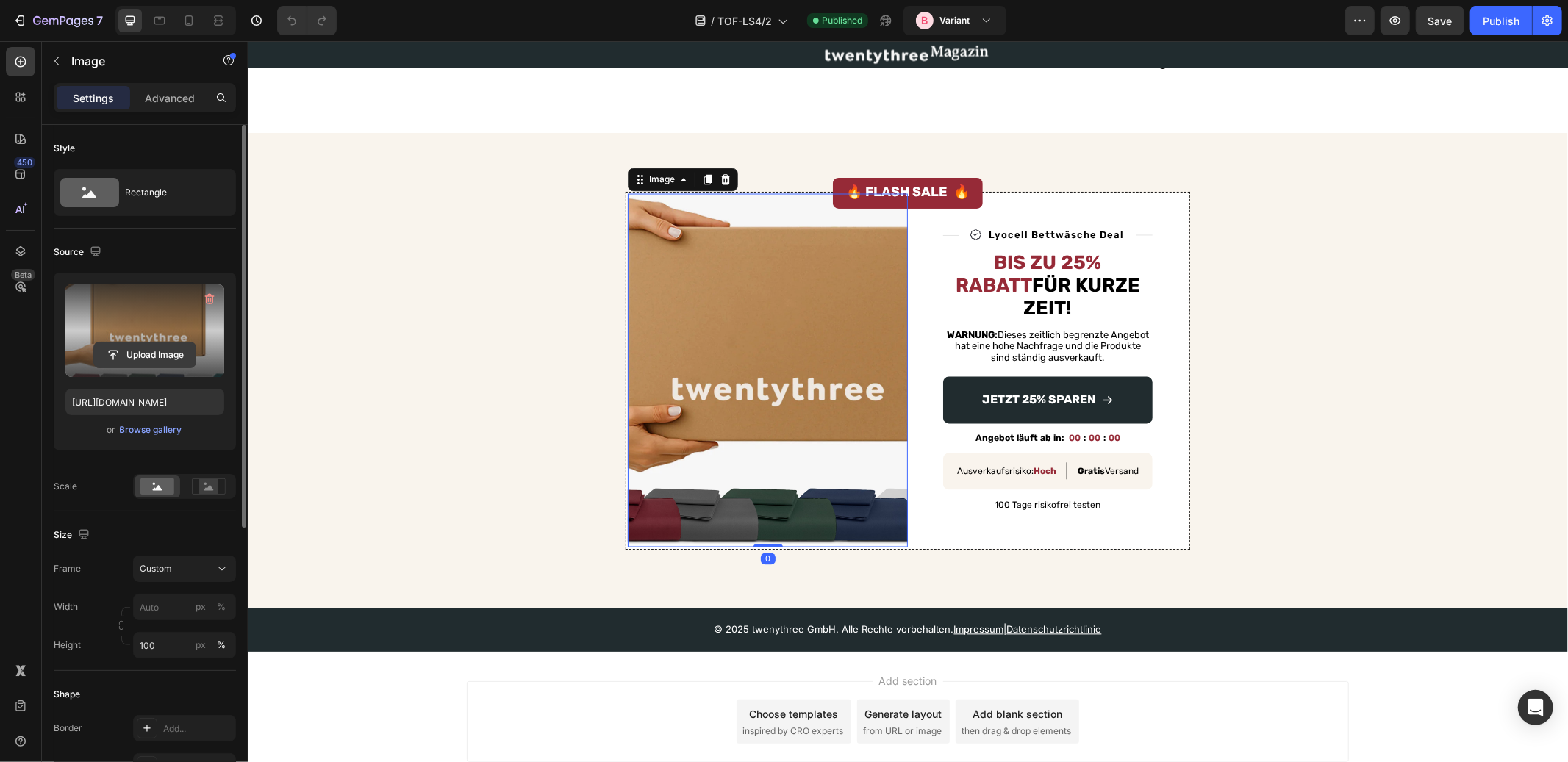
click at [126, 354] on input "file" at bounding box center [145, 355] width 102 height 25
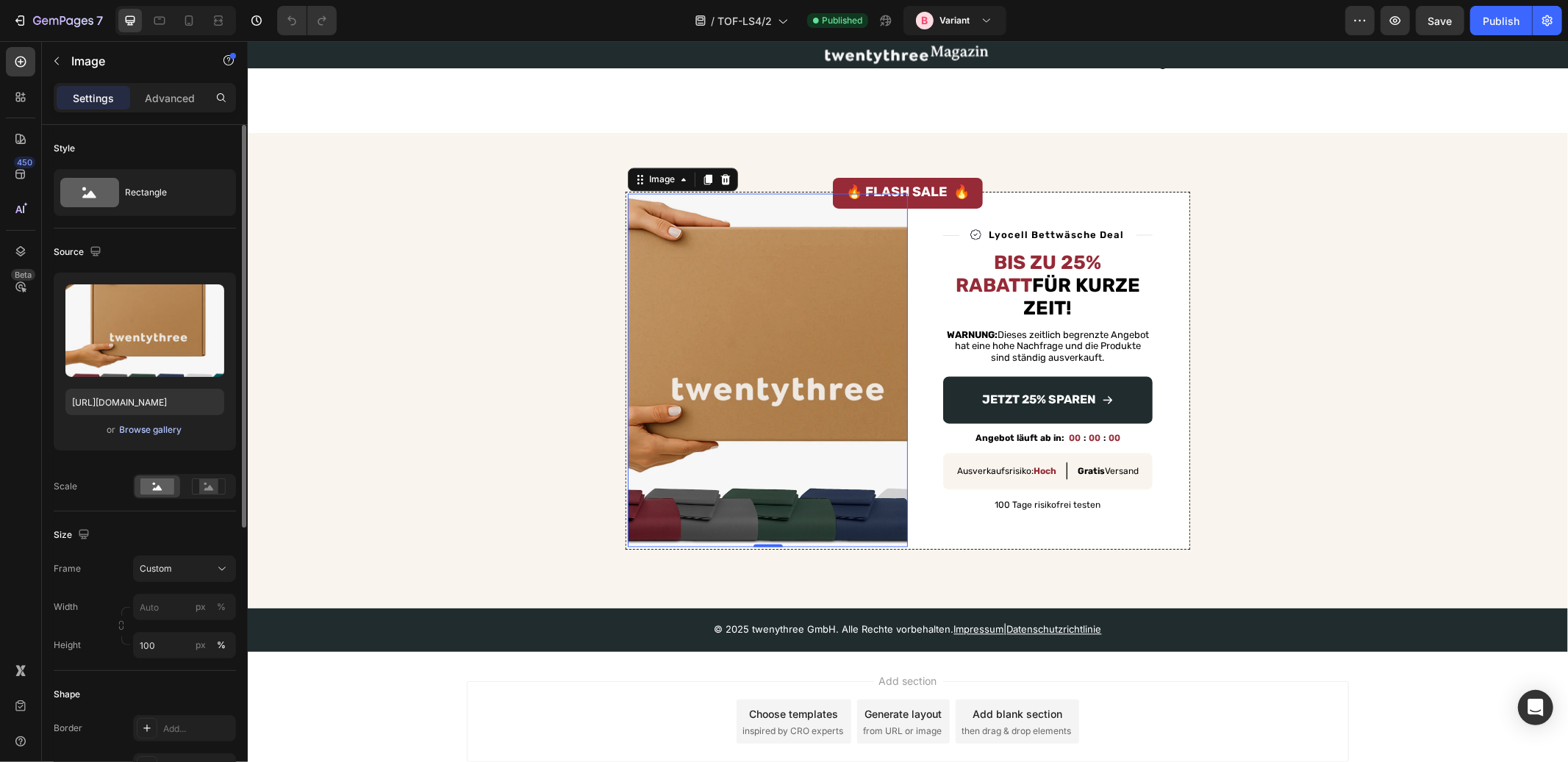
click at [158, 429] on div "Browse gallery" at bounding box center [151, 430] width 62 height 13
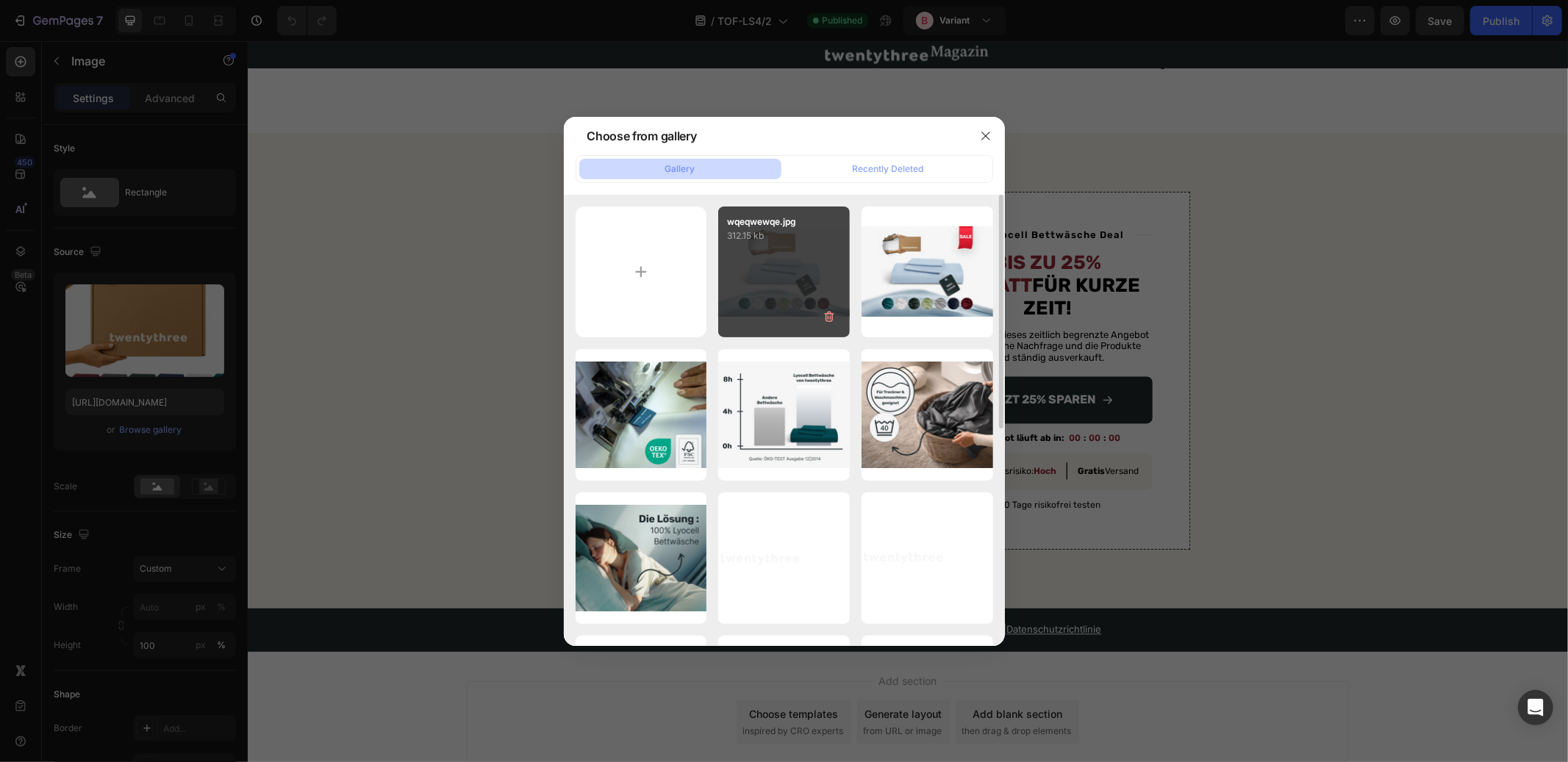
click at [782, 272] on div "wqeqwewqe.jpg 312.15 kb" at bounding box center [783, 272] width 132 height 131
type input "[URL][DOMAIN_NAME]"
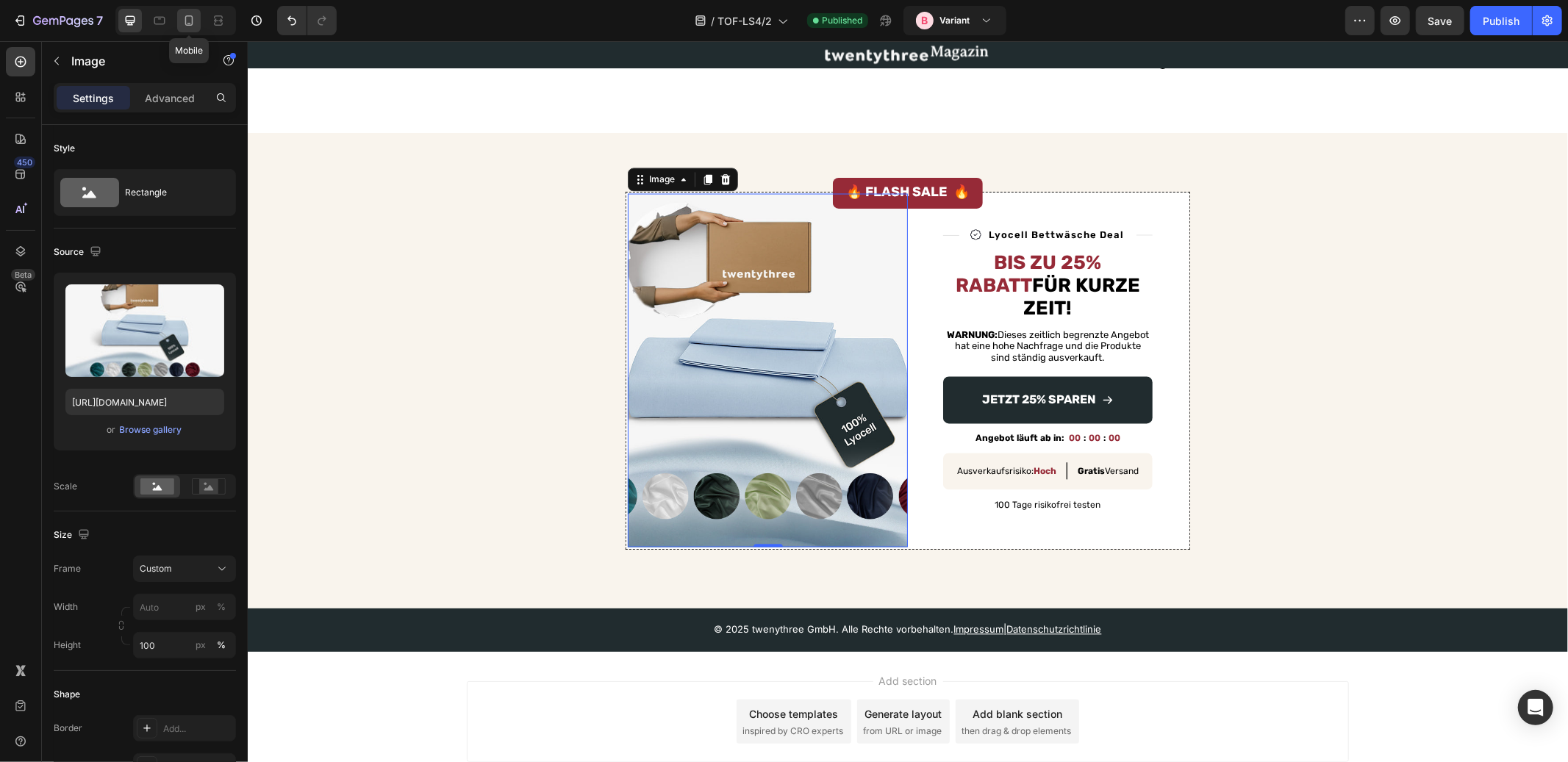
click at [190, 16] on icon at bounding box center [189, 21] width 15 height 15
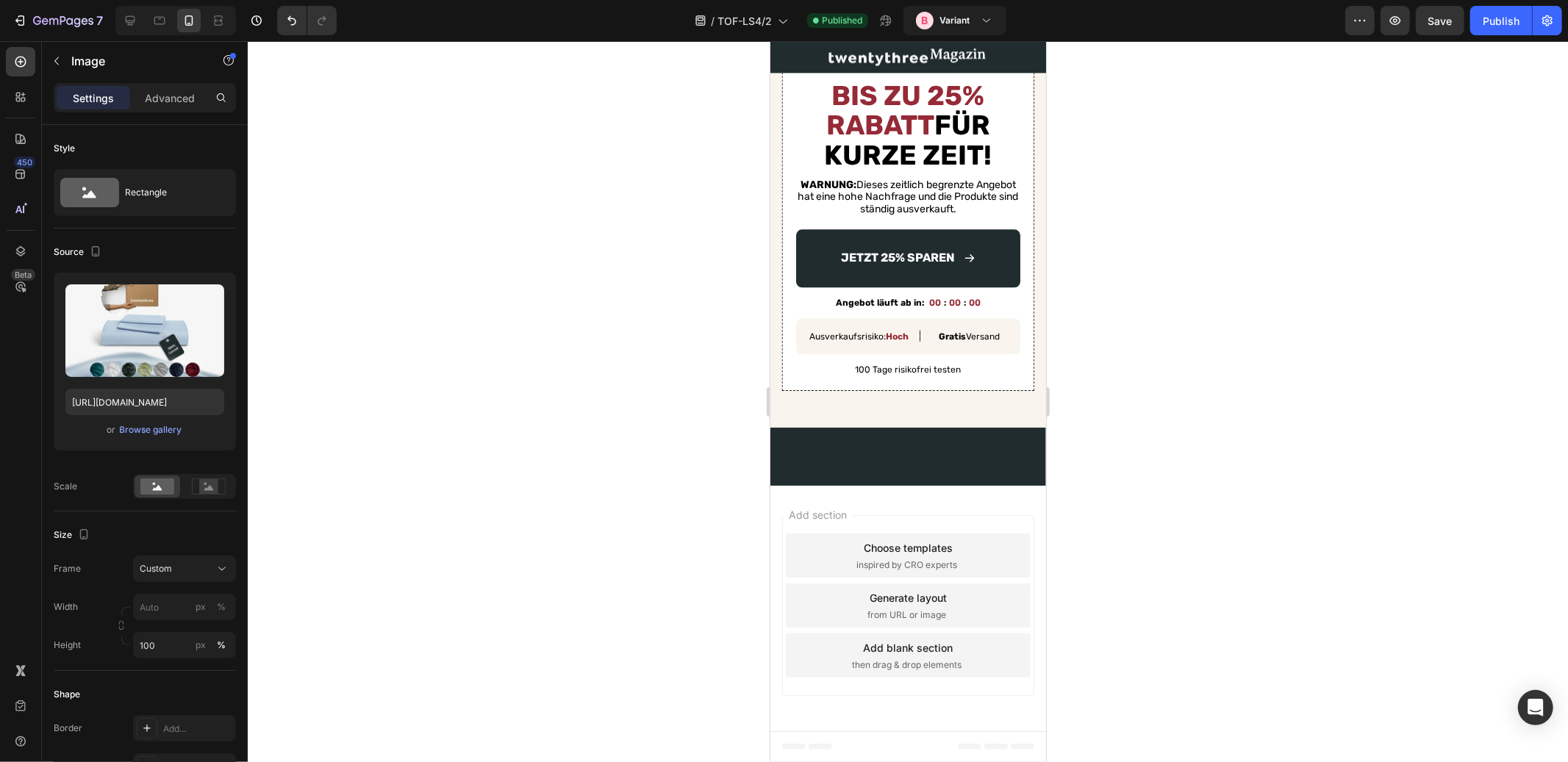
scroll to position [3844, 0]
click at [1512, 23] on div "Publish" at bounding box center [1500, 21] width 36 height 16
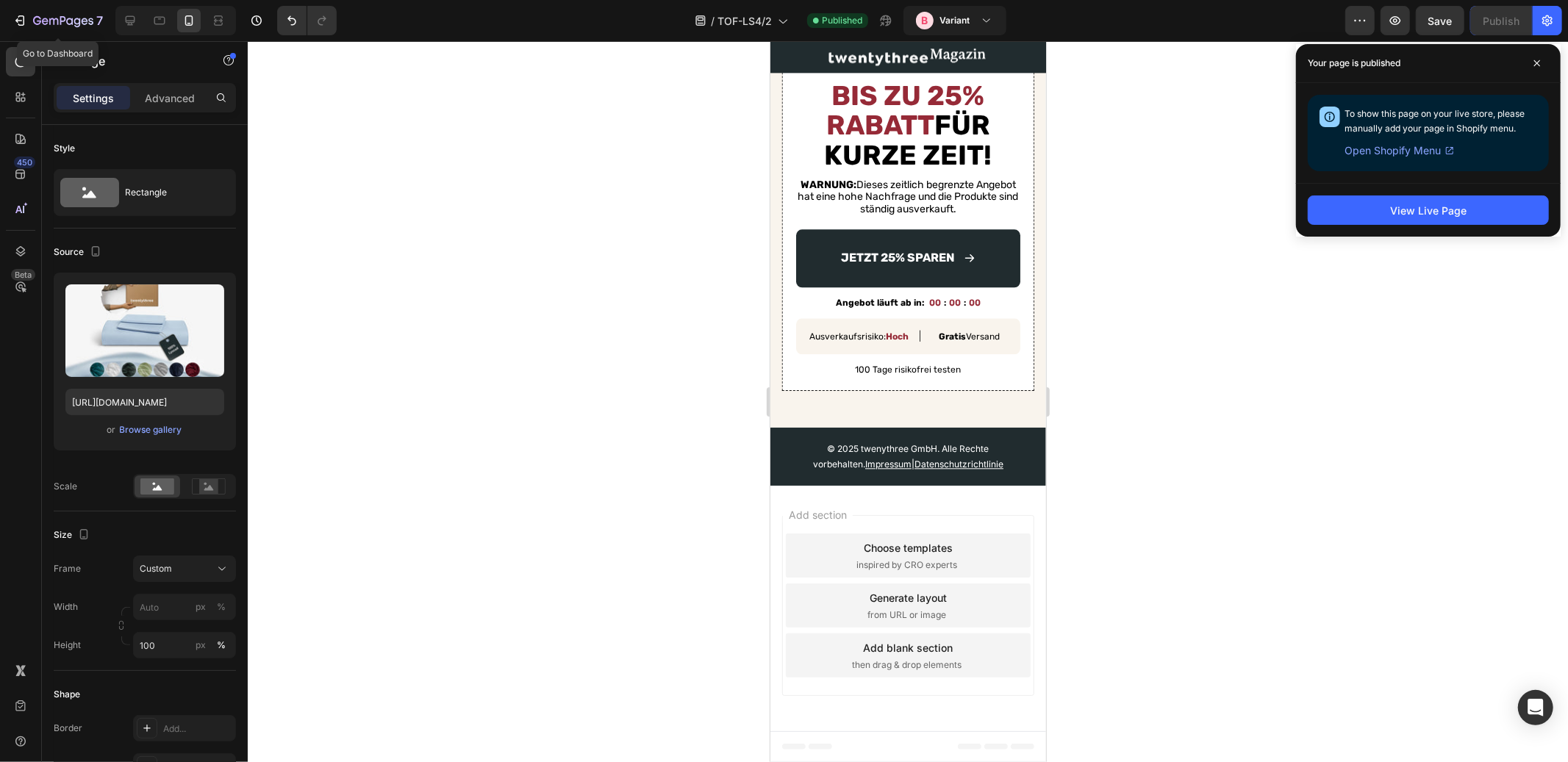
drag, startPoint x: 41, startPoint y: 17, endPoint x: 102, endPoint y: 36, distance: 63.9
click at [41, 17] on icon "button" at bounding box center [63, 22] width 60 height 13
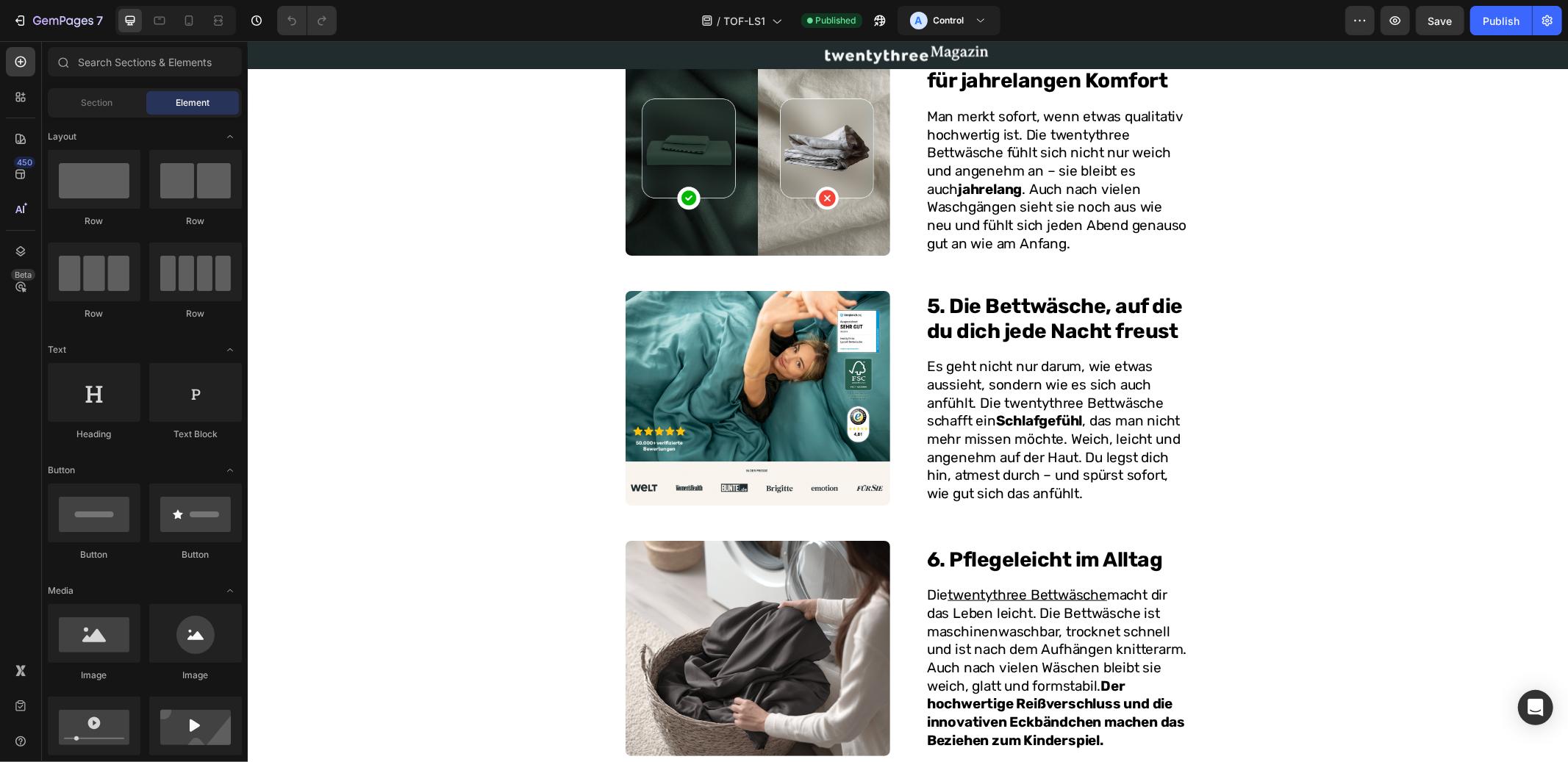
scroll to position [2454, 0]
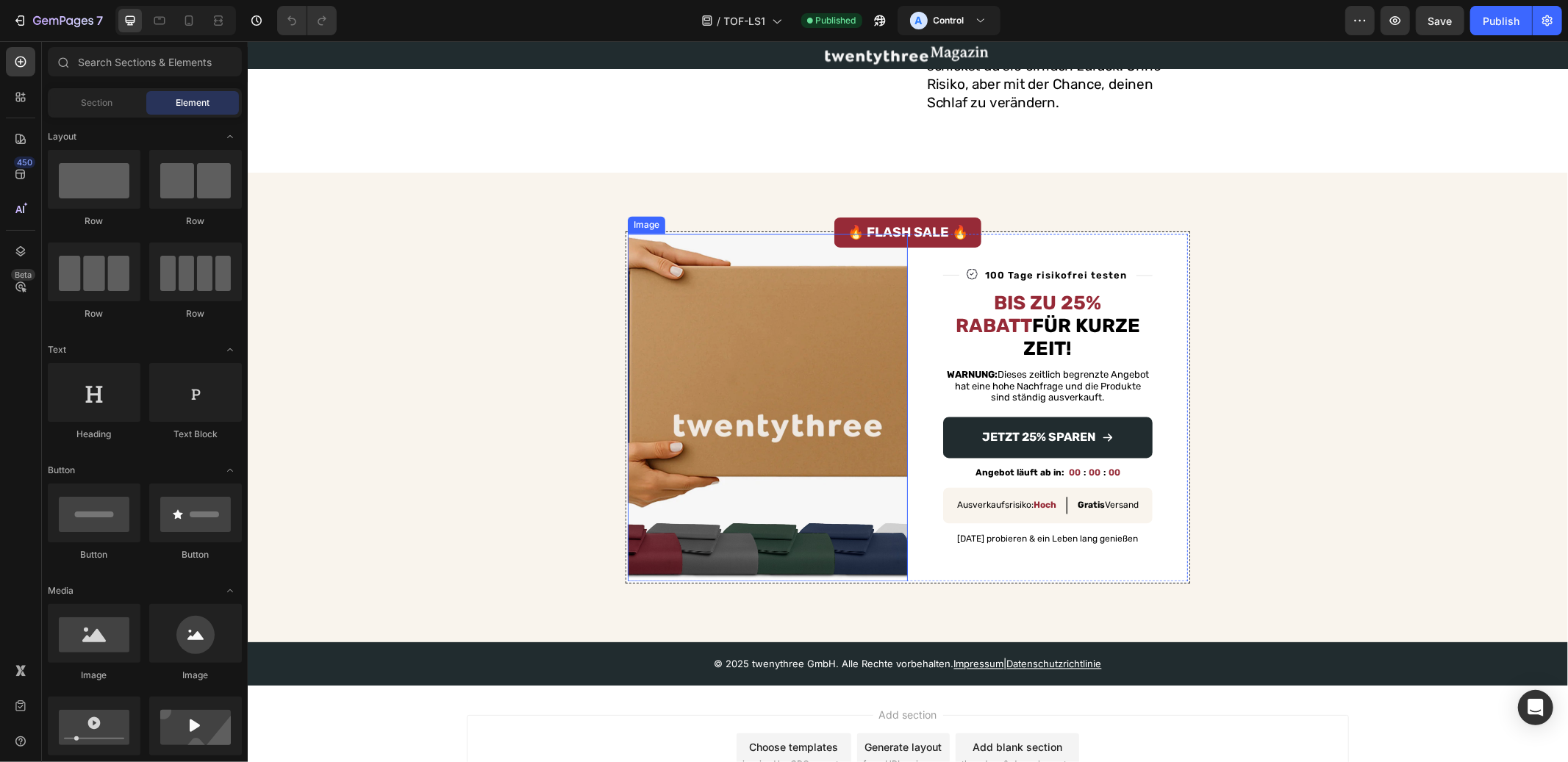
click at [800, 281] on img at bounding box center [767, 407] width 280 height 348
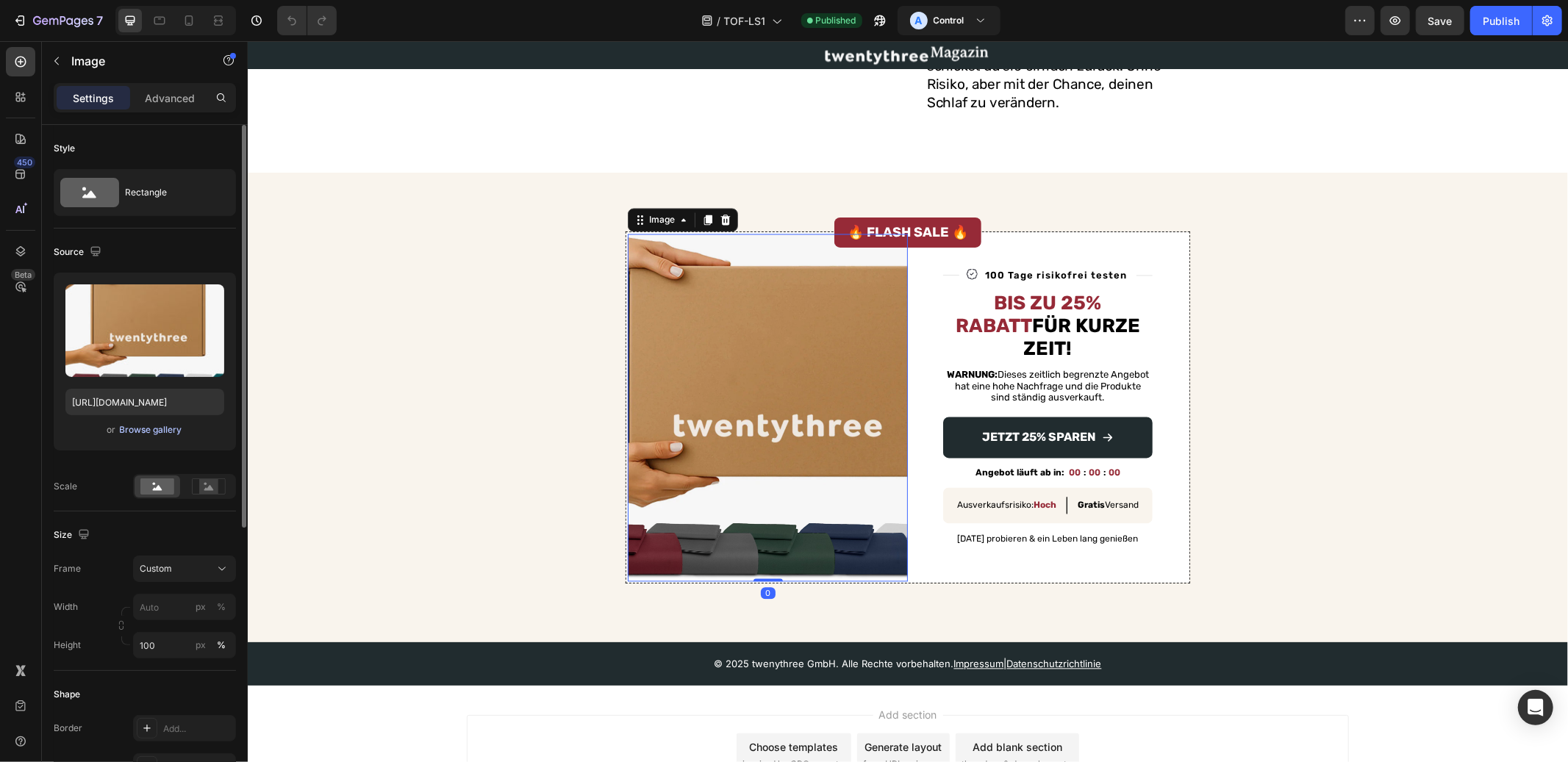
click at [161, 431] on div "Browse gallery" at bounding box center [151, 430] width 62 height 13
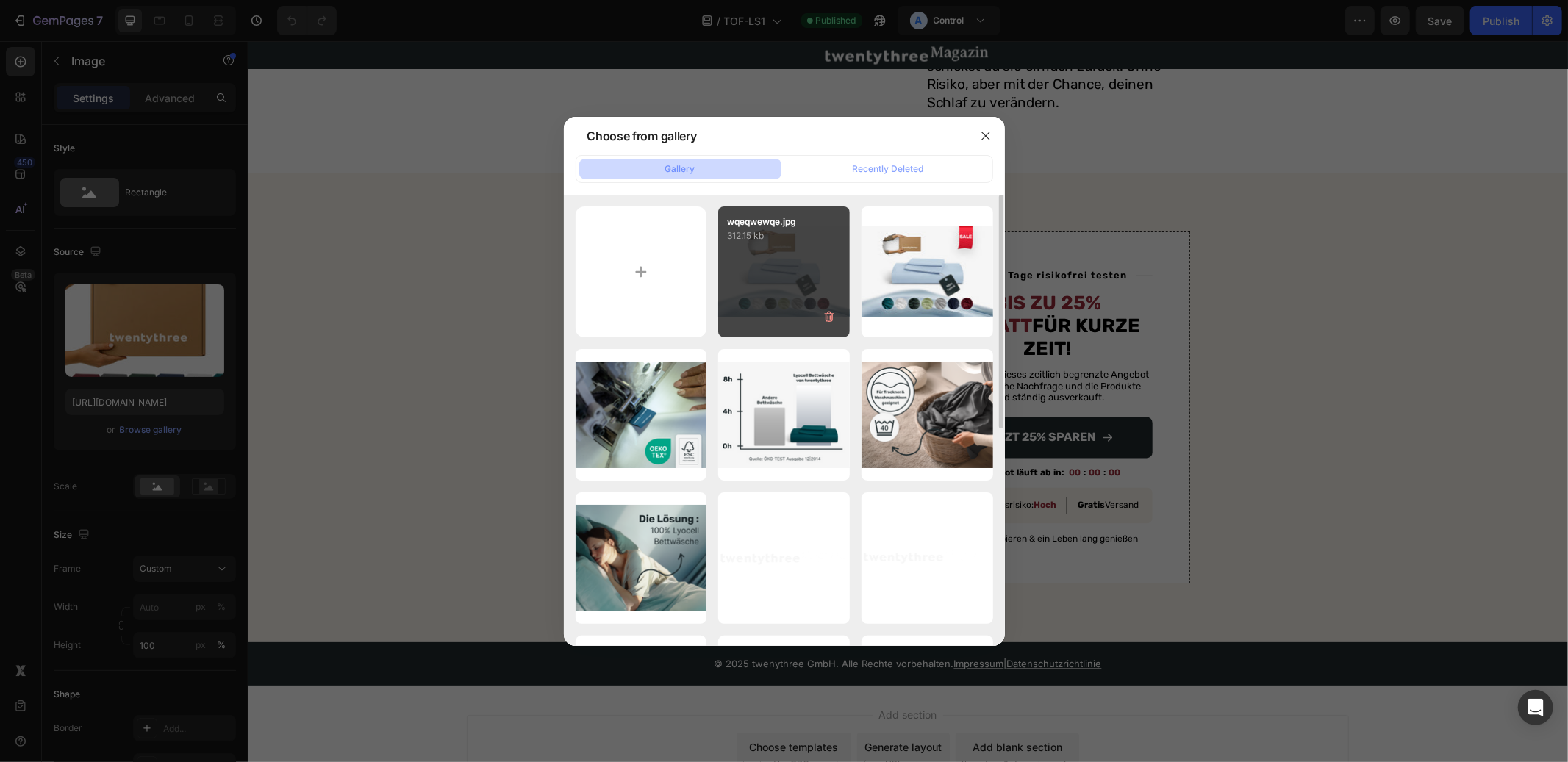
click at [762, 271] on div "wqeqwewqe.jpg 312.15 kb" at bounding box center [783, 272] width 132 height 131
type input "[URL][DOMAIN_NAME]"
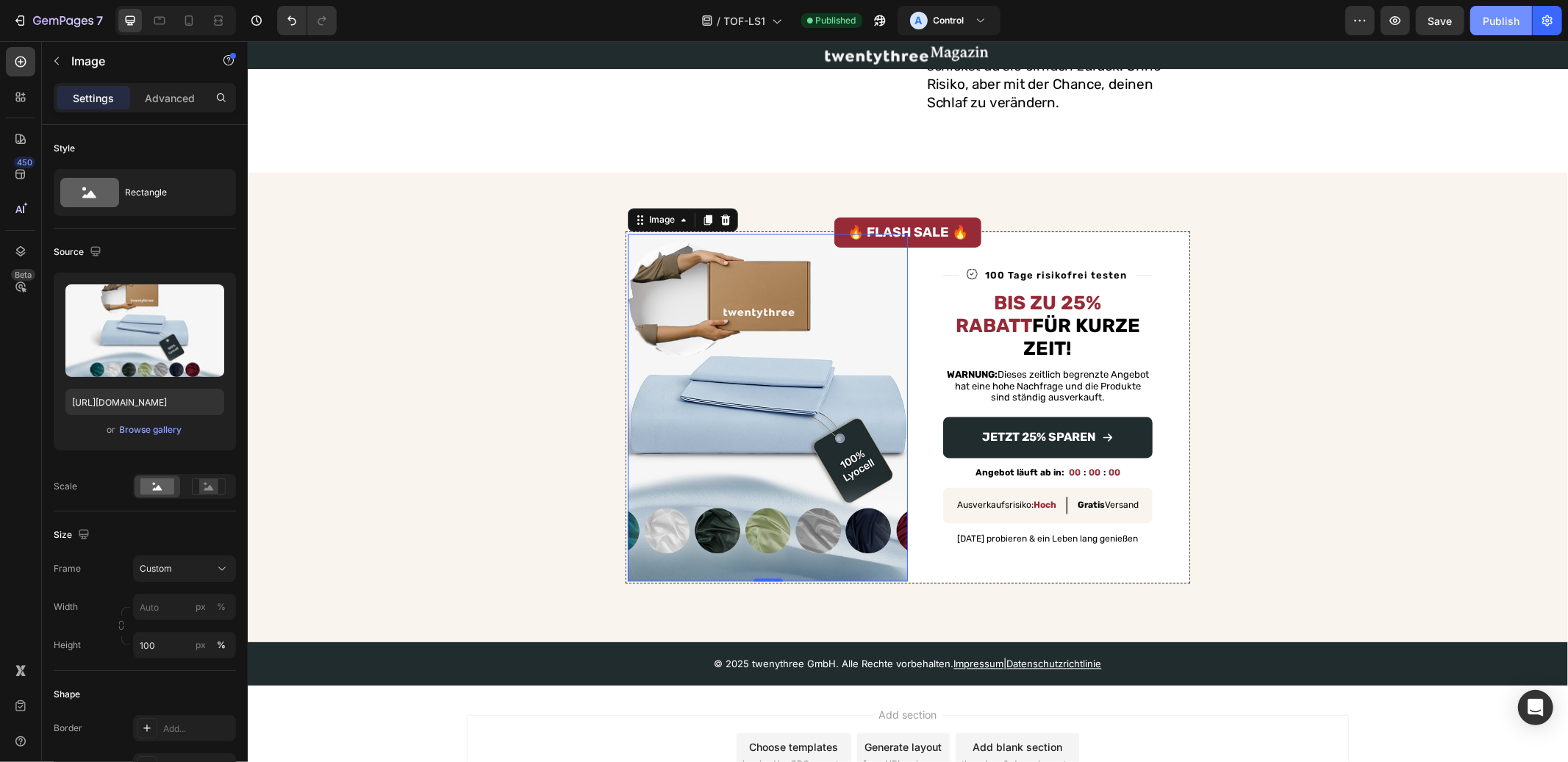
click at [1497, 27] on div "Publish" at bounding box center [1500, 21] width 36 height 16
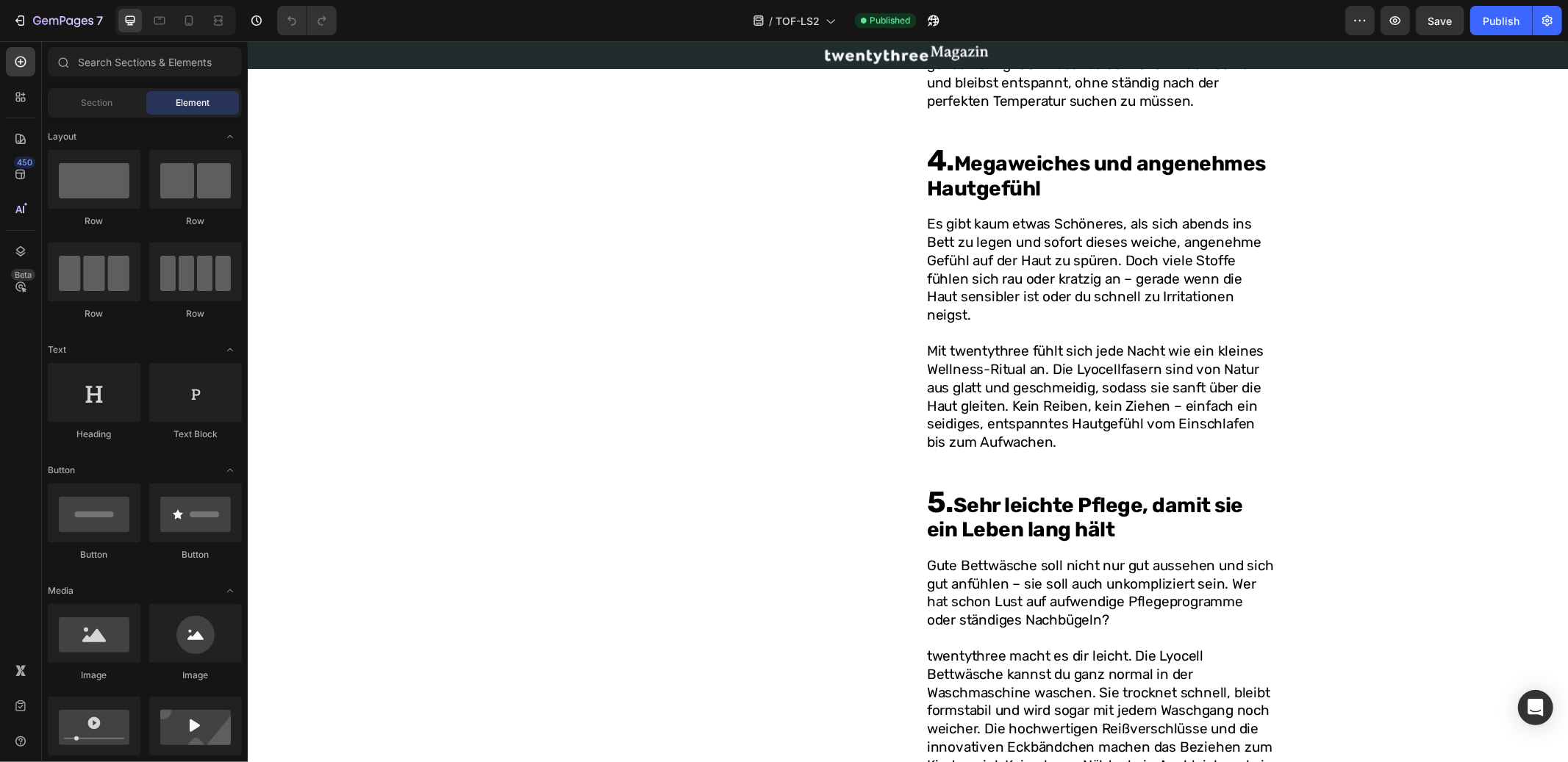
scroll to position [2746, 0]
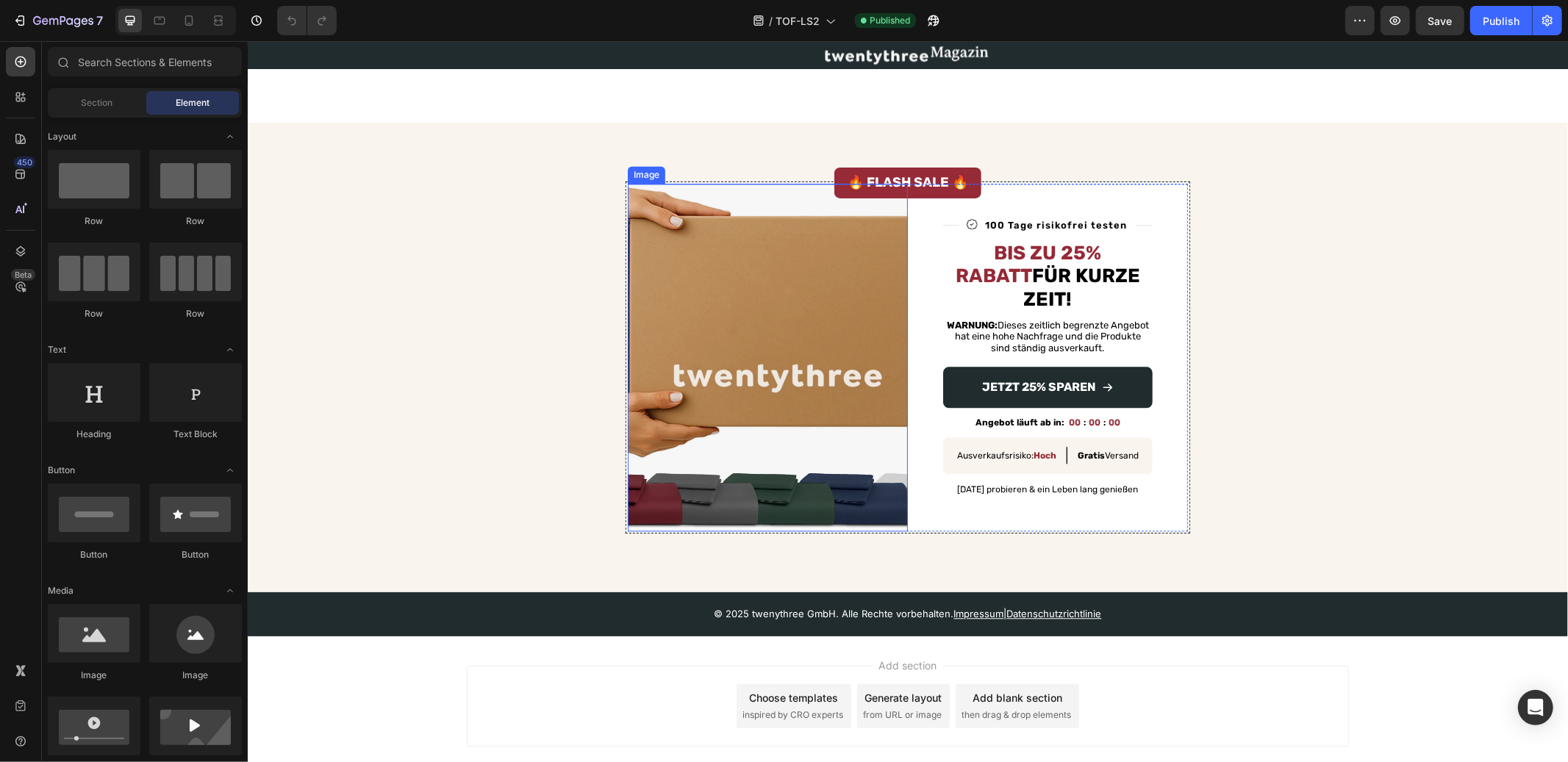
click at [783, 350] on img at bounding box center [767, 356] width 280 height 348
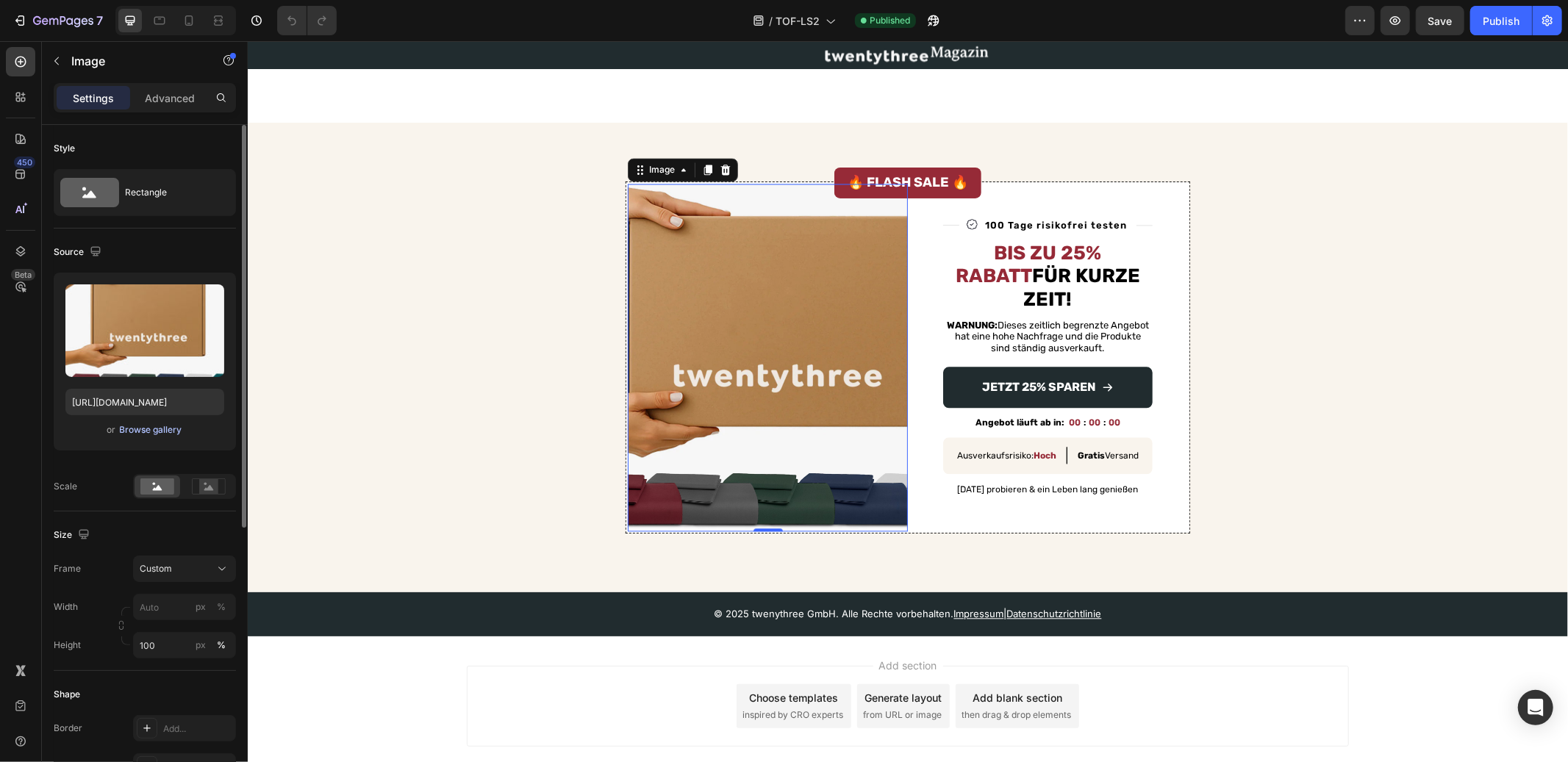
click at [149, 436] on div "Browse gallery" at bounding box center [151, 430] width 62 height 13
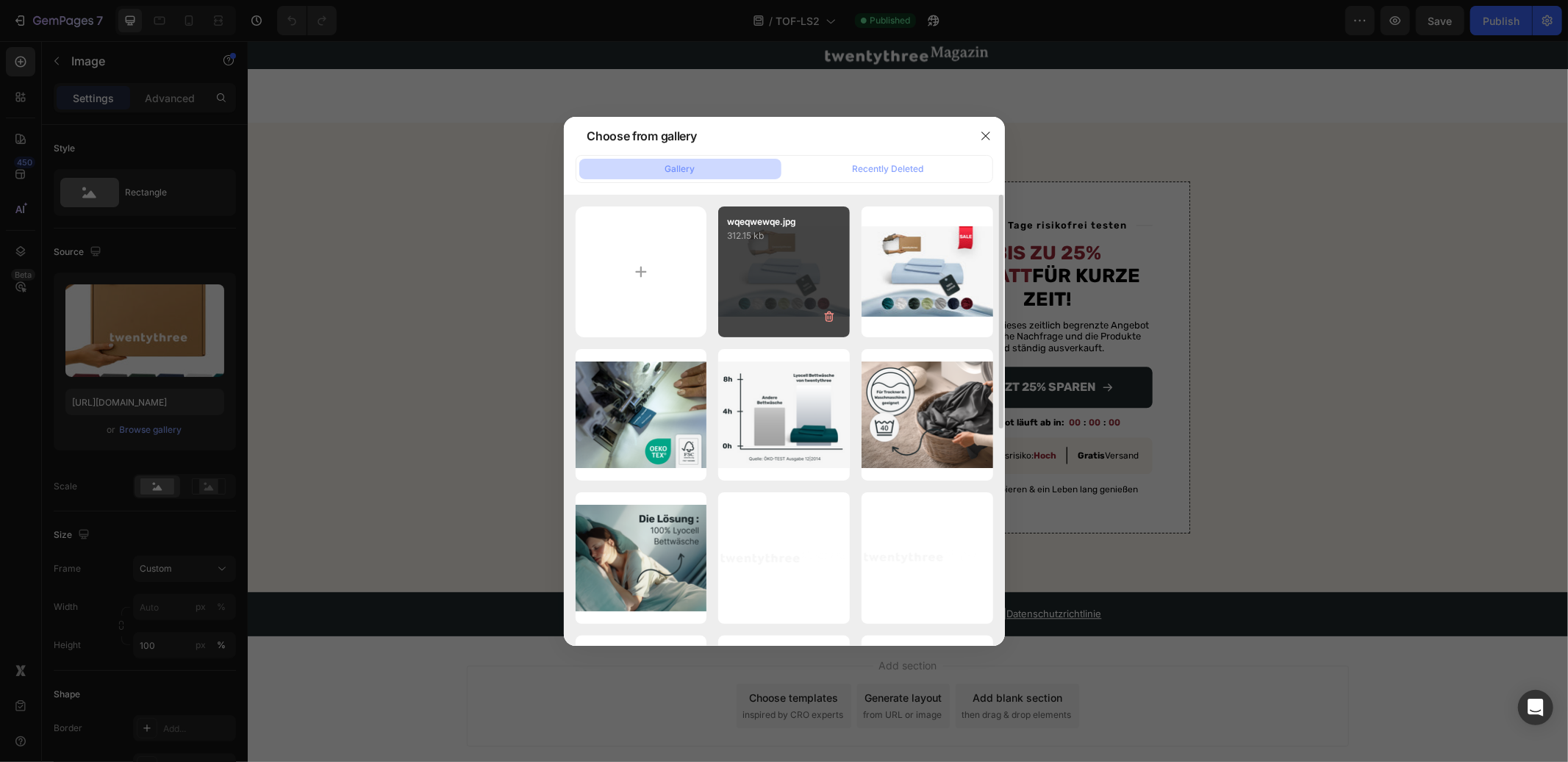
click at [779, 284] on div "wqeqwewqe.jpg 312.15 kb" at bounding box center [783, 272] width 132 height 131
type input "[URL][DOMAIN_NAME]"
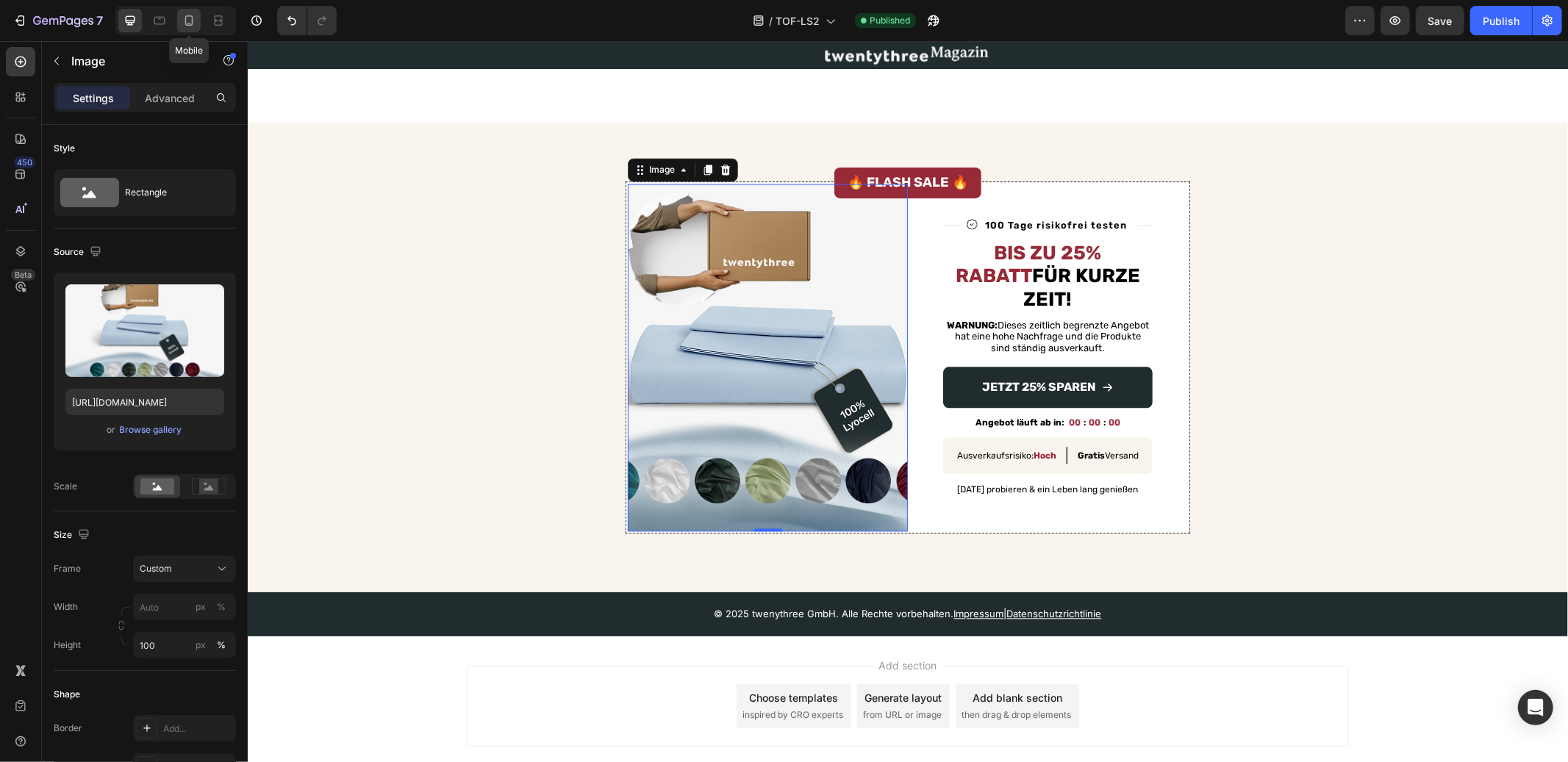
click at [194, 19] on icon at bounding box center [189, 21] width 15 height 15
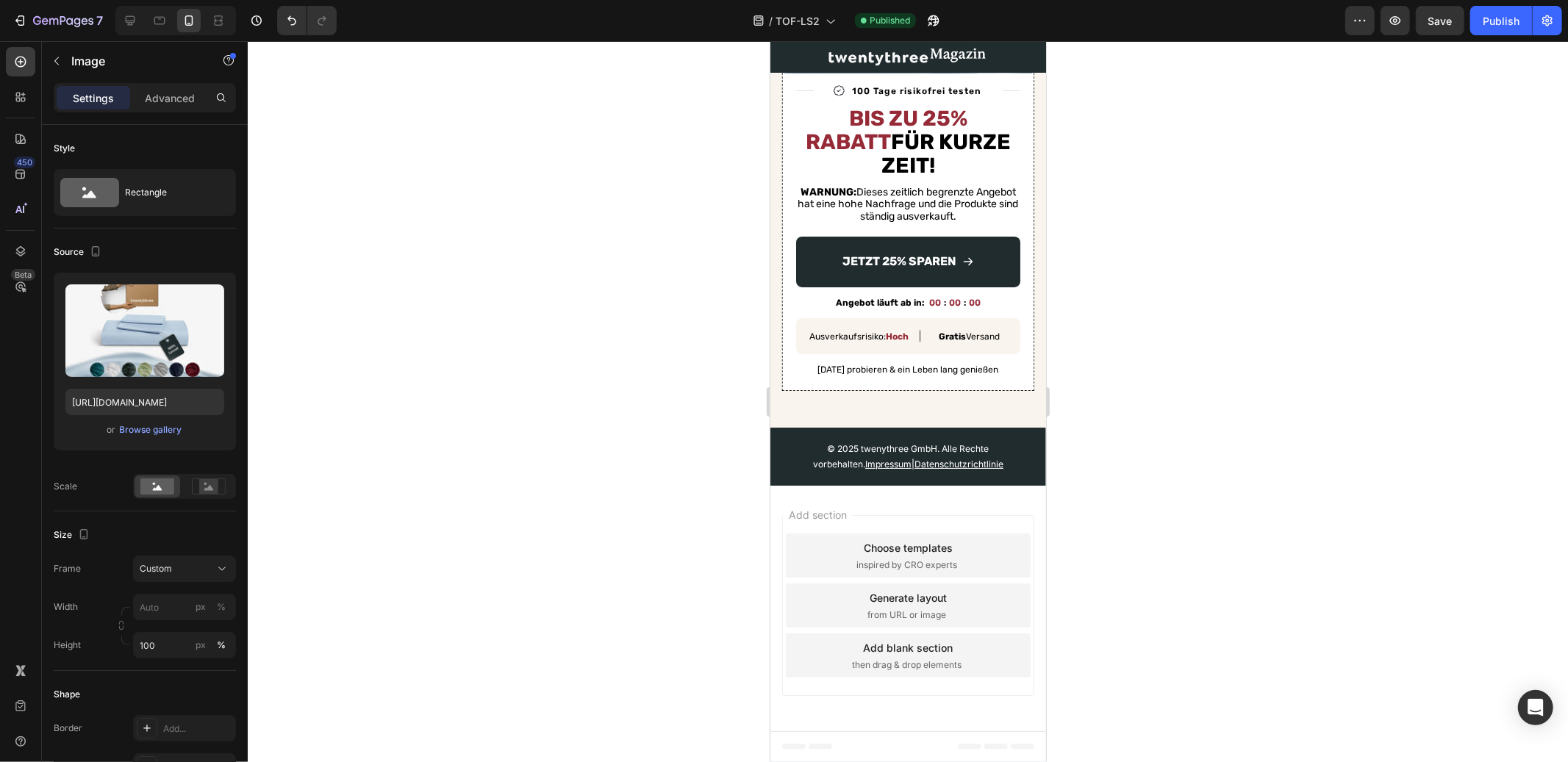
scroll to position [5298, 0]
click at [136, 25] on icon at bounding box center [130, 21] width 15 height 15
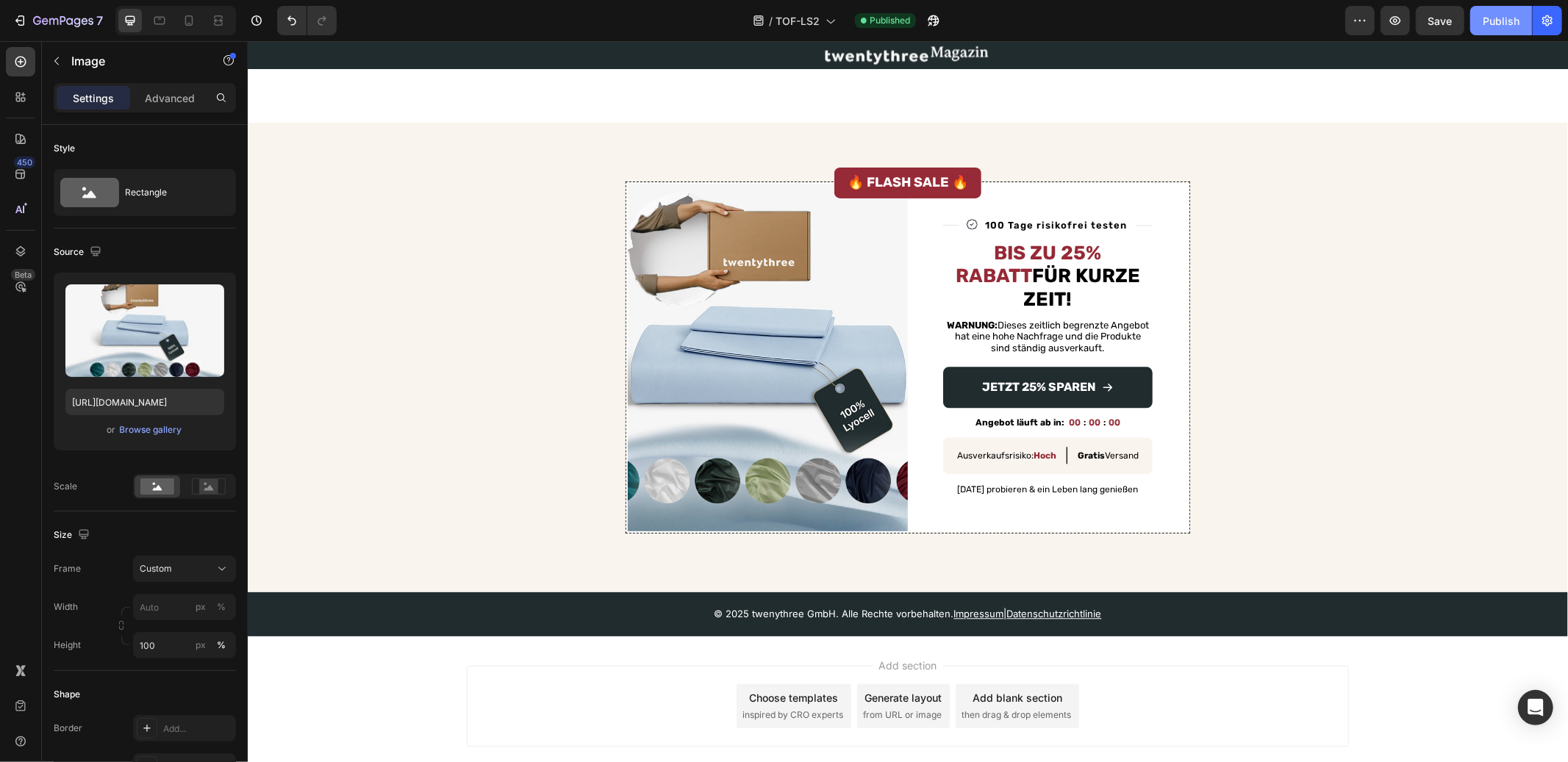
click at [1488, 22] on div "Publish" at bounding box center [1500, 21] width 36 height 16
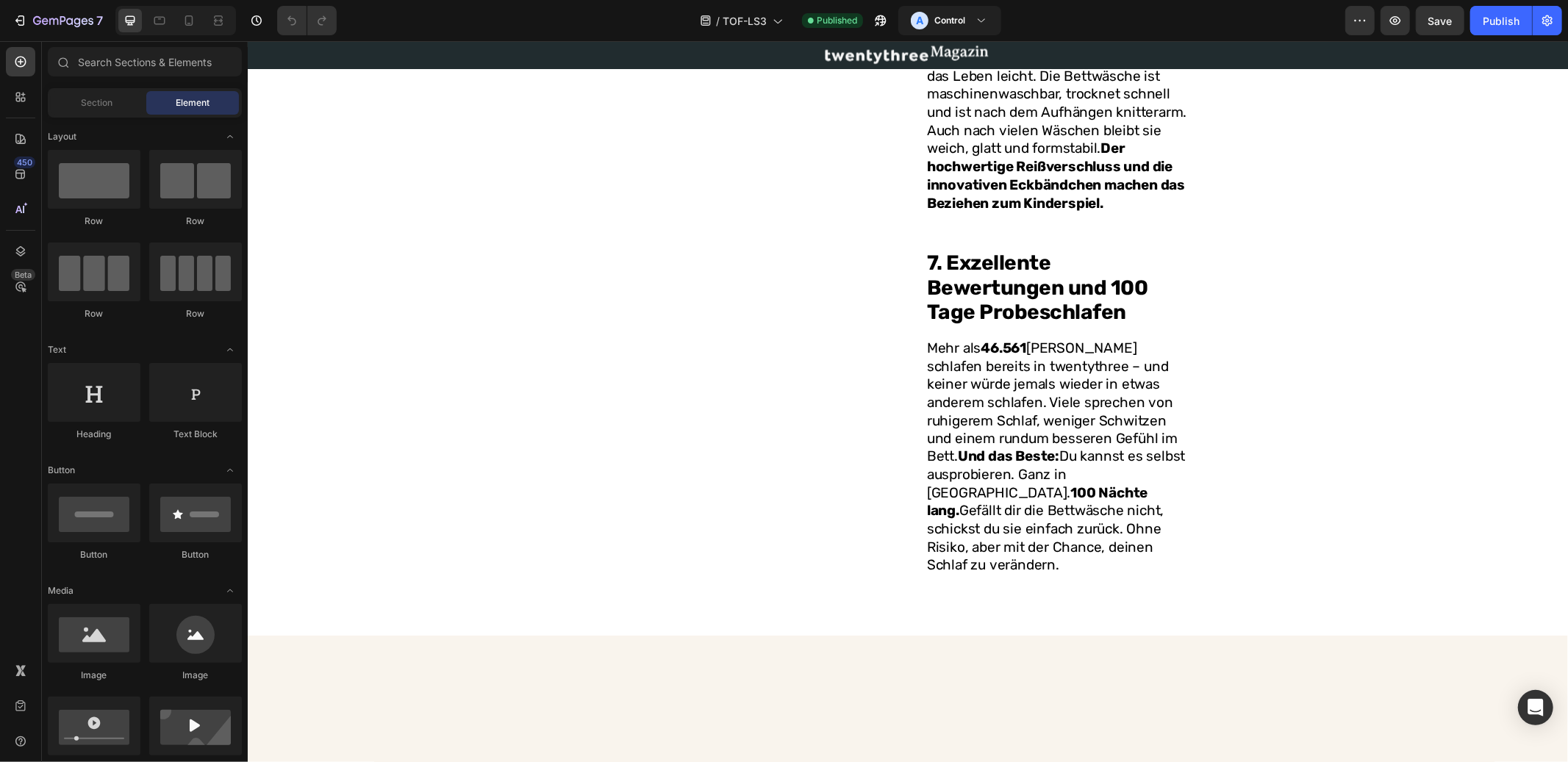
scroll to position [2487, 0]
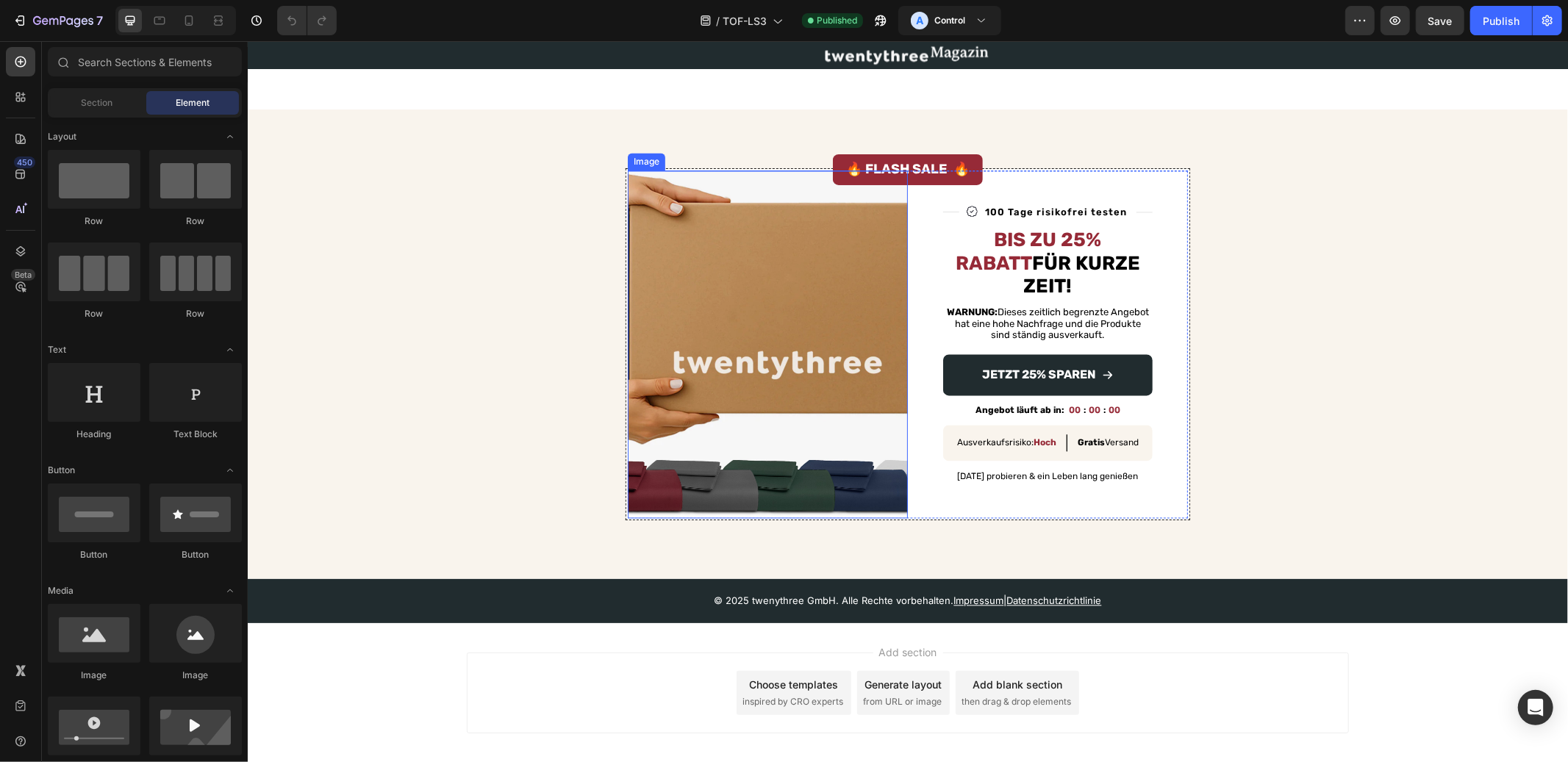
click at [770, 362] on img at bounding box center [767, 344] width 280 height 348
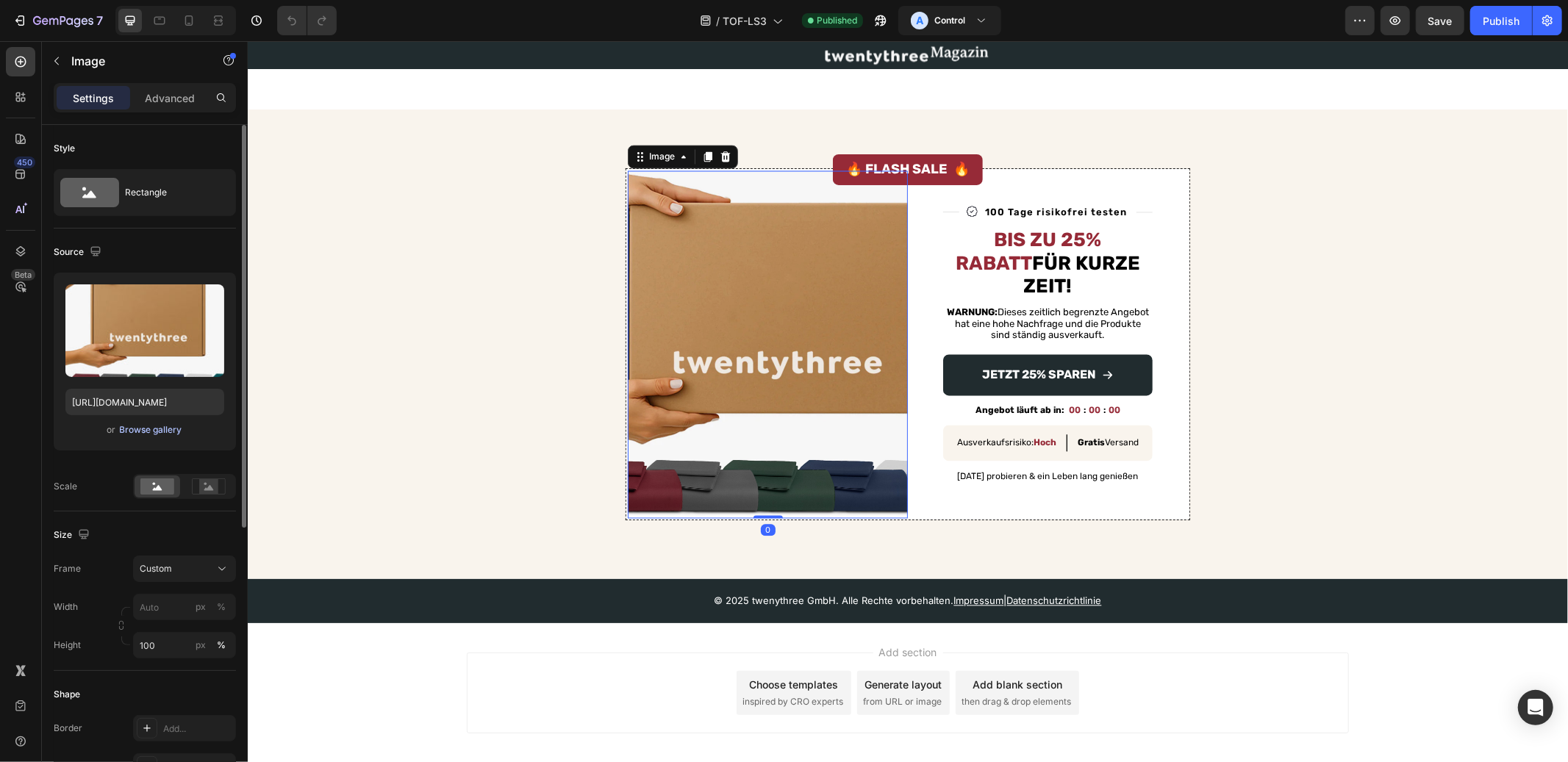
click at [155, 432] on div "Browse gallery" at bounding box center [151, 430] width 62 height 13
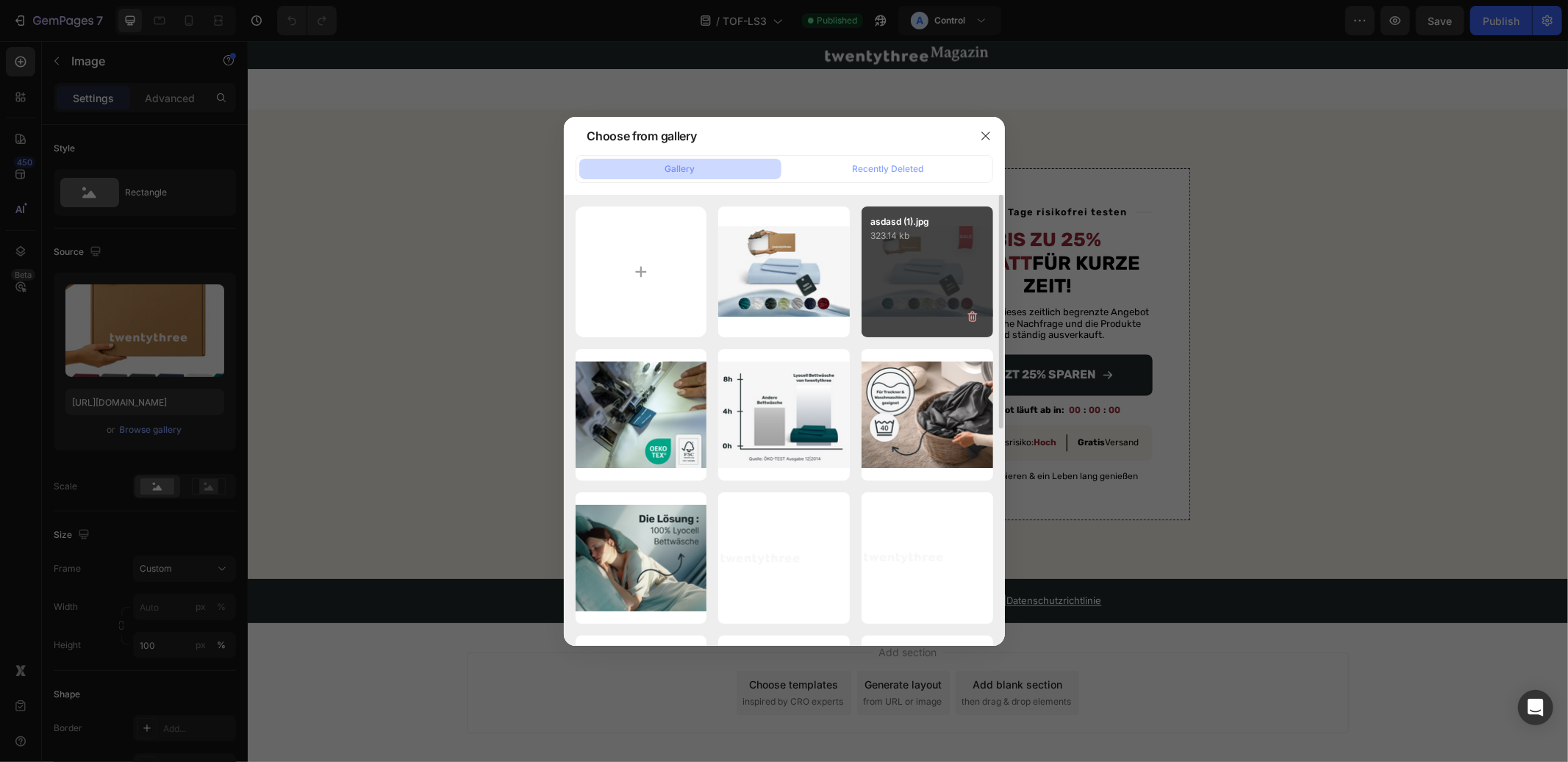
drag, startPoint x: 774, startPoint y: 248, endPoint x: 984, endPoint y: 226, distance: 211.1
click at [0, 0] on div "wqeqwewqe.jpg 312.15 kb" at bounding box center [0, 0] width 0 height 0
type input "[URL][DOMAIN_NAME]"
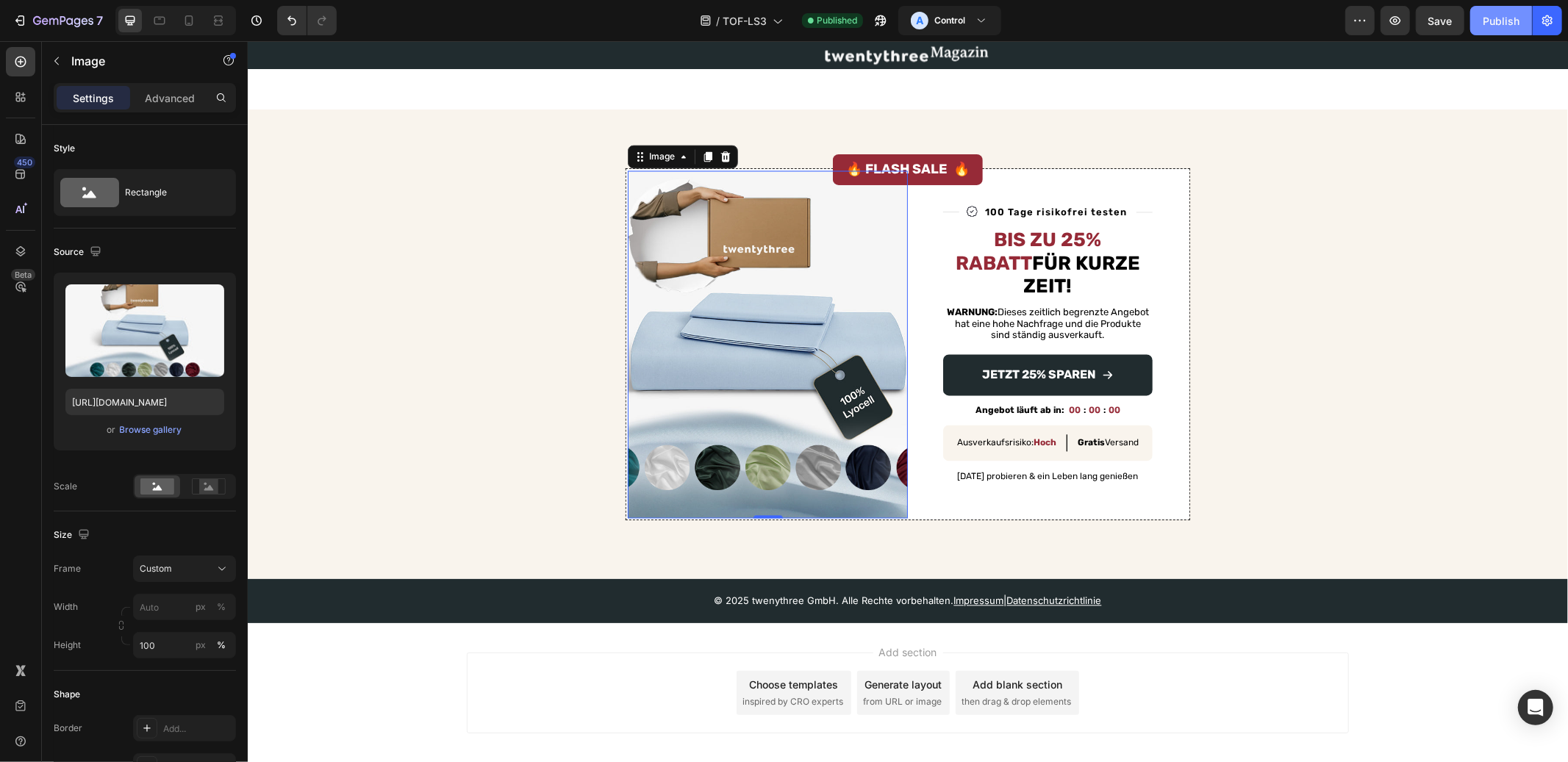
click at [1494, 27] on div "Publish" at bounding box center [1500, 21] width 36 height 16
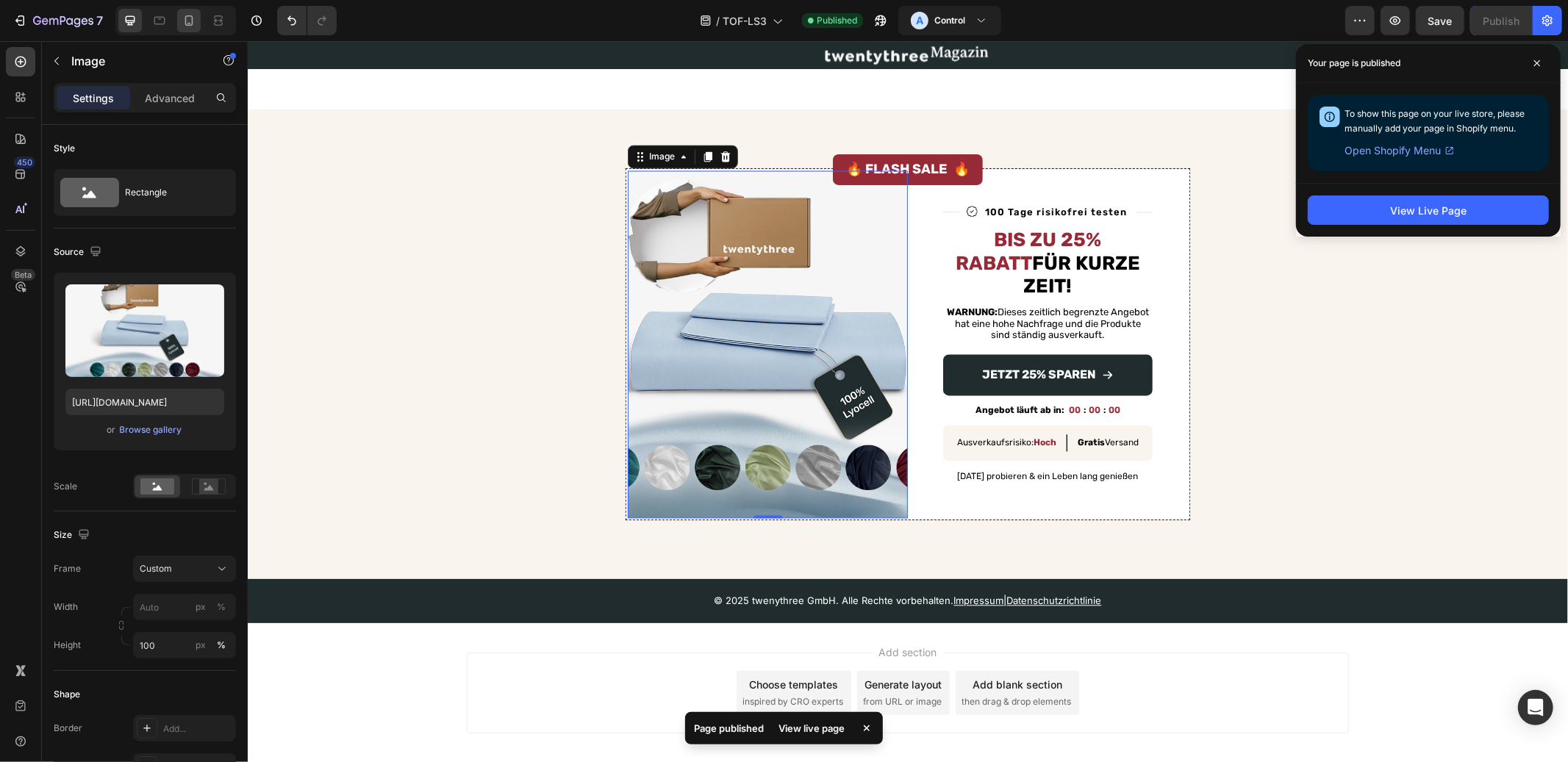
click at [179, 16] on div at bounding box center [189, 21] width 24 height 24
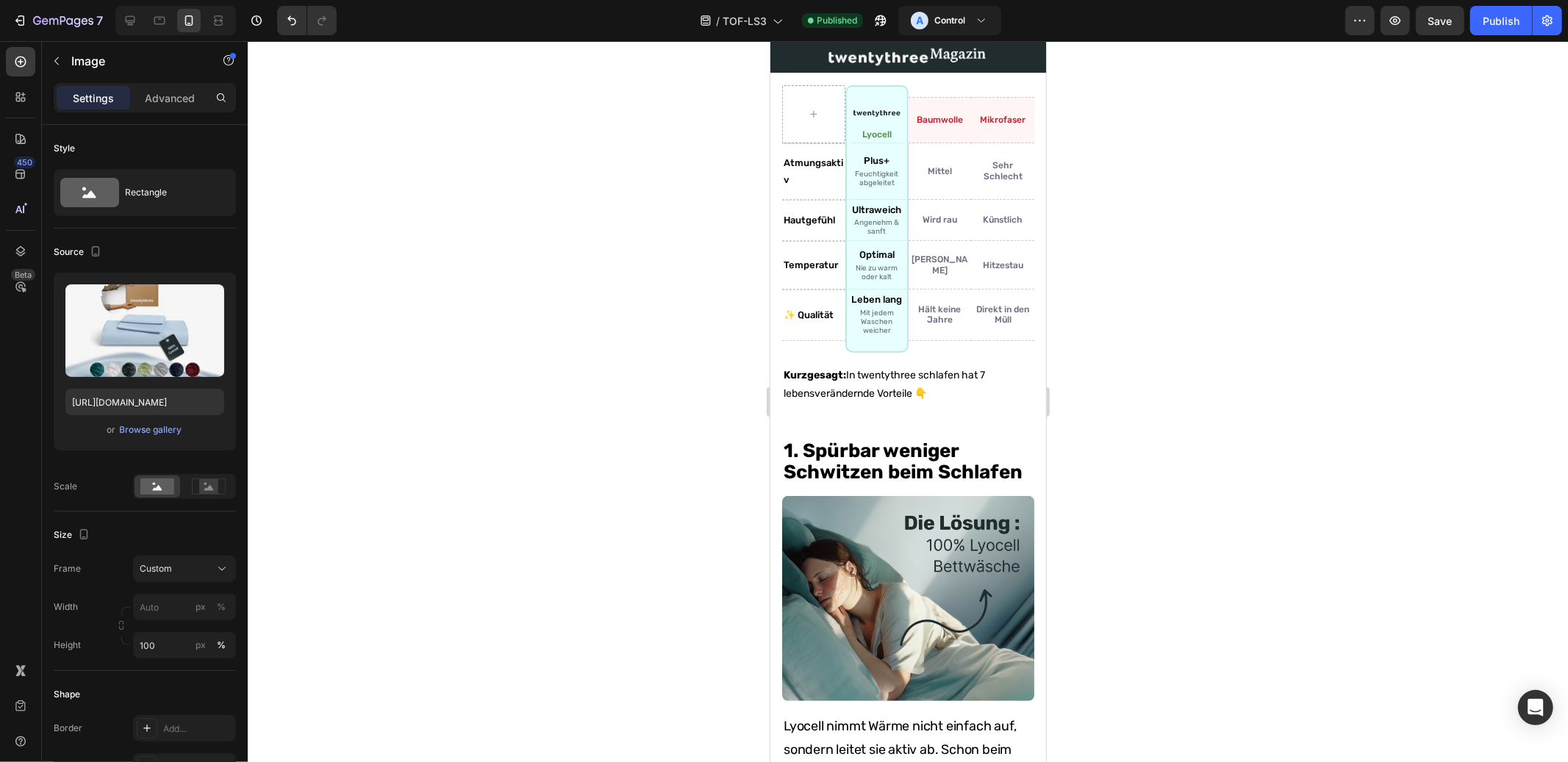
scroll to position [438, 0]
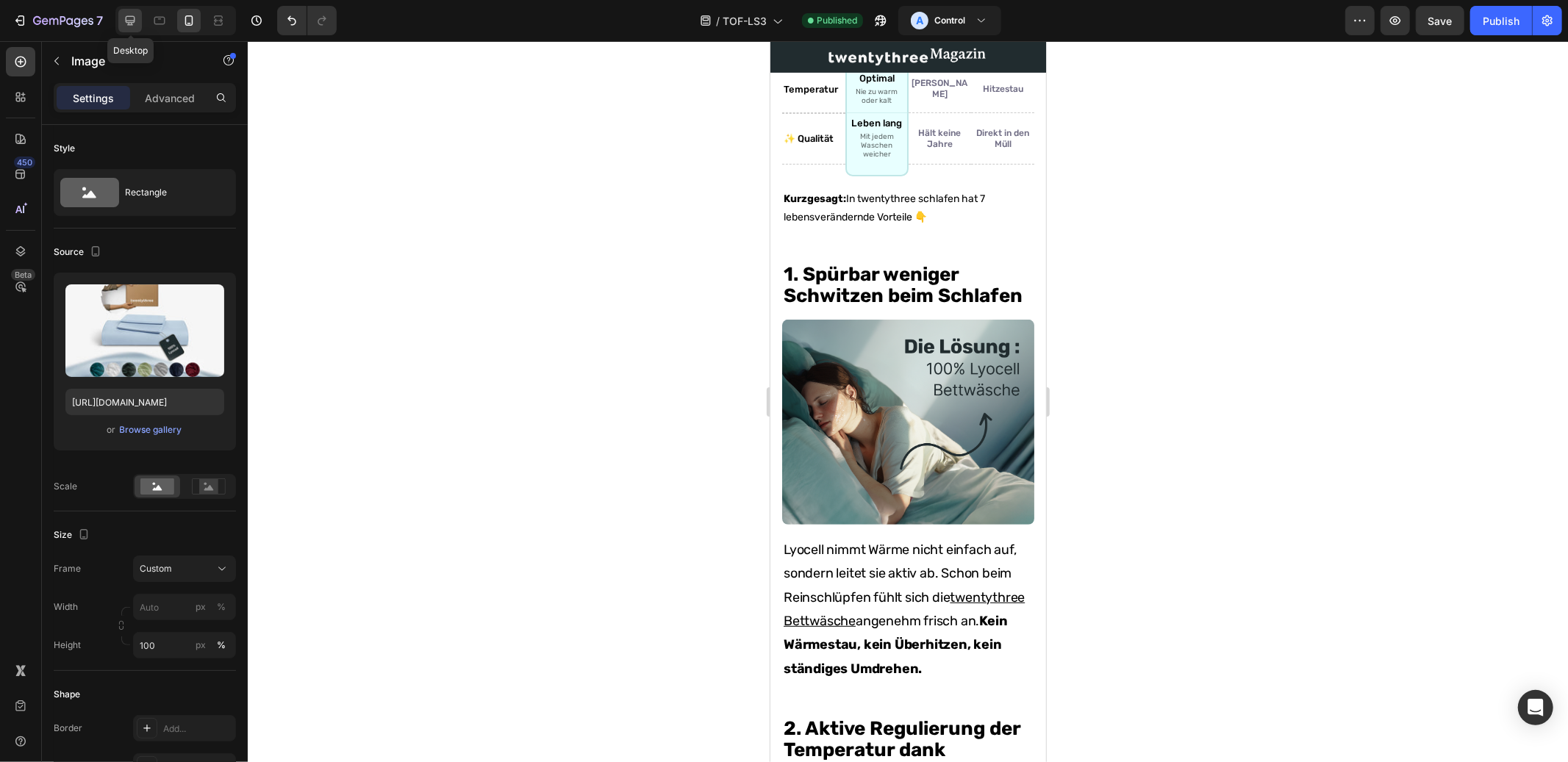
click at [137, 23] on icon at bounding box center [130, 21] width 15 height 15
